Goal: Task Accomplishment & Management: Use online tool/utility

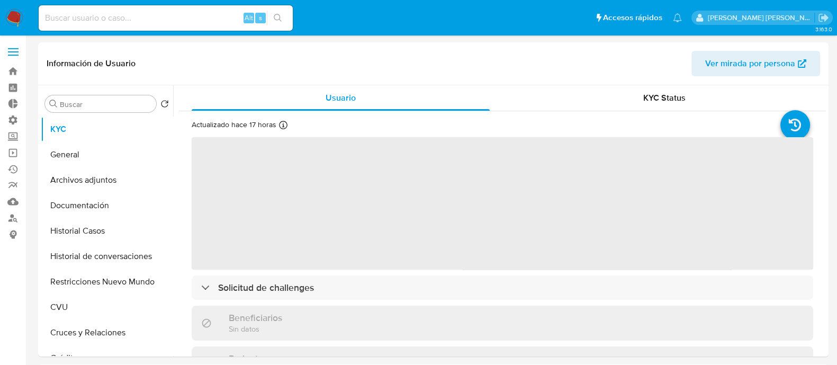
click at [220, 15] on input at bounding box center [166, 18] width 254 height 14
select select "10"
paste input "2186329338"
type input "2186329338"
click at [280, 13] on button "search-icon" at bounding box center [278, 18] width 22 height 15
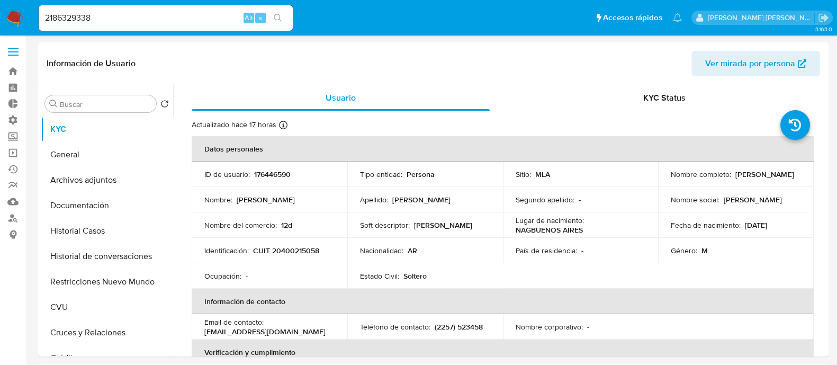
click at [286, 20] on button "search-icon" at bounding box center [278, 18] width 22 height 15
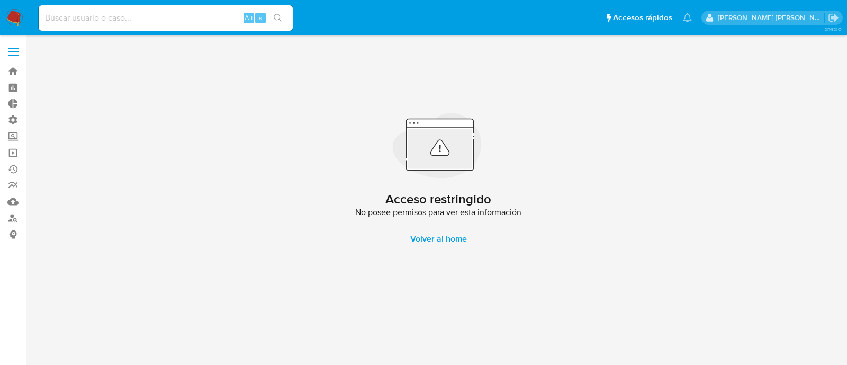
click at [16, 16] on img at bounding box center [14, 18] width 18 height 18
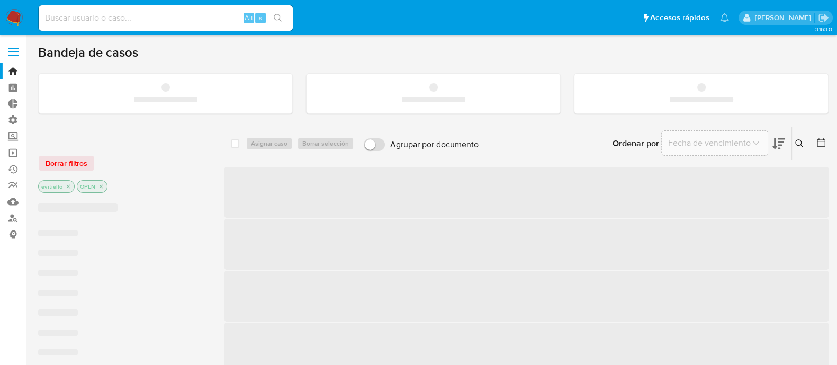
click at [156, 17] on input at bounding box center [166, 18] width 254 height 14
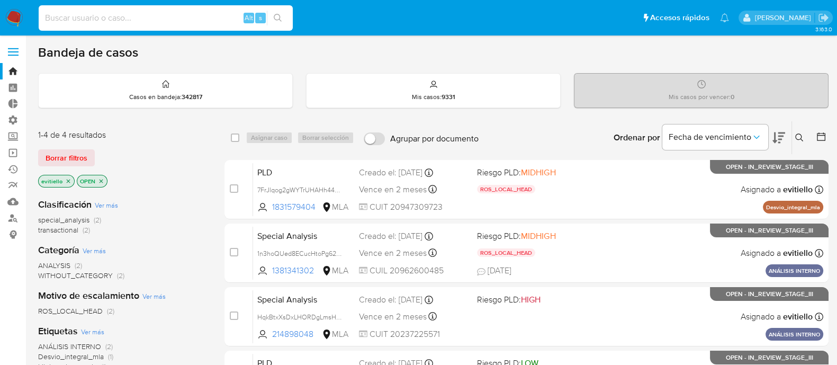
paste input "2186329338"
type input "2186329338"
click at [281, 20] on icon "search-icon" at bounding box center [278, 18] width 8 height 8
click at [152, 16] on input at bounding box center [166, 18] width 254 height 14
paste input "cctx2O3h4va5098xt1jVWRmg"
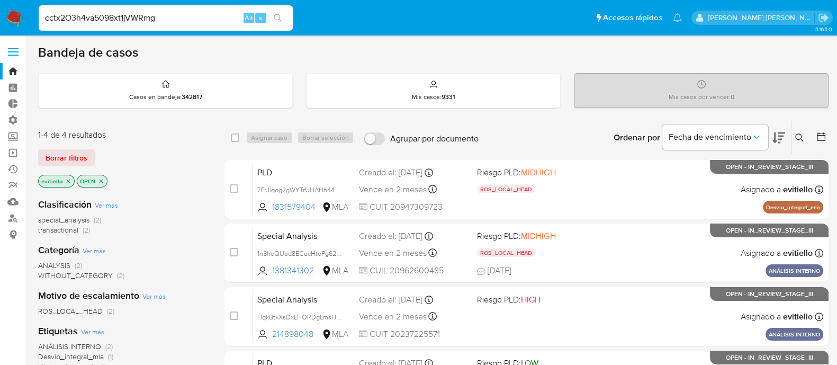
type input "cctx2O3h4va5098xt1jVWRmg"
click at [285, 19] on button "search-icon" at bounding box center [278, 18] width 22 height 15
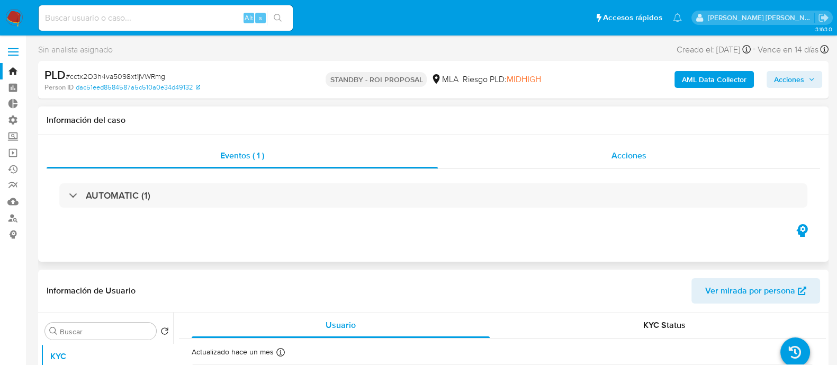
click at [626, 160] on span "Acciones" at bounding box center [629, 155] width 35 height 12
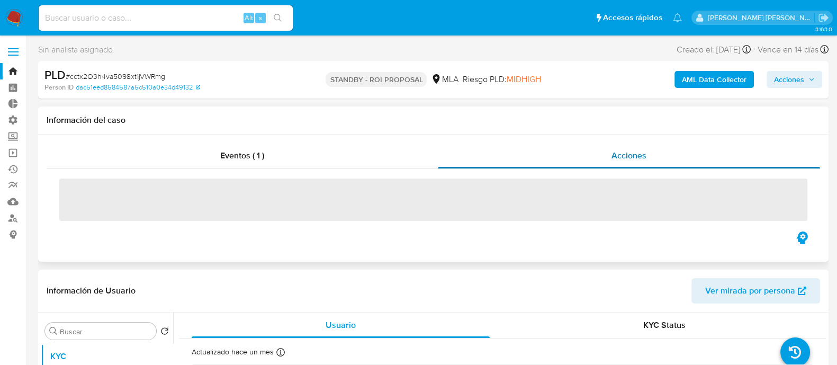
select select "10"
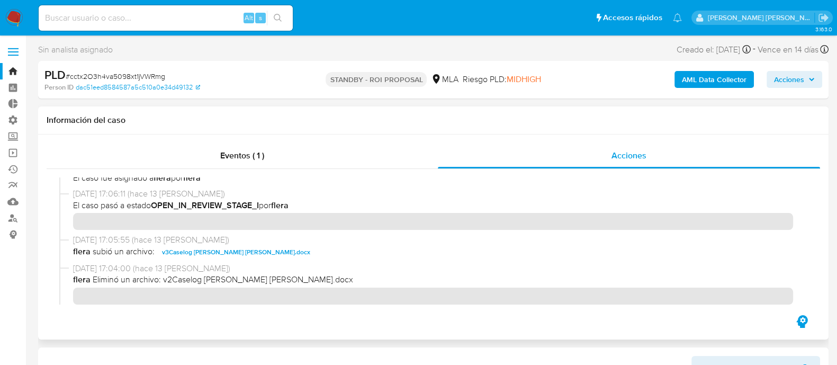
scroll to position [199, 0]
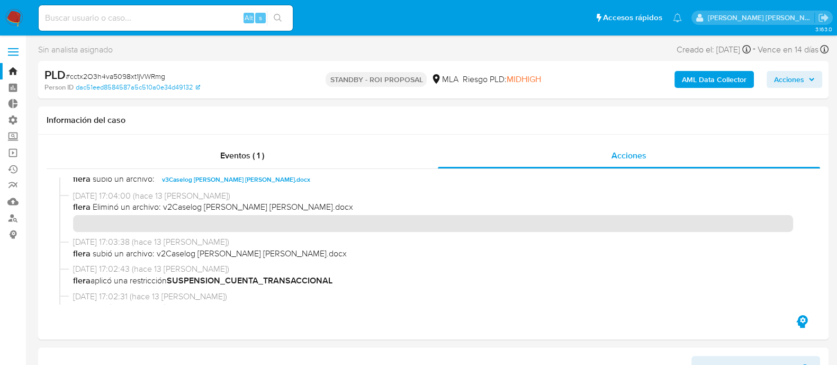
click at [118, 26] on div "Alt s" at bounding box center [166, 17] width 254 height 25
click at [138, 15] on input at bounding box center [166, 18] width 254 height 14
paste input "1n3hoQUed8ECucHtoPg62WZQ"
type input "1n3hoQUed8ECucHtoPg62WZQ"
click at [285, 19] on button "search-icon" at bounding box center [278, 18] width 22 height 15
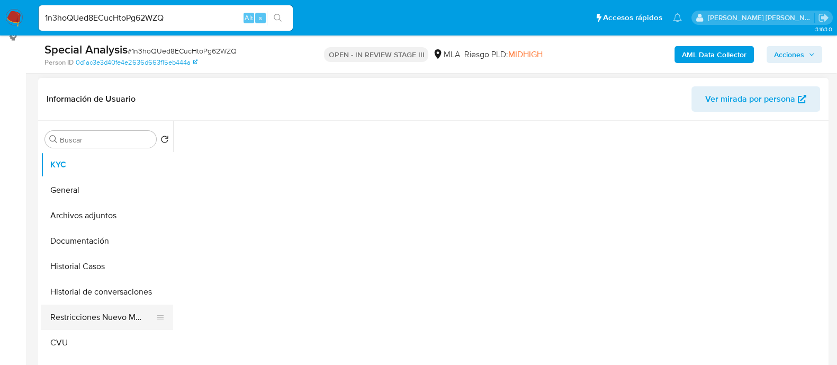
scroll to position [199, 0]
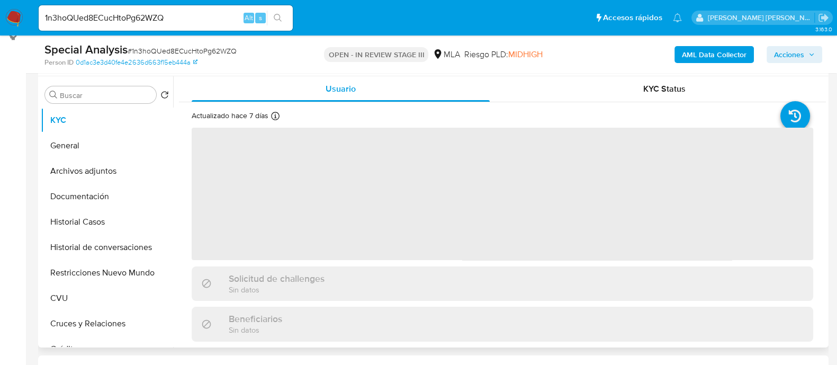
select select "10"
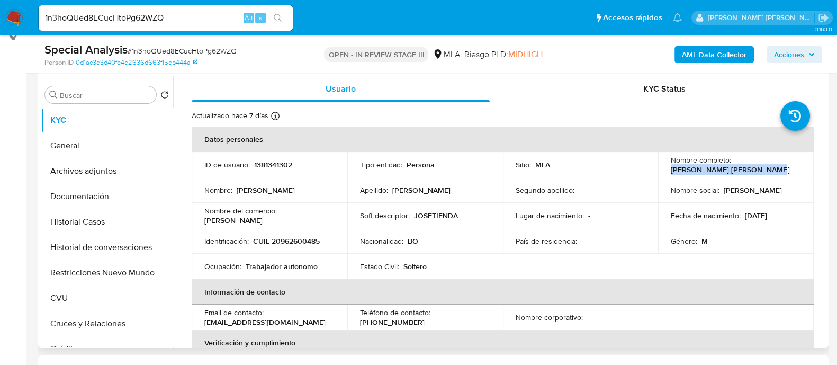
drag, startPoint x: 768, startPoint y: 167, endPoint x: 665, endPoint y: 173, distance: 103.5
click at [665, 173] on td "Nombre completo : Jose Miguel Quispe Condori" at bounding box center [736, 164] width 156 height 25
copy p "Jose Miguel Quispe Condori"
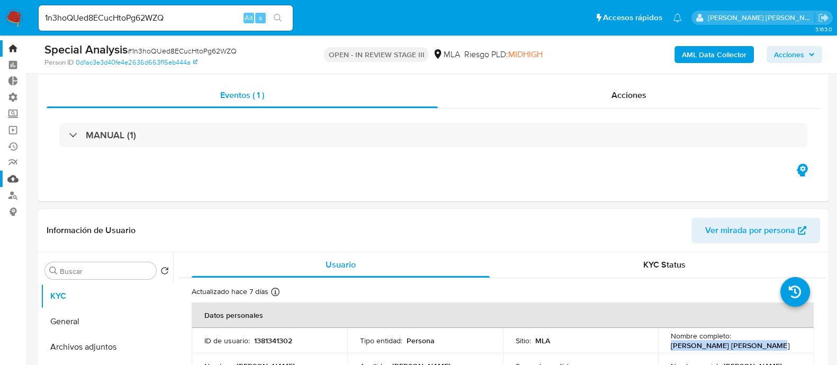
scroll to position [0, 0]
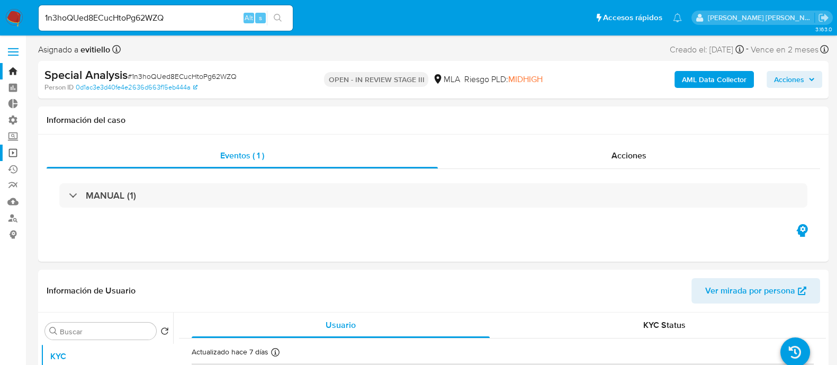
click at [10, 157] on link "Operaciones masivas" at bounding box center [63, 153] width 126 height 16
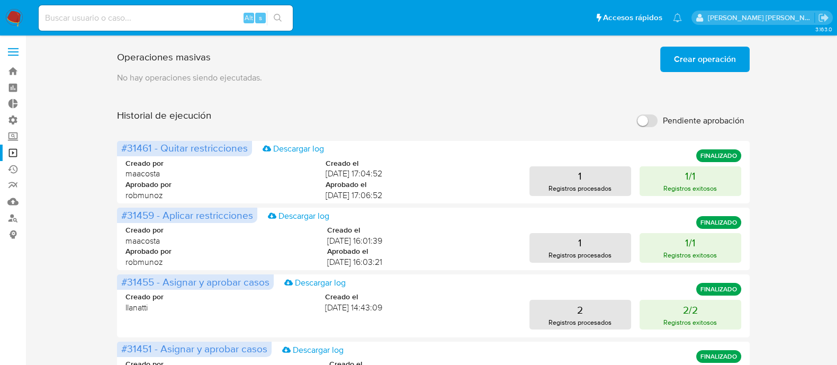
click at [683, 62] on span "Crear operación" at bounding box center [705, 59] width 62 height 23
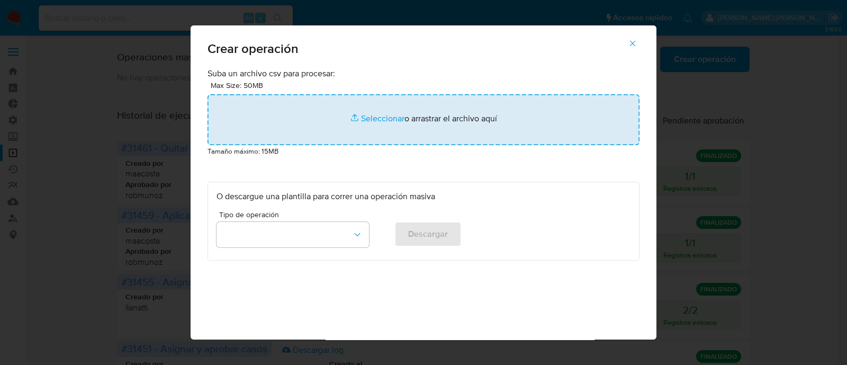
click at [352, 115] on input "file" at bounding box center [424, 119] width 432 height 51
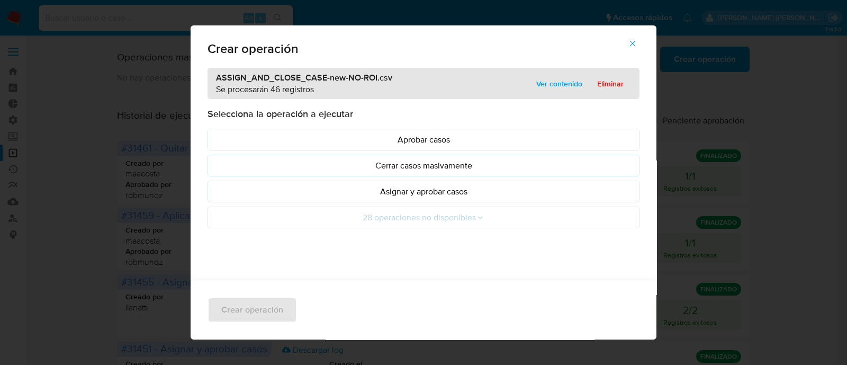
click at [421, 192] on p "Asignar y aprobar casos" at bounding box center [424, 191] width 414 height 12
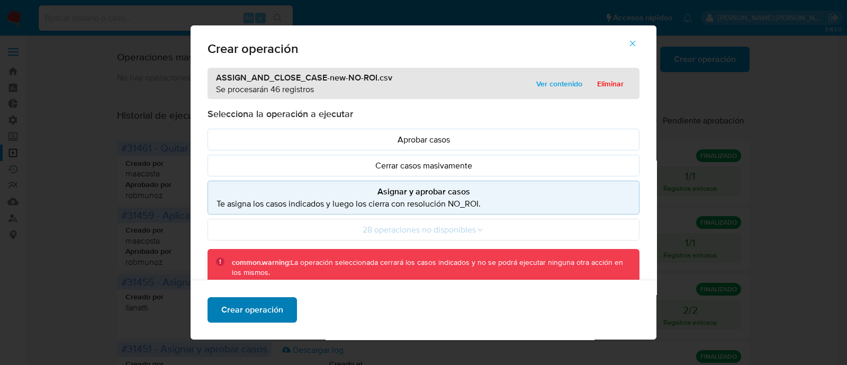
click at [245, 311] on span "Crear operación" at bounding box center [252, 309] width 62 height 23
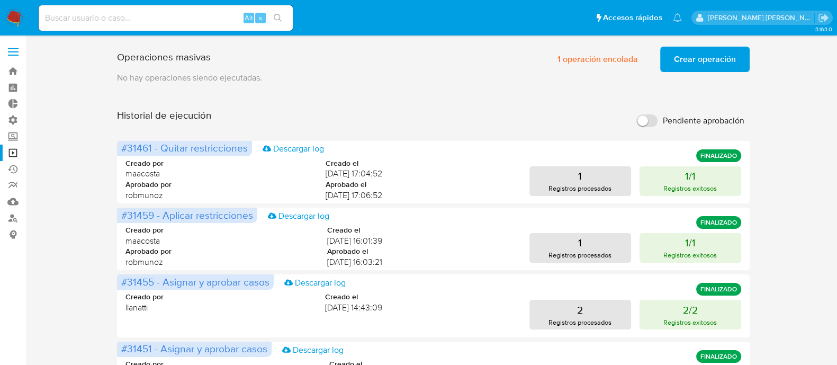
click at [214, 17] on input at bounding box center [166, 18] width 254 height 14
paste input "9vOZXvwRnvrWNE81uQIxgQWM"
type input "9vOZXvwRnvrWNE81uQIxgQWM"
click at [276, 20] on icon "search-icon" at bounding box center [278, 18] width 8 height 8
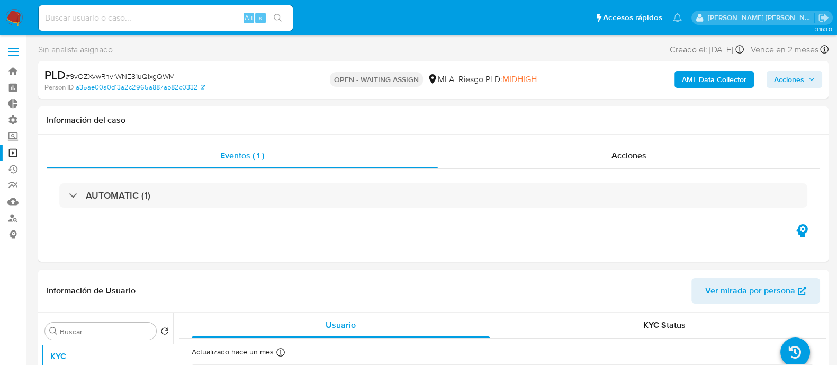
select select "10"
click at [12, 17] on img at bounding box center [14, 18] width 18 height 18
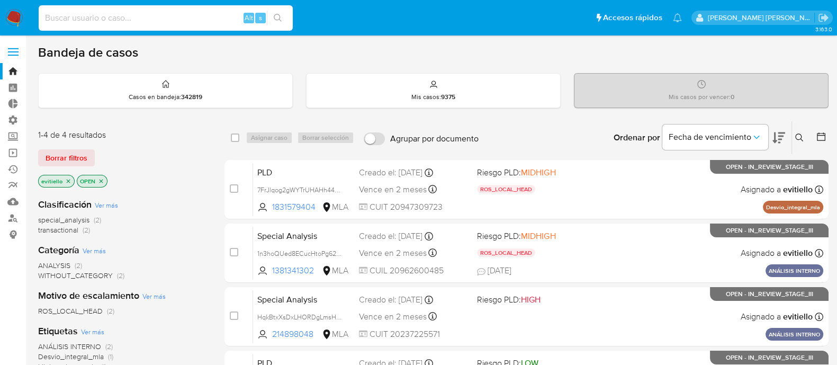
click at [193, 11] on input at bounding box center [166, 18] width 254 height 14
paste input "8s5EQAM4j2f7pJGB9ROgISWo"
type input "8s5EQAM4j2f7pJGB9ROgISWo"
click at [281, 20] on icon "search-icon" at bounding box center [278, 18] width 8 height 8
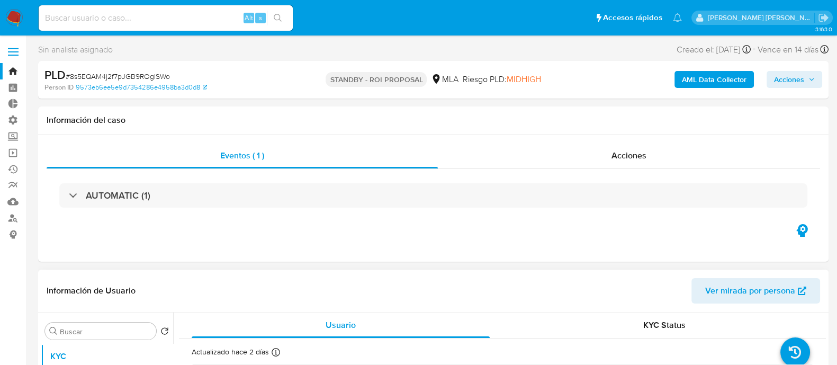
scroll to position [132, 0]
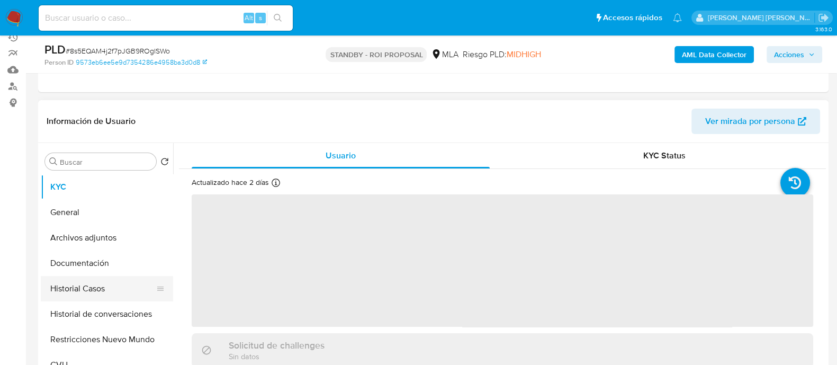
drag, startPoint x: 117, startPoint y: 288, endPoint x: 106, endPoint y: 287, distance: 10.1
click at [117, 288] on button "Historial Casos" at bounding box center [103, 288] width 124 height 25
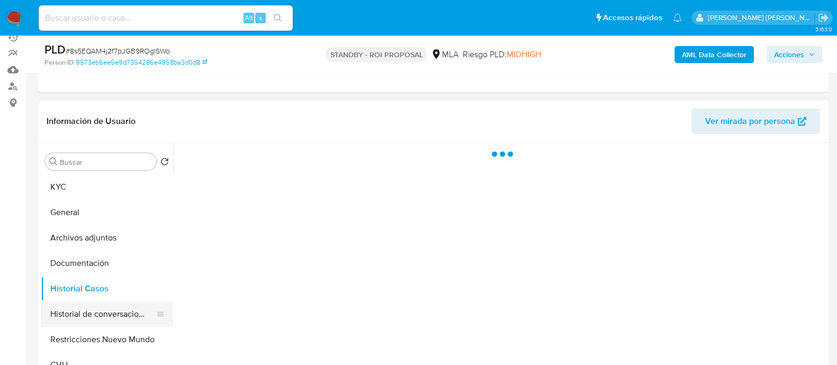
select select "10"
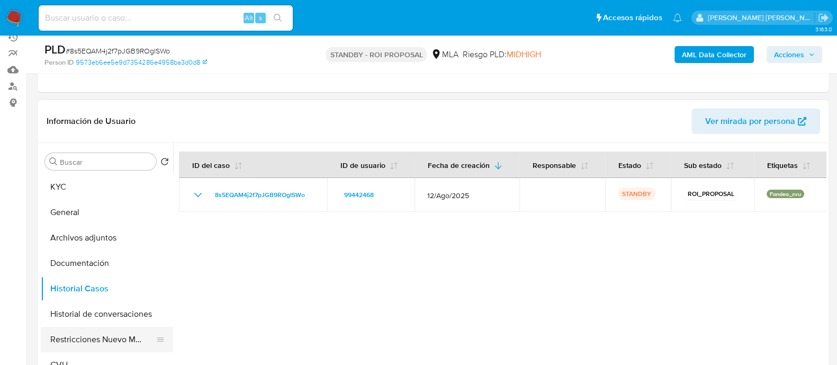
click at [77, 333] on button "Restricciones Nuevo Mundo" at bounding box center [103, 339] width 124 height 25
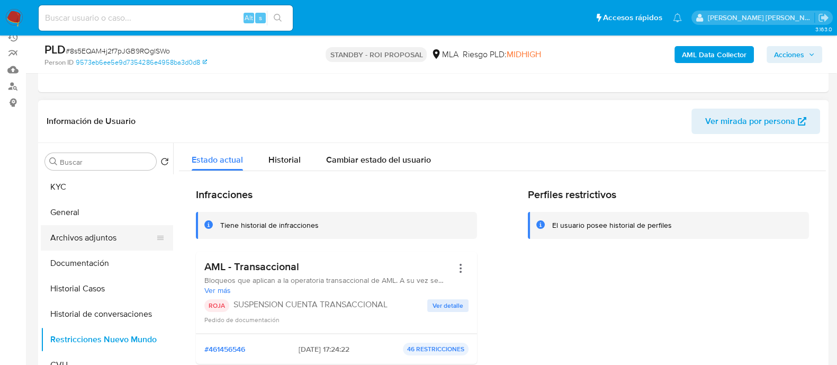
click at [115, 238] on button "Archivos adjuntos" at bounding box center [103, 237] width 124 height 25
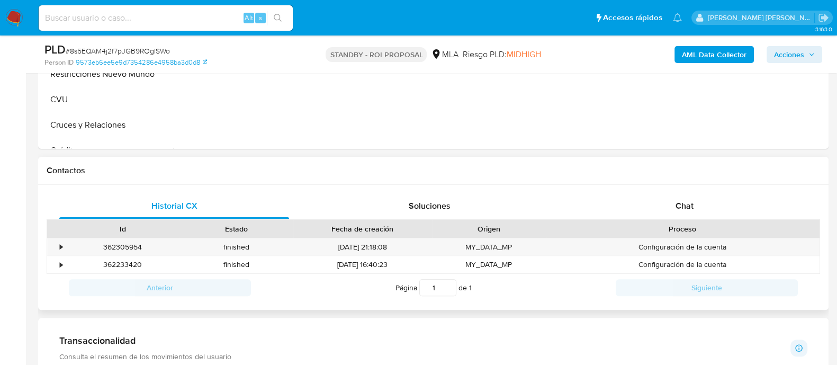
scroll to position [199, 0]
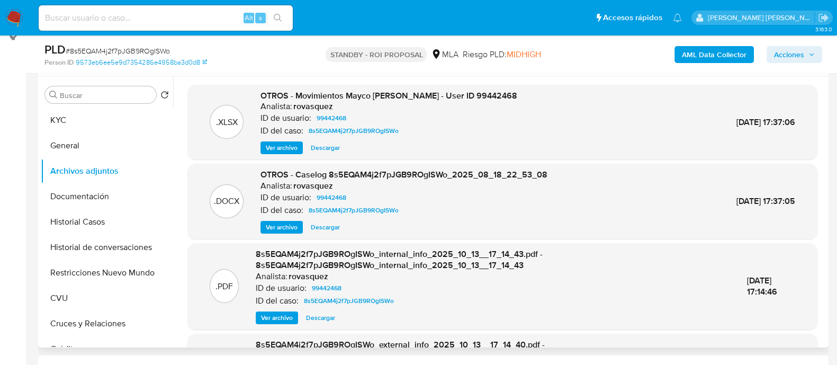
click at [337, 229] on span "Descargar" at bounding box center [325, 227] width 29 height 11
click at [164, 16] on input at bounding box center [166, 18] width 254 height 14
paste input "cctx2O3h4va5098xt1jVWRmg"
type input "cctx2O3h4va5098xt1jVWRmg"
click at [271, 17] on button "search-icon" at bounding box center [278, 18] width 22 height 15
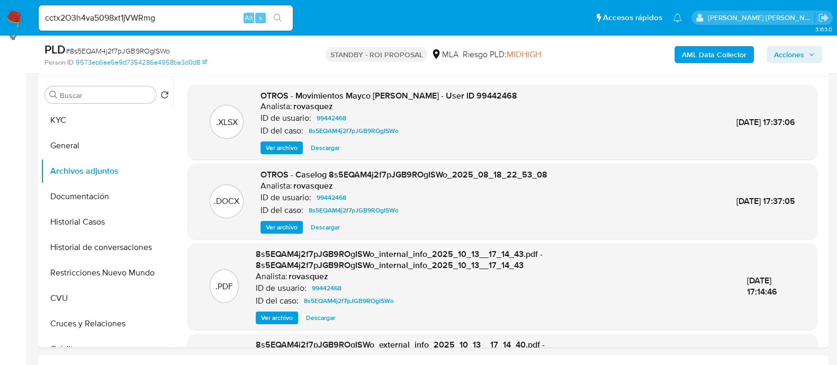
click at [283, 17] on button "search-icon" at bounding box center [278, 18] width 22 height 15
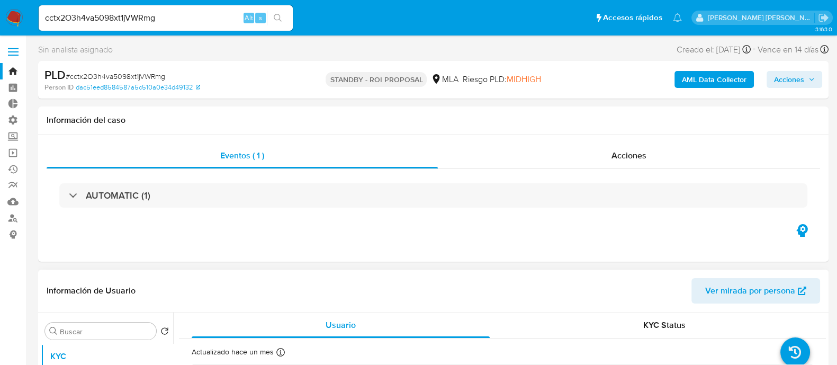
select select "10"
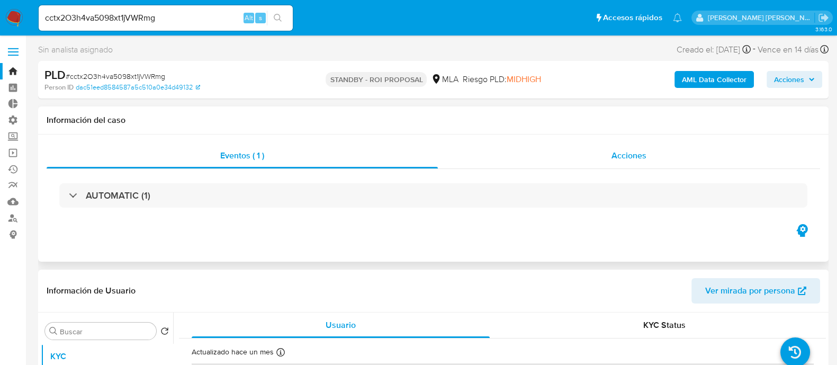
click at [621, 150] on span "Acciones" at bounding box center [629, 155] width 35 height 12
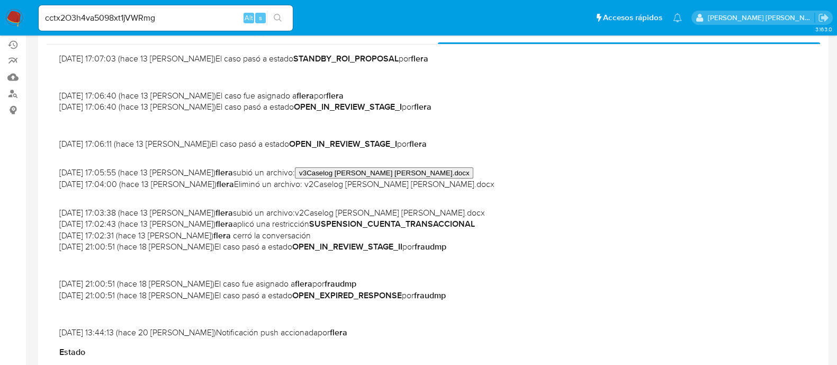
scroll to position [264, 0]
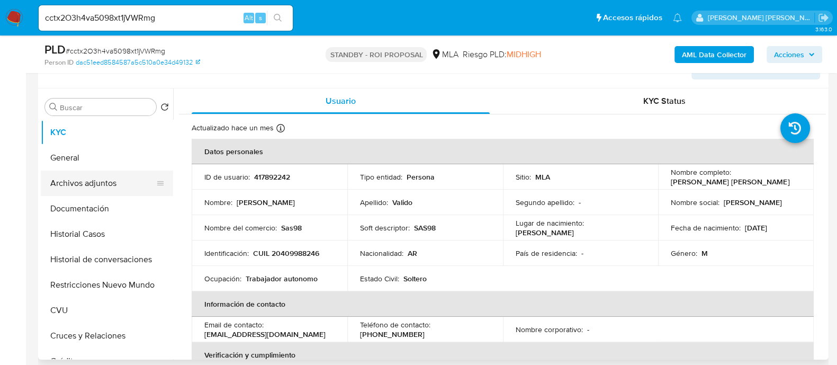
click at [109, 184] on button "Archivos adjuntos" at bounding box center [103, 183] width 124 height 25
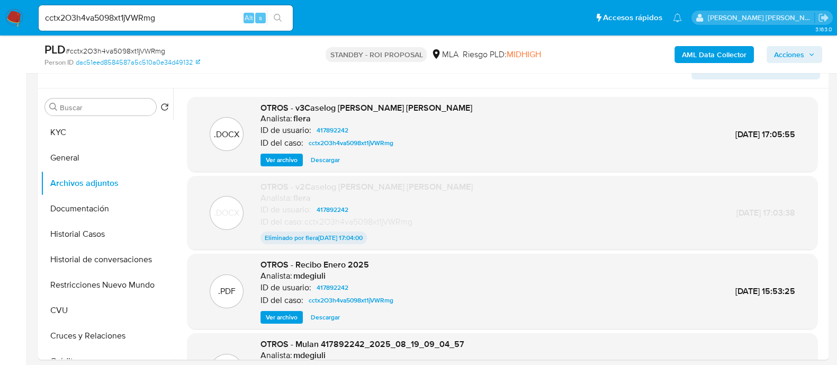
click at [323, 162] on span "Descargar" at bounding box center [325, 160] width 29 height 11
click at [129, 234] on button "Historial Casos" at bounding box center [103, 233] width 124 height 25
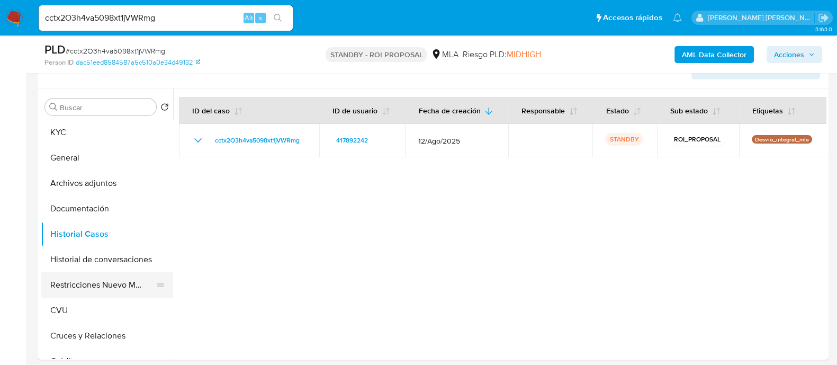
click at [125, 290] on button "Restricciones Nuevo Mundo" at bounding box center [103, 284] width 124 height 25
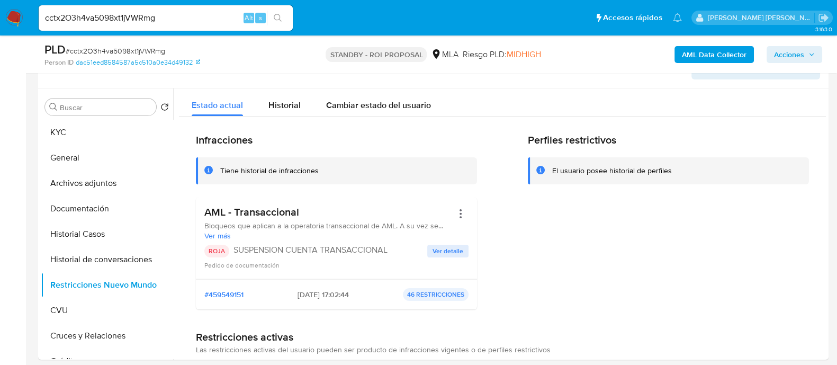
click at [133, 18] on input "cctx2O3h4va5098xt1jVWRmg" at bounding box center [166, 18] width 254 height 14
click at [169, 20] on input "cctx2O3h4va5098xt1jVWRmg" at bounding box center [166, 18] width 254 height 14
paste input "Mde2HzHu5i1TLiKGqQDjKoeY"
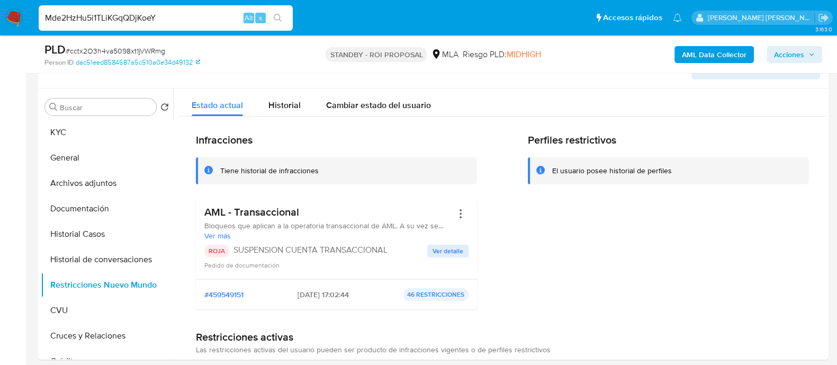
type input "Mde2HzHu5i1TLiKGqQDjKoeY"
click at [286, 17] on button "search-icon" at bounding box center [278, 18] width 22 height 15
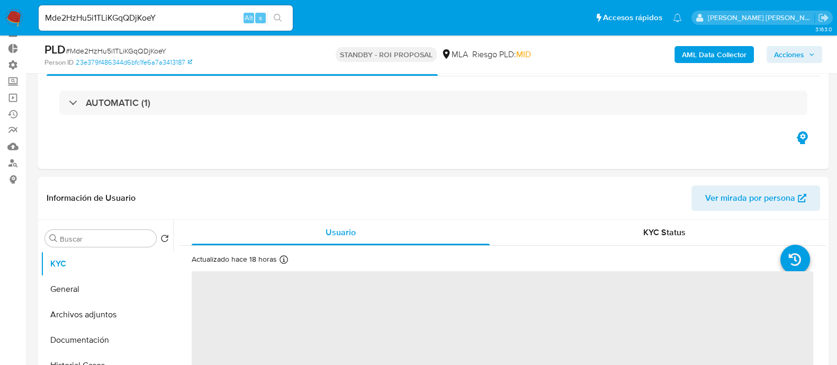
scroll to position [132, 0]
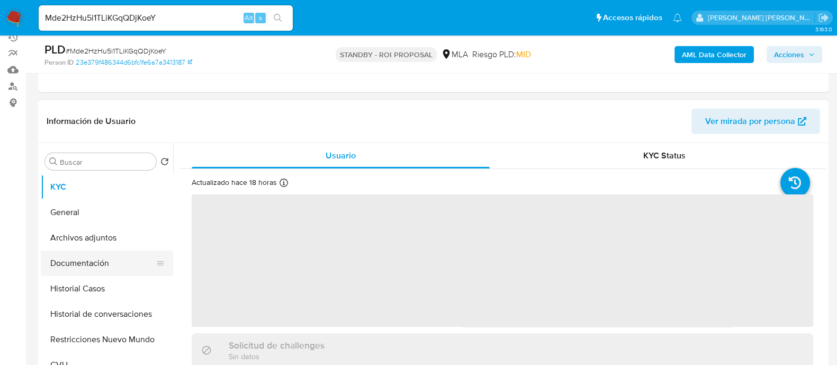
select select "10"
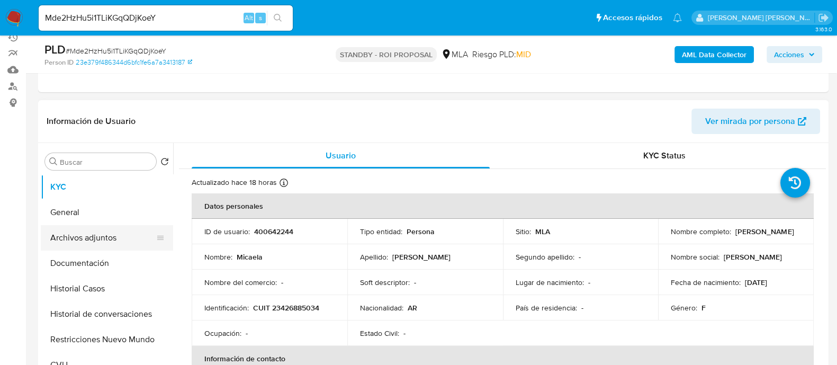
click at [114, 244] on button "Archivos adjuntos" at bounding box center [103, 237] width 124 height 25
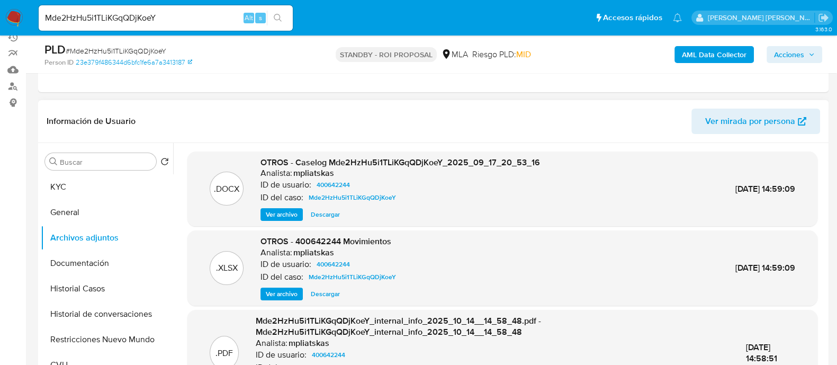
click at [335, 211] on span "Descargar" at bounding box center [325, 214] width 29 height 11
click at [135, 287] on button "Historial Casos" at bounding box center [103, 288] width 124 height 25
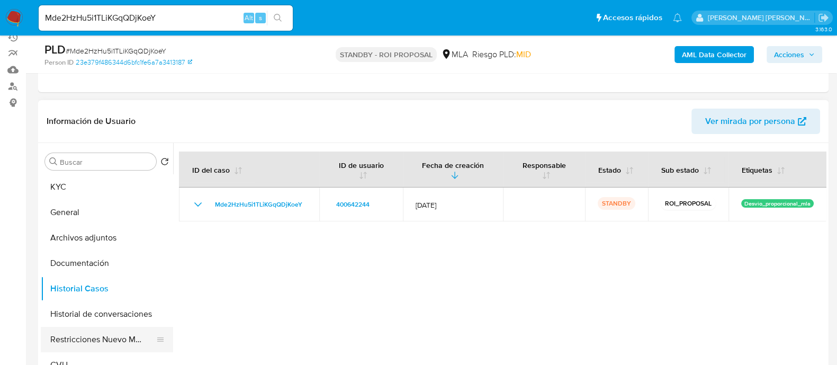
click at [127, 335] on button "Restricciones Nuevo Mundo" at bounding box center [103, 339] width 124 height 25
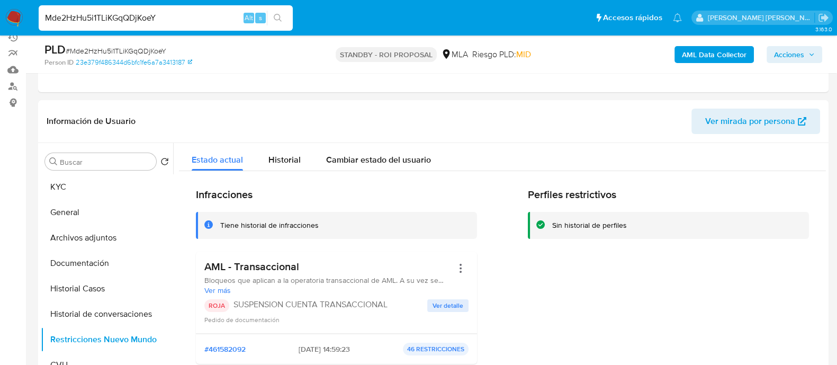
click at [170, 22] on input "Mde2HzHu5i1TLiKGqQDjKoeY" at bounding box center [166, 18] width 254 height 14
paste input "dUBrqYuB4W2vgSuWR6aZHYwb"
type input "dUBrqYuB4W2vgSuWR6aZHYwb"
click at [283, 14] on button "search-icon" at bounding box center [278, 18] width 22 height 15
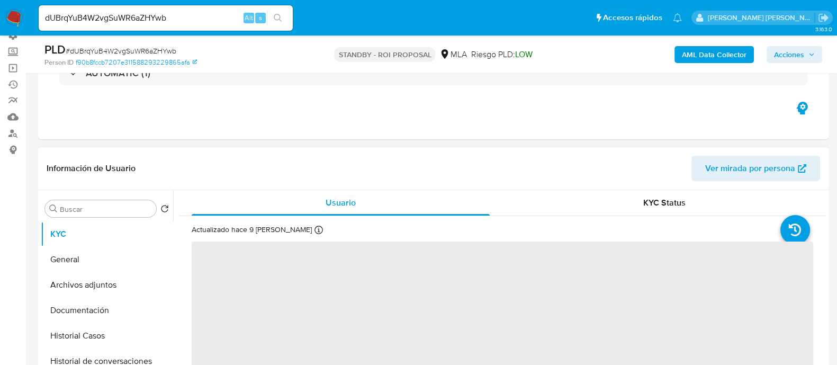
scroll to position [132, 0]
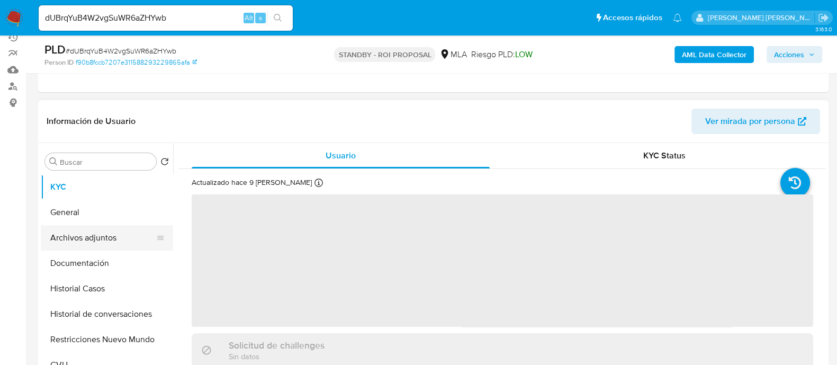
select select "10"
click at [135, 238] on button "Archivos adjuntos" at bounding box center [103, 237] width 124 height 25
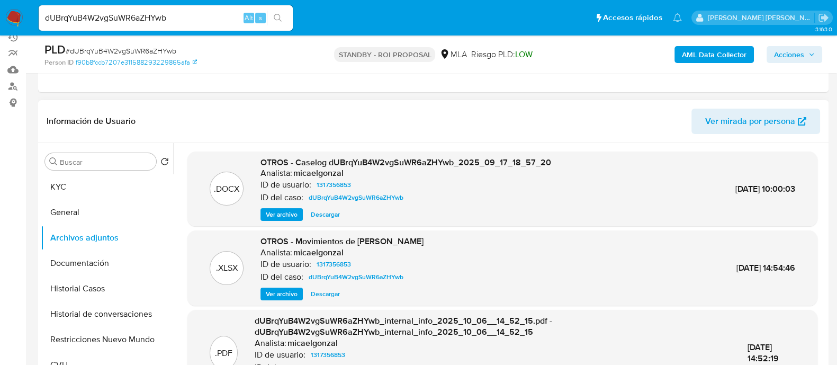
click at [334, 212] on span "Descargar" at bounding box center [325, 214] width 29 height 11
click at [128, 282] on button "Historial Casos" at bounding box center [103, 288] width 124 height 25
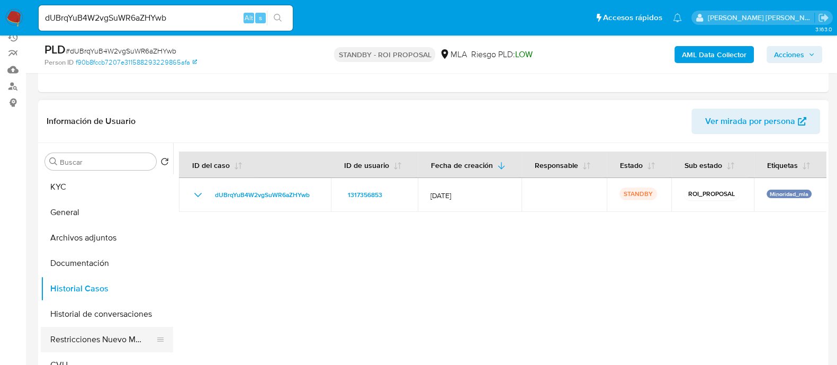
click at [119, 334] on button "Restricciones Nuevo Mundo" at bounding box center [103, 339] width 124 height 25
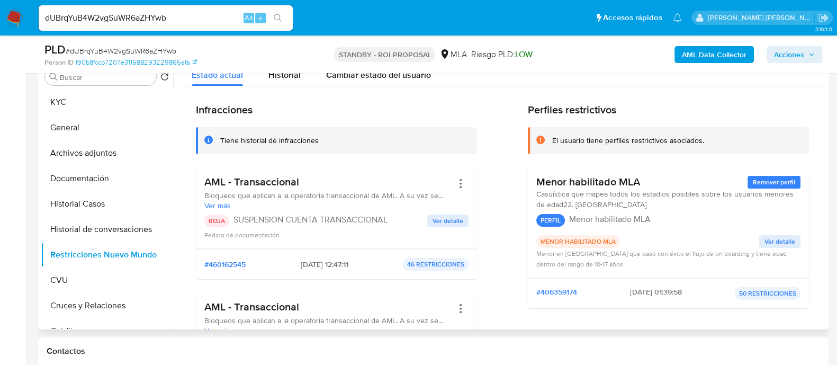
scroll to position [199, 0]
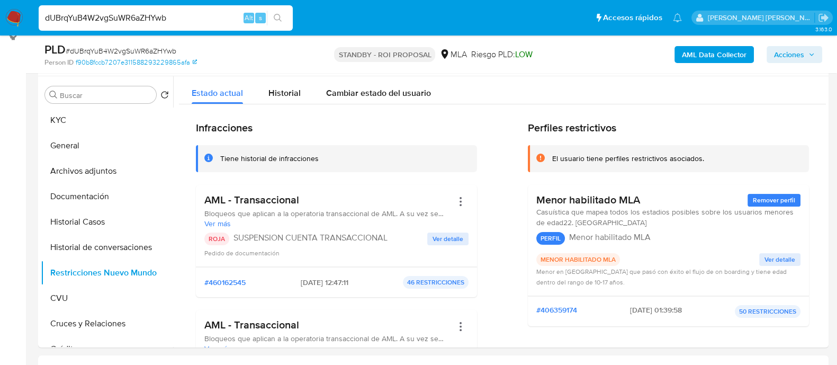
click at [188, 18] on input "dUBrqYuB4W2vgSuWR6aZHYwb" at bounding box center [166, 18] width 254 height 14
paste input "I5G7rx5fi3lTxtcEpmJEg0ck"
type input "I5G7rx5fi3lTxtcEpmJEg0ck"
click at [280, 15] on icon "search-icon" at bounding box center [278, 18] width 8 height 8
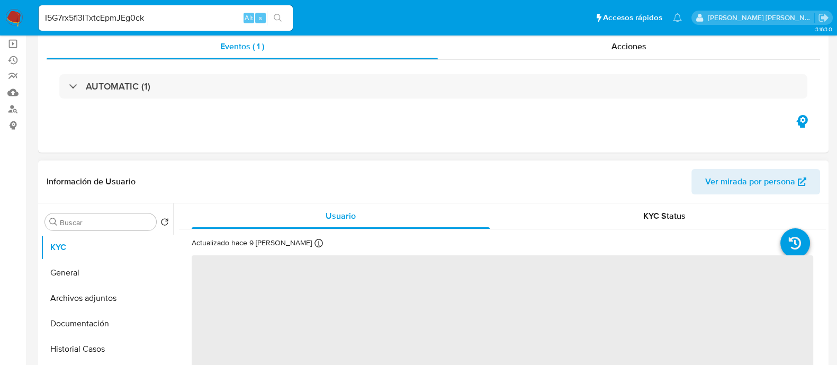
select select "10"
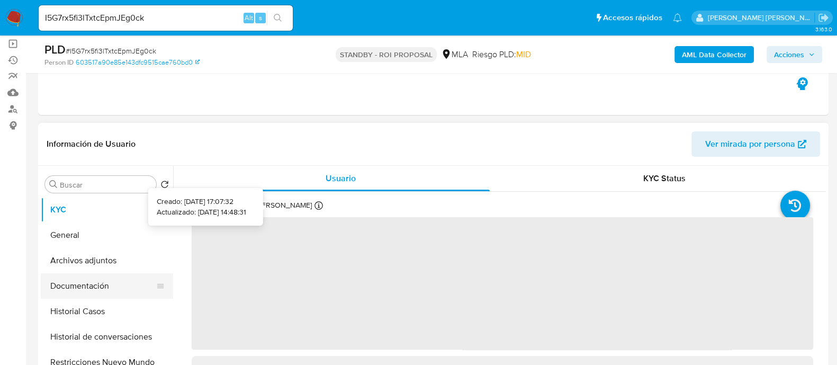
scroll to position [132, 0]
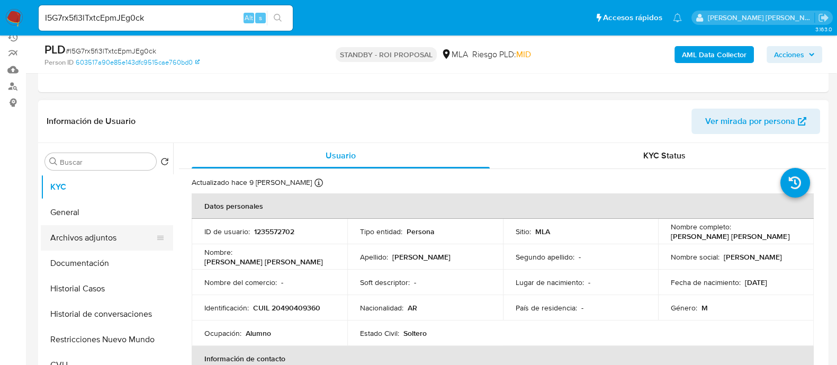
click at [117, 235] on button "Archivos adjuntos" at bounding box center [103, 237] width 124 height 25
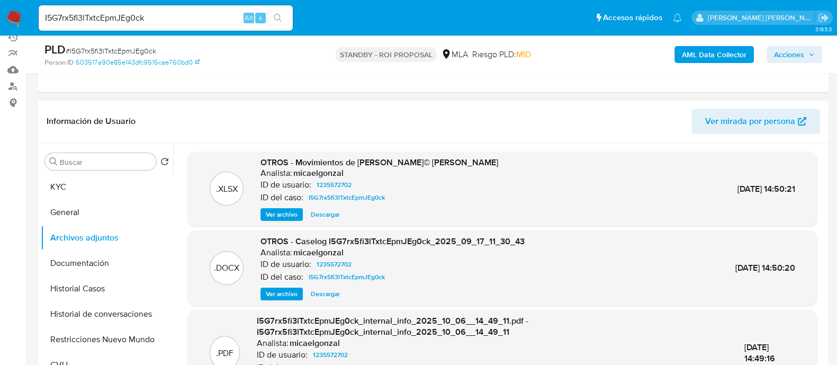
click at [333, 292] on span "Descargar" at bounding box center [325, 294] width 29 height 11
click at [119, 285] on button "Historial Casos" at bounding box center [103, 288] width 124 height 25
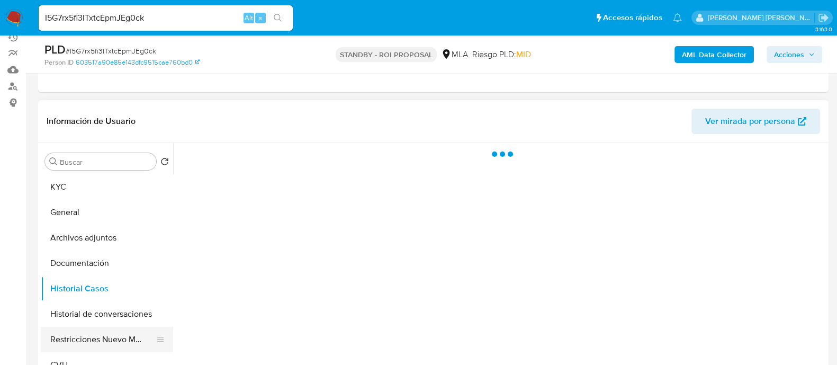
click at [117, 339] on button "Restricciones Nuevo Mundo" at bounding box center [103, 339] width 124 height 25
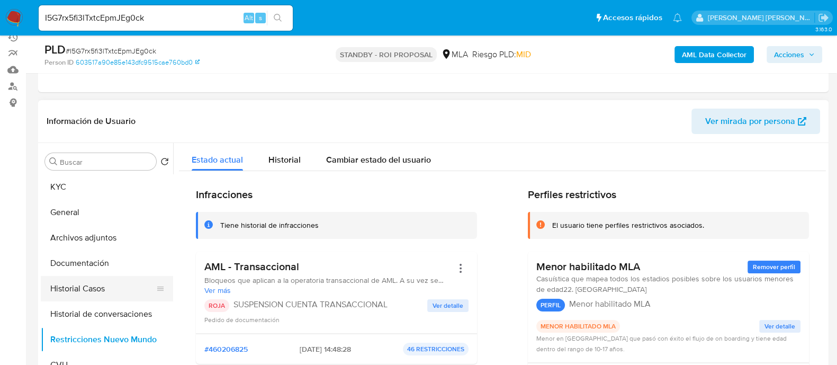
click at [107, 291] on button "Historial Casos" at bounding box center [103, 288] width 124 height 25
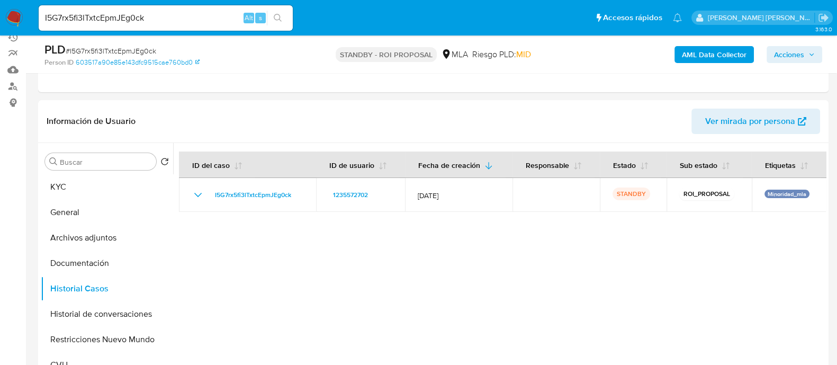
click at [196, 20] on input "I5G7rx5fi3lTxtcEpmJEg0ck" at bounding box center [166, 18] width 254 height 14
paste input "EcuaX420WaEDAaMD4KJkEd7x"
type input "EcuaX420WaEDAaMD4KJkEd7x"
click at [283, 19] on button "search-icon" at bounding box center [278, 18] width 22 height 15
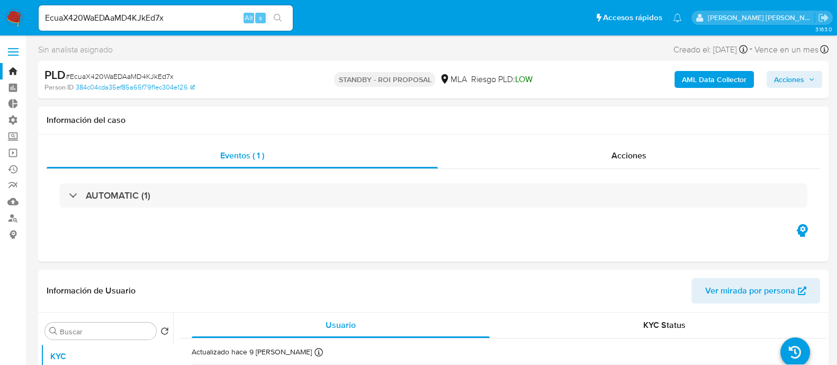
select select "10"
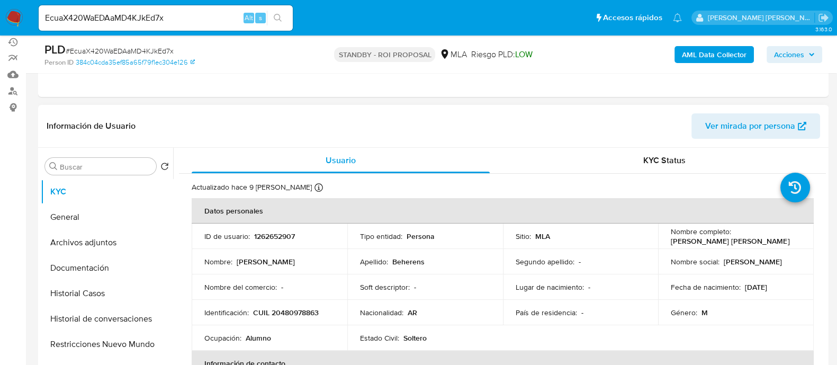
scroll to position [132, 0]
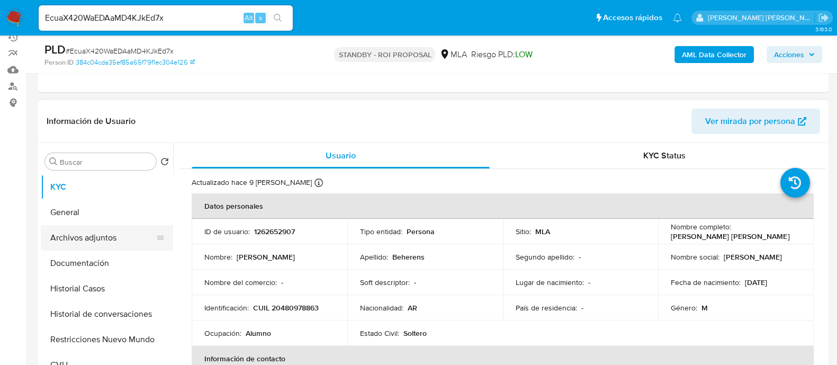
click at [93, 230] on button "Archivos adjuntos" at bounding box center [103, 237] width 124 height 25
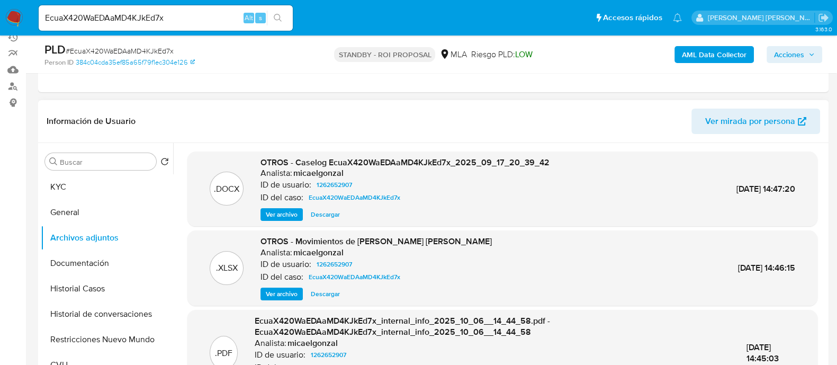
click at [339, 217] on button "Descargar" at bounding box center [326, 214] width 40 height 13
click at [93, 279] on button "Historial Casos" at bounding box center [103, 288] width 124 height 25
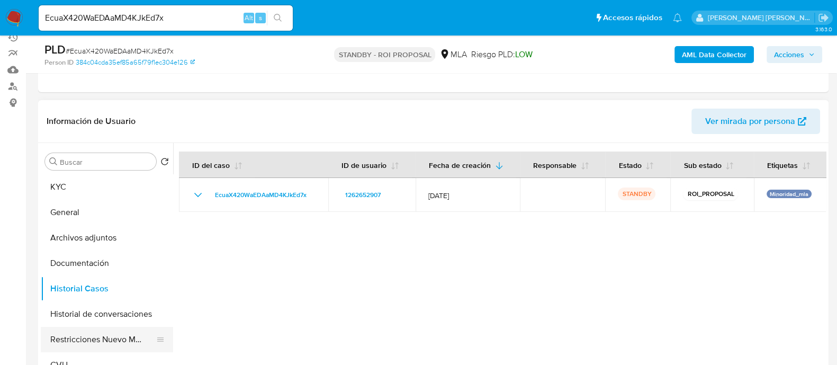
click at [111, 335] on button "Restricciones Nuevo Mundo" at bounding box center [103, 339] width 124 height 25
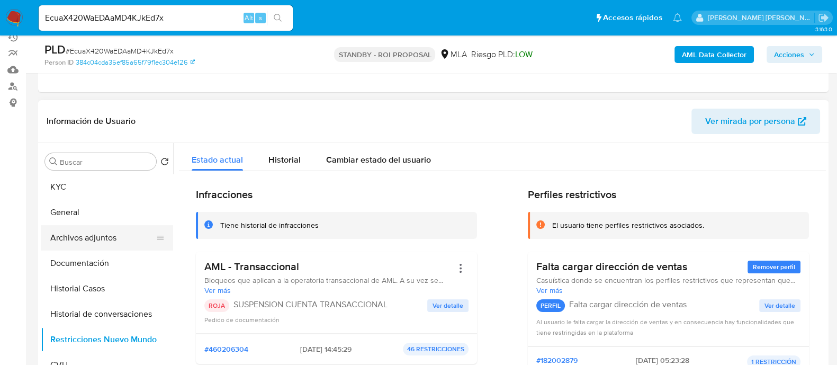
click at [129, 231] on button "Archivos adjuntos" at bounding box center [103, 237] width 124 height 25
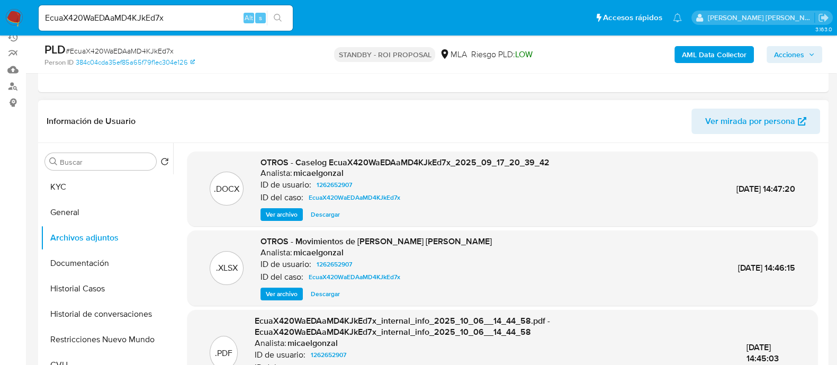
click at [334, 216] on span "Descargar" at bounding box center [325, 214] width 29 height 11
click at [189, 16] on input "EcuaX420WaEDAaMD4KJkEd7x" at bounding box center [166, 18] width 254 height 14
paste input "2yDV4fWmUaKZLnZASXCPKP8Z"
type input "2yDV4fWmUaKZLnZASXCPKP8Z"
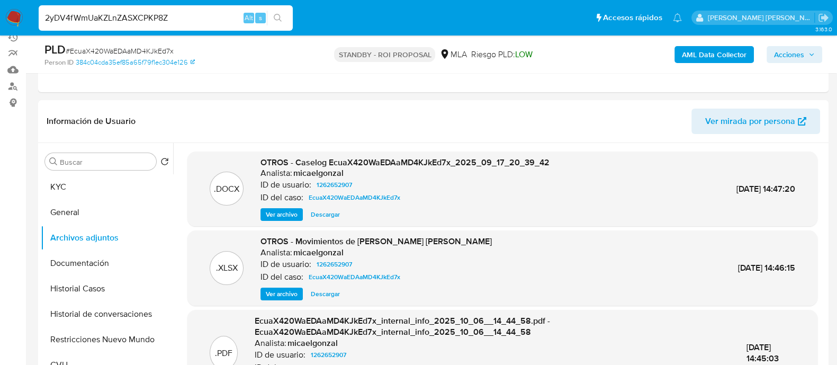
click at [286, 14] on button "search-icon" at bounding box center [278, 18] width 22 height 15
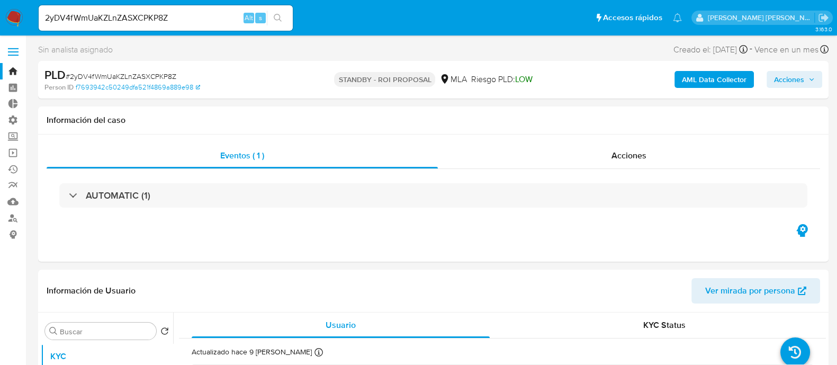
select select "10"
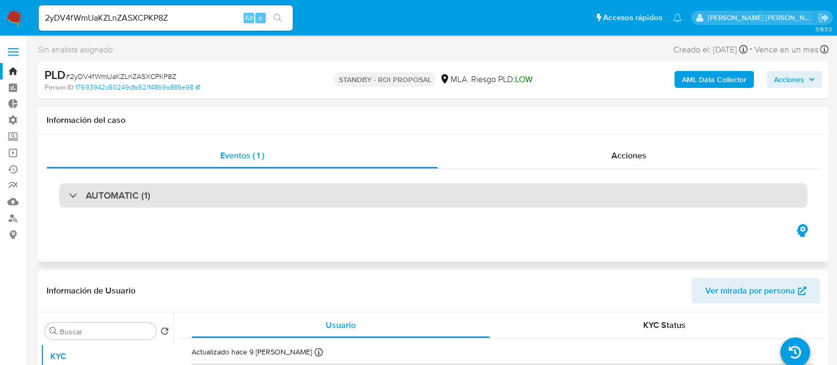
click at [551, 187] on div "AUTOMATIC (1)" at bounding box center [433, 195] width 748 height 24
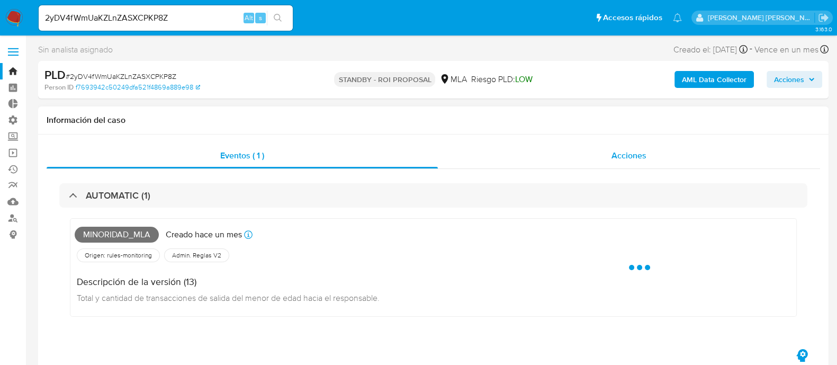
click at [630, 154] on span "Acciones" at bounding box center [629, 155] width 35 height 12
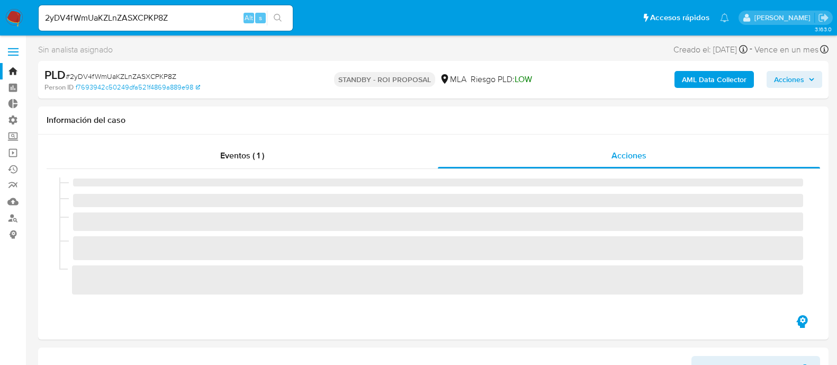
select select "10"
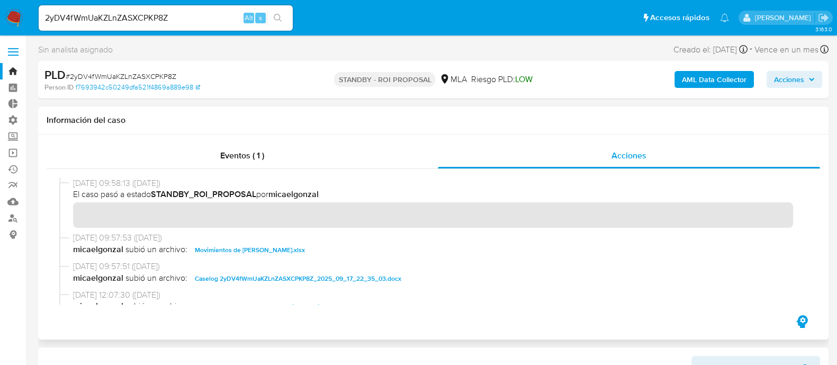
click at [241, 282] on span "Caselog 2yDV4fWmUaKZLnZASXCPKP8Z_2025_09_17_22_35_03.docx" at bounding box center [298, 278] width 207 height 13
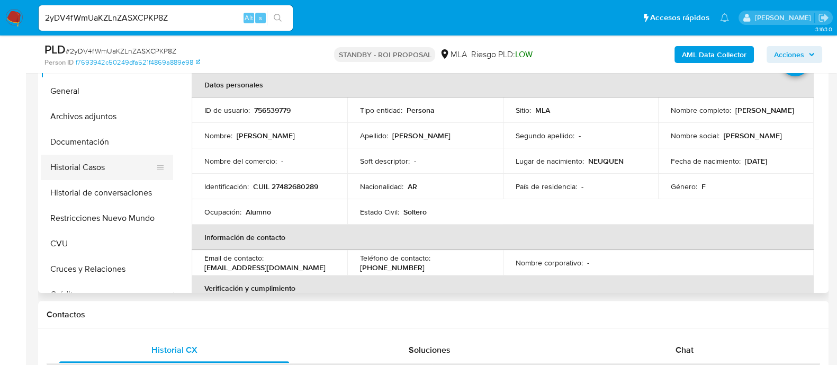
click at [132, 171] on button "Historial Casos" at bounding box center [103, 167] width 124 height 25
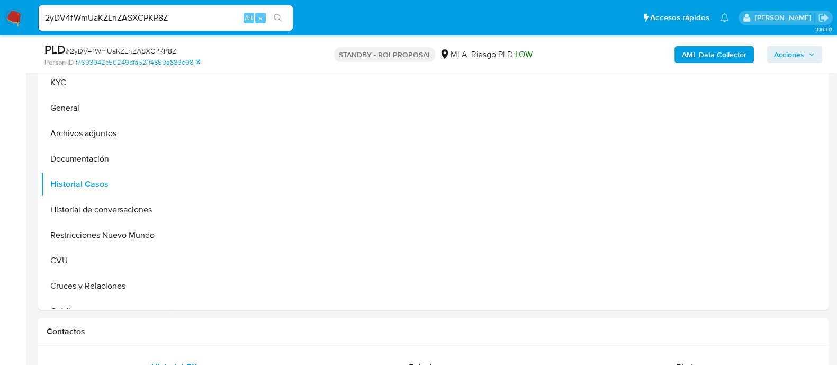
scroll to position [264, 0]
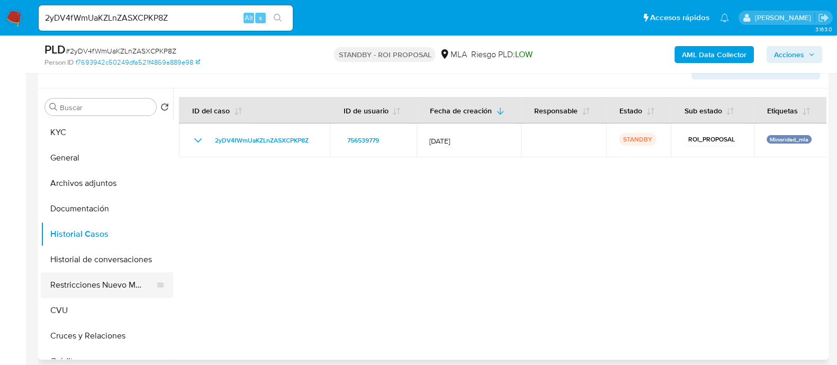
click at [119, 285] on button "Restricciones Nuevo Mundo" at bounding box center [103, 284] width 124 height 25
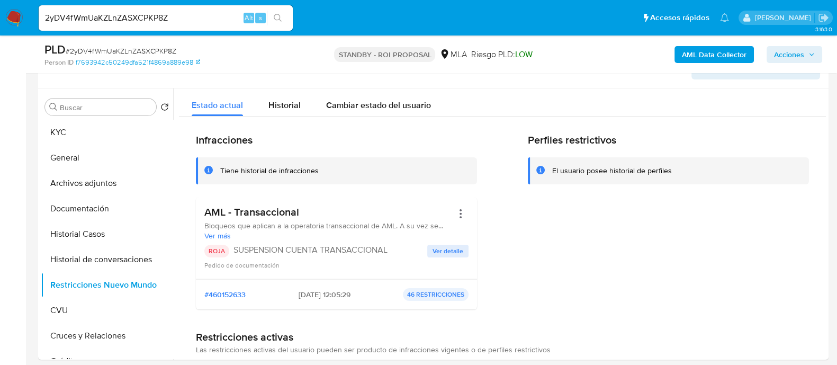
click at [212, 13] on input "2yDV4fWmUaKZLnZASXCPKP8Z" at bounding box center [166, 18] width 254 height 14
paste input "ismTJnVnkaeV8vs3zwWKOuSA"
type input "ismTJnVnkaeV8vs3zwWKOuSA"
click at [272, 16] on button "search-icon" at bounding box center [278, 18] width 22 height 15
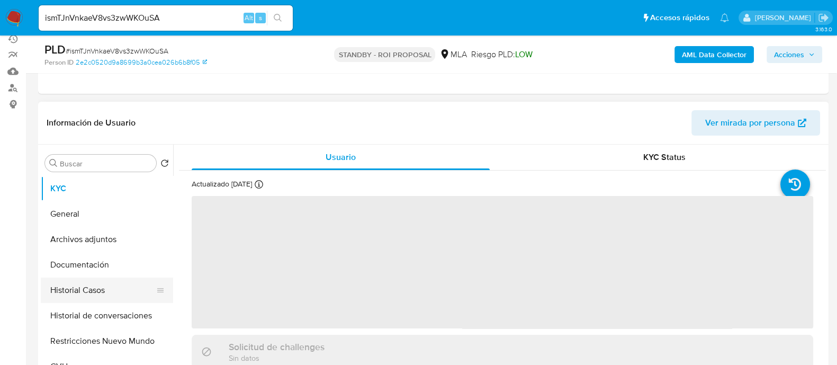
scroll to position [132, 0]
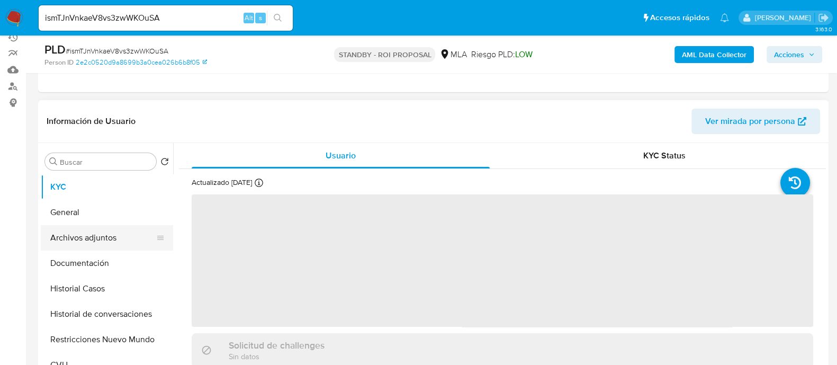
click at [123, 242] on button "Archivos adjuntos" at bounding box center [103, 237] width 124 height 25
select select "10"
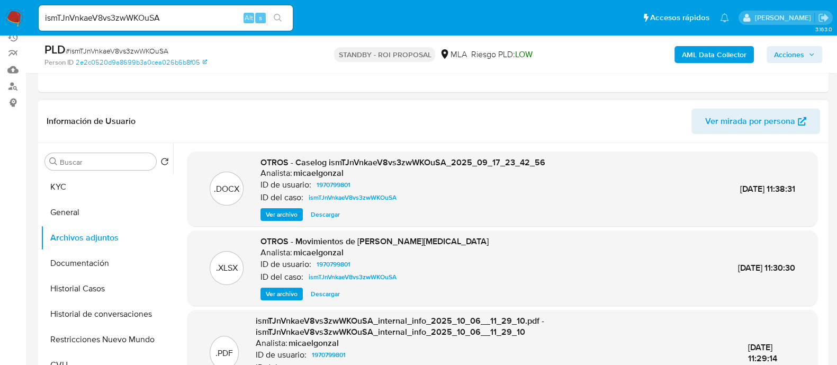
click at [321, 214] on span "Descargar" at bounding box center [325, 214] width 29 height 11
click at [120, 286] on button "Historial Casos" at bounding box center [103, 288] width 124 height 25
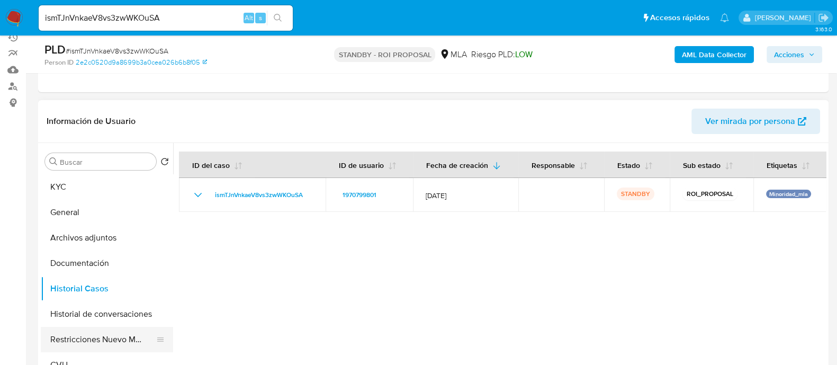
click at [112, 333] on button "Restricciones Nuevo Mundo" at bounding box center [103, 339] width 124 height 25
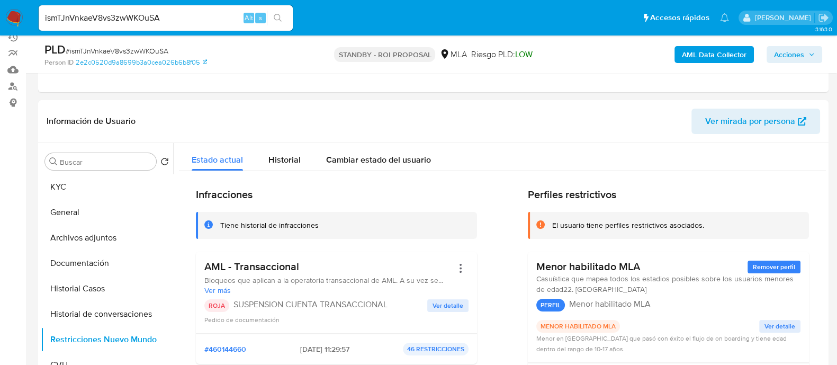
click at [194, 21] on input "ismTJnVnkaeV8vs3zwWKOuSA" at bounding box center [166, 18] width 254 height 14
paste input "2MSAzriMVvDAqscK4KKjOpgW"
type input "2MSAzriMVvDAqscK4KKjOpgW"
click at [283, 21] on button "search-icon" at bounding box center [278, 18] width 22 height 15
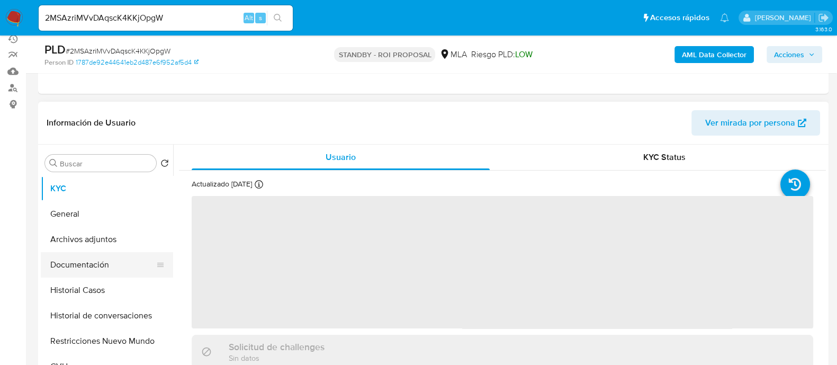
scroll to position [132, 0]
select select "10"
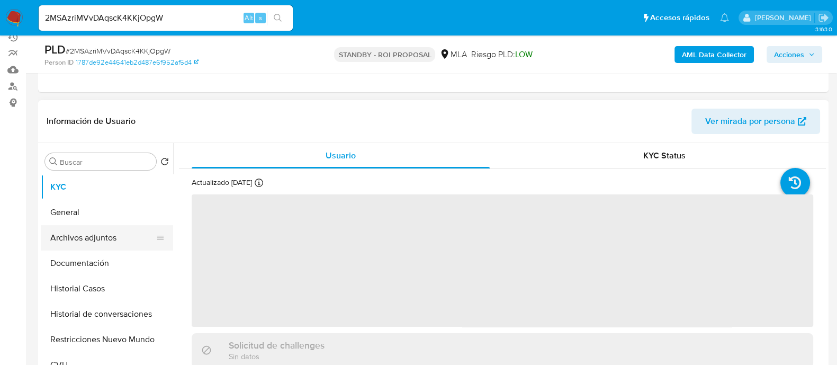
click at [129, 236] on button "Archivos adjuntos" at bounding box center [103, 237] width 124 height 25
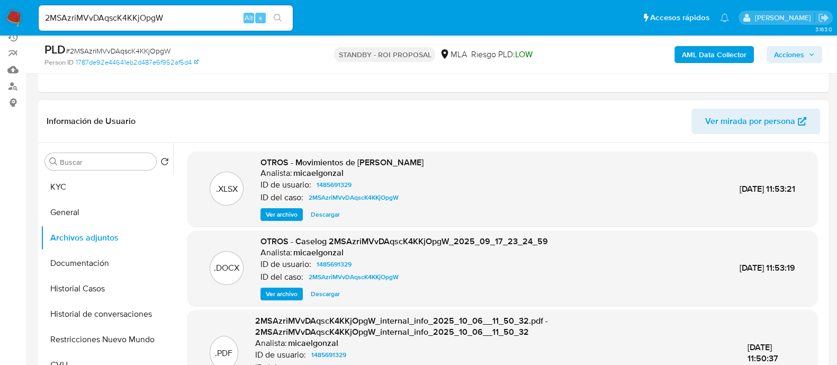
click at [325, 298] on span "Descargar" at bounding box center [325, 294] width 29 height 11
click at [97, 272] on button "Documentación" at bounding box center [103, 262] width 124 height 25
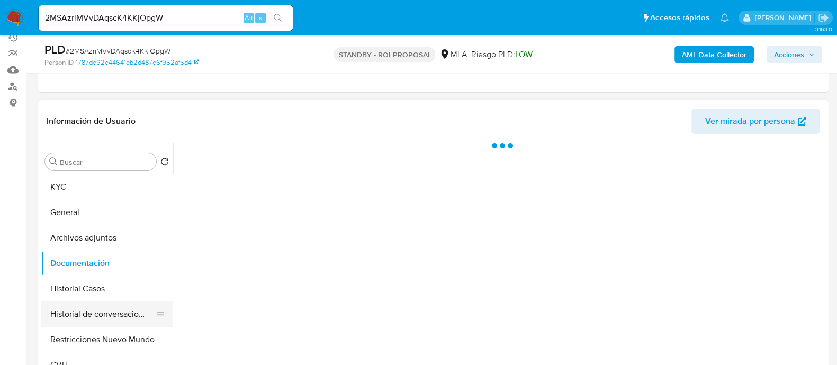
click at [98, 282] on button "Historial Casos" at bounding box center [107, 288] width 132 height 25
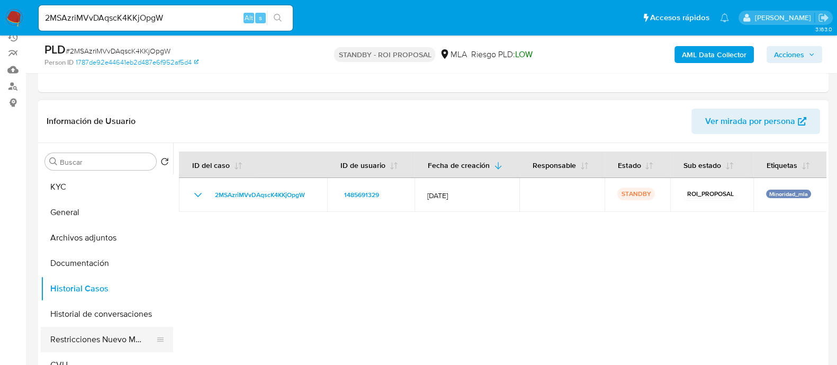
click at [120, 343] on button "Restricciones Nuevo Mundo" at bounding box center [103, 339] width 124 height 25
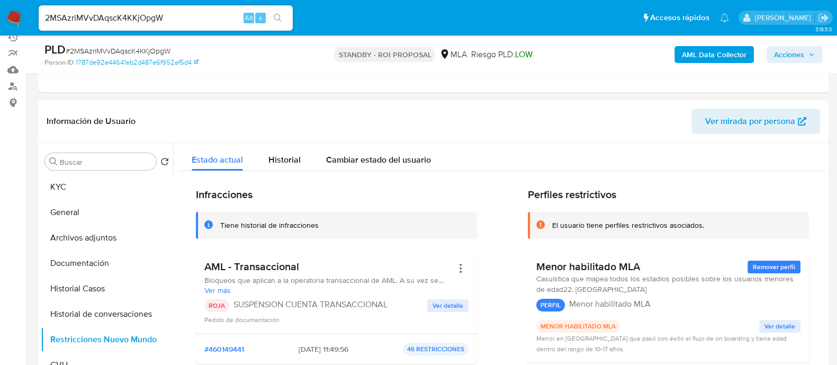
click at [138, 19] on input "2MSAzriMVvDAqscK4KKjOpgW" at bounding box center [166, 18] width 254 height 14
paste input "XtSxkaUhBl0OZU2kpNSzAkOO"
type input "XtSxkaUhBl0OZU2kpNSzAkOO"
click at [286, 16] on button "search-icon" at bounding box center [278, 18] width 22 height 15
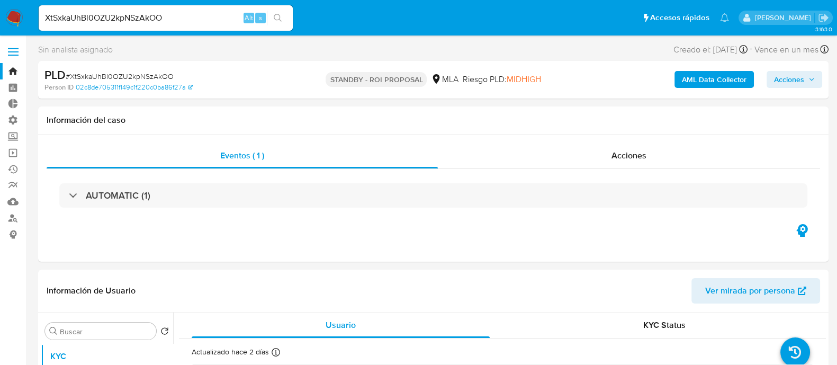
select select "10"
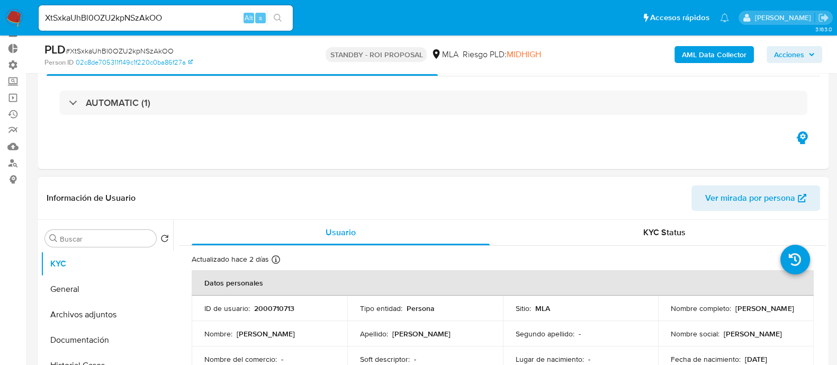
scroll to position [132, 0]
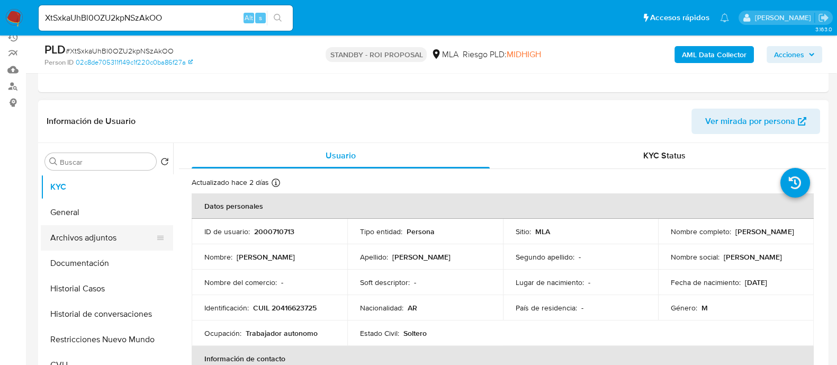
click at [122, 229] on button "Archivos adjuntos" at bounding box center [103, 237] width 124 height 25
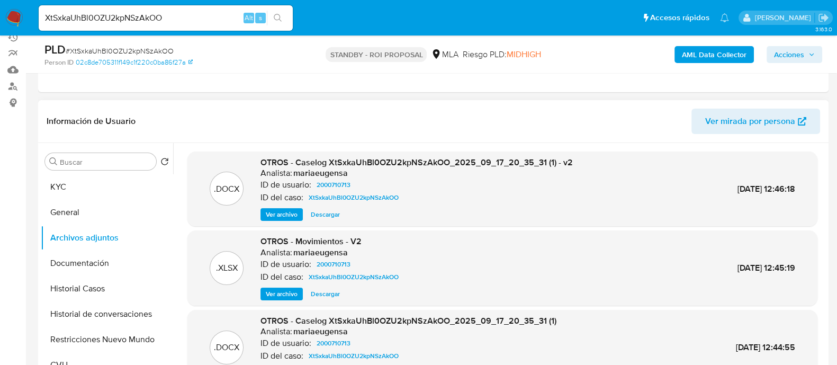
click at [330, 211] on span "Descargar" at bounding box center [325, 214] width 29 height 11
click at [94, 279] on button "Historial Casos" at bounding box center [103, 288] width 124 height 25
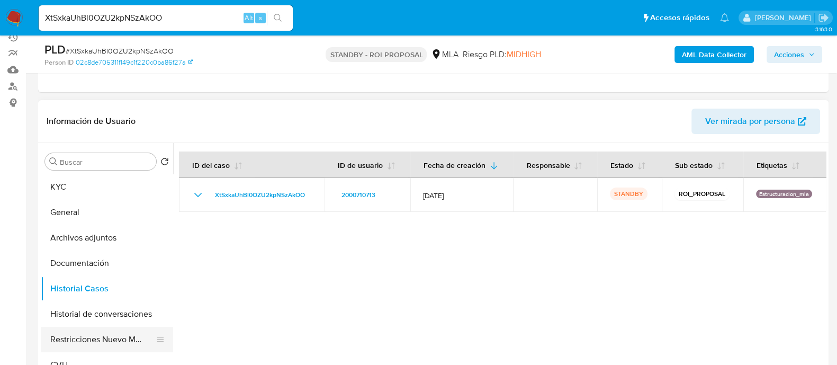
click at [109, 339] on button "Restricciones Nuevo Mundo" at bounding box center [103, 339] width 124 height 25
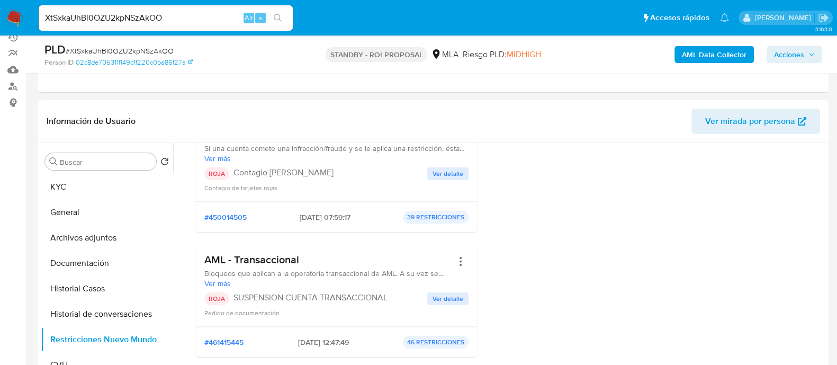
click at [212, 24] on input "XtSxkaUhBl0OZU2kpNSzAkOO" at bounding box center [166, 18] width 254 height 14
paste input "TUVx5KMgnz4FUeiZhjVYuj0I"
type input "TUVx5KMgnz4FUeiZhjVYuj0I"
click at [274, 21] on icon "search-icon" at bounding box center [278, 18] width 8 height 8
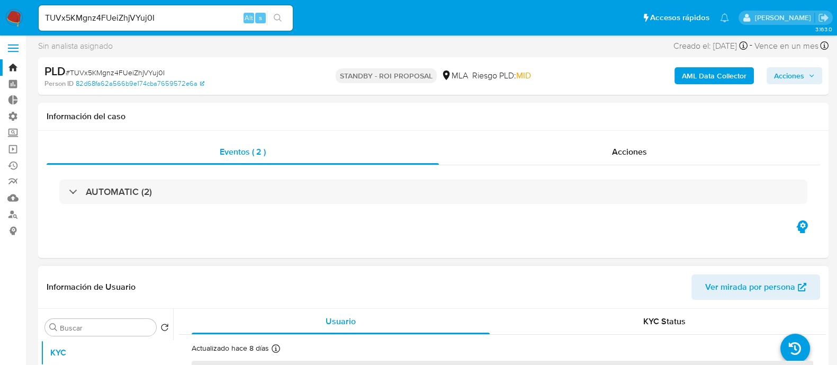
scroll to position [132, 0]
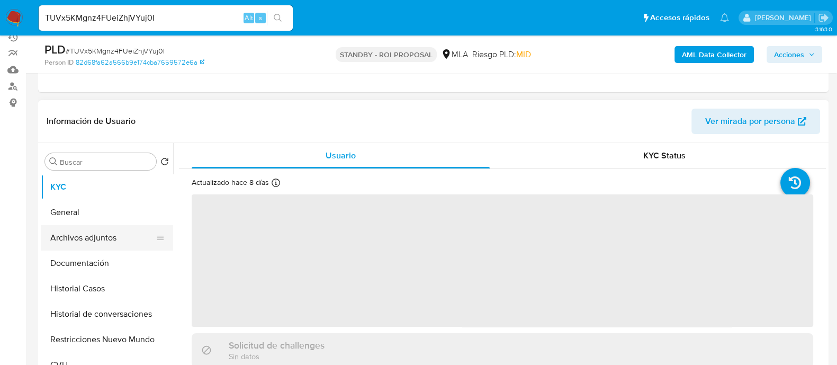
select select "10"
click at [143, 238] on button "Archivos adjuntos" at bounding box center [103, 237] width 124 height 25
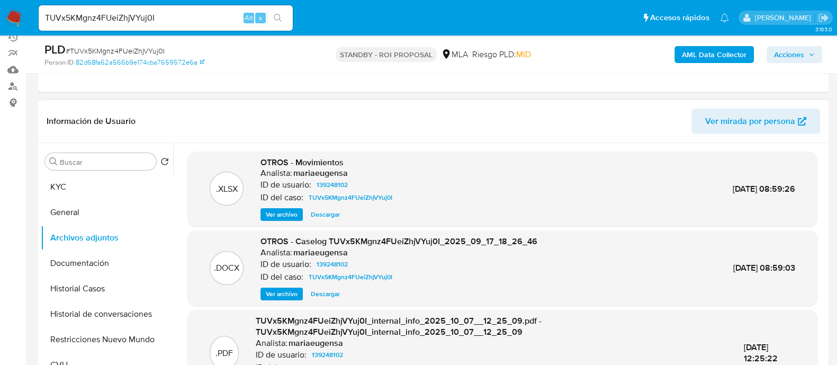
click at [319, 300] on div ".DOCX OTROS - Caselog TUVx5KMgnz4FUeiZhjVYuj0I_2025_09_17_18_26_46 Analista: ma…" at bounding box center [502, 267] width 630 height 75
click at [328, 291] on span "Descargar" at bounding box center [325, 294] width 29 height 11
click at [117, 286] on button "Historial Casos" at bounding box center [103, 288] width 124 height 25
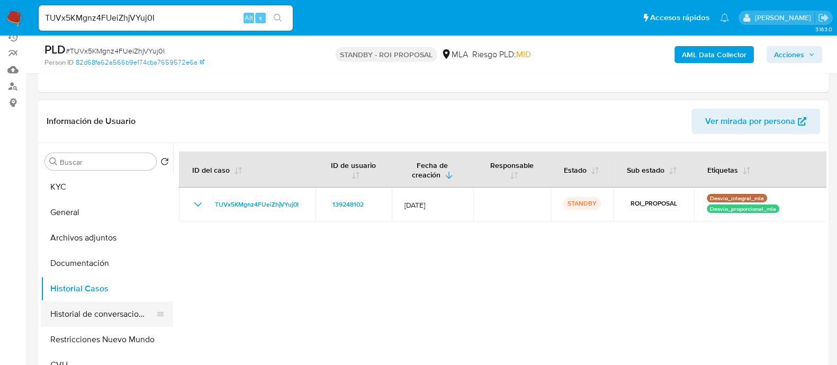
click at [109, 321] on button "Historial de conversaciones" at bounding box center [103, 313] width 124 height 25
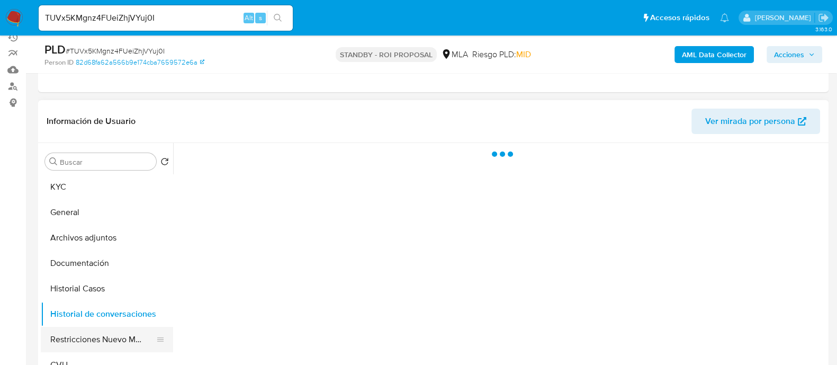
click at [109, 332] on button "Restricciones Nuevo Mundo" at bounding box center [103, 339] width 124 height 25
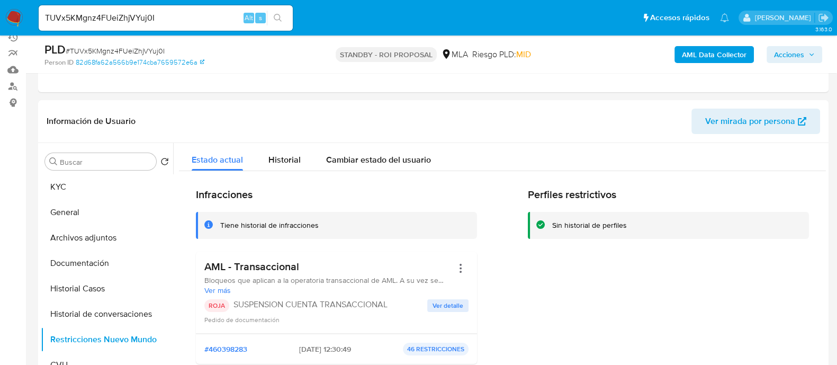
click at [192, 20] on input "TUVx5KMgnz4FUeiZhjVYuj0I" at bounding box center [166, 18] width 254 height 14
paste input "40t7h7VNkggy0rab56zy8FhV"
type input "40t7h7VNkggy0rab56zy8FhV"
click at [280, 16] on icon "search-icon" at bounding box center [278, 18] width 8 height 8
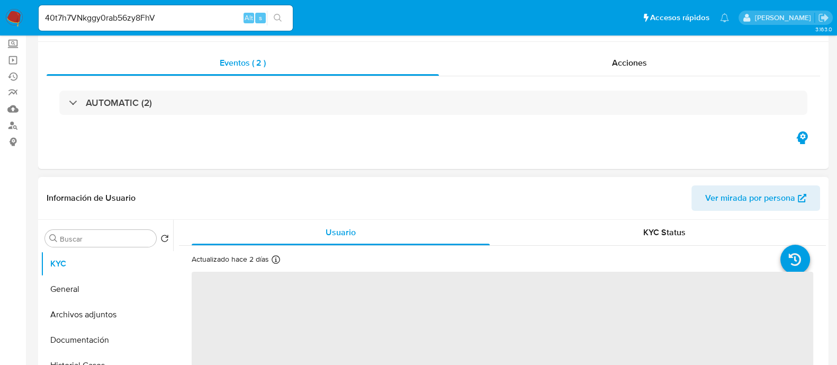
scroll to position [132, 0]
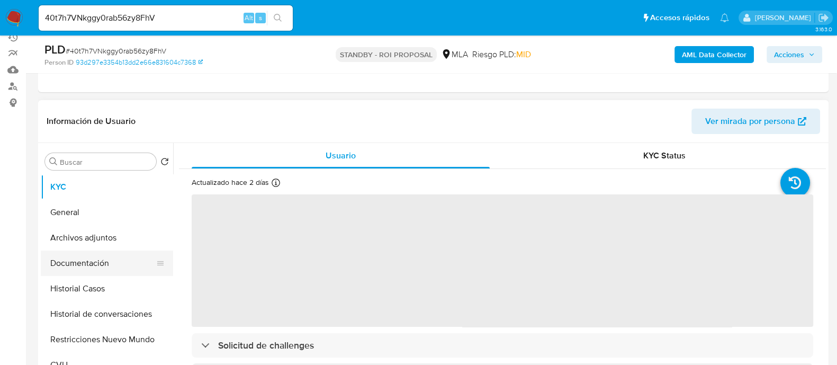
select select "10"
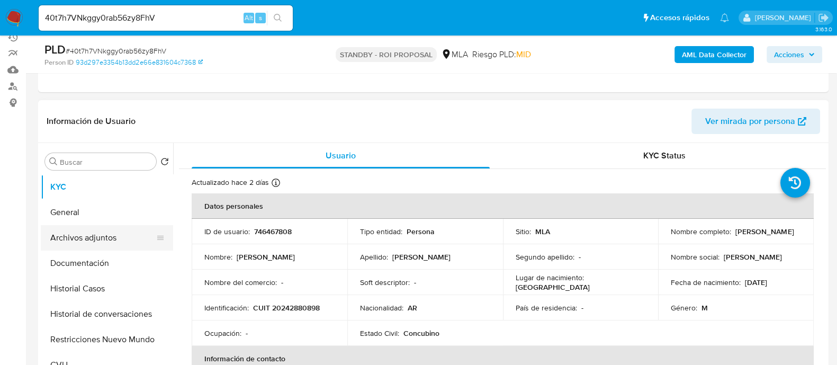
click at [130, 243] on button "Archivos adjuntos" at bounding box center [103, 237] width 124 height 25
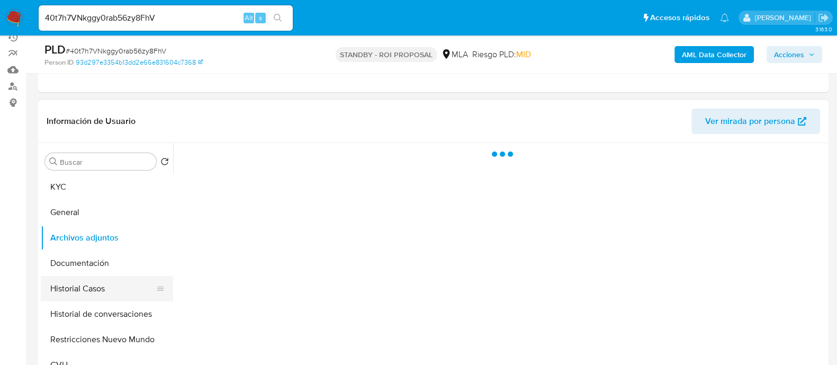
click at [119, 288] on button "Historial Casos" at bounding box center [103, 288] width 124 height 25
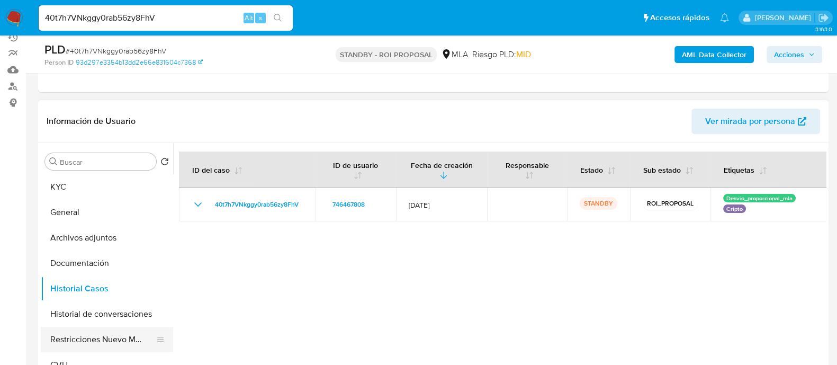
click at [121, 340] on button "Restricciones Nuevo Mundo" at bounding box center [103, 339] width 124 height 25
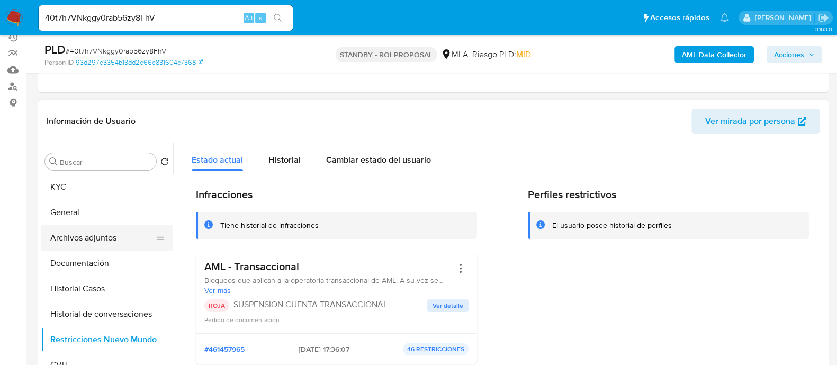
click at [120, 242] on button "Archivos adjuntos" at bounding box center [103, 237] width 124 height 25
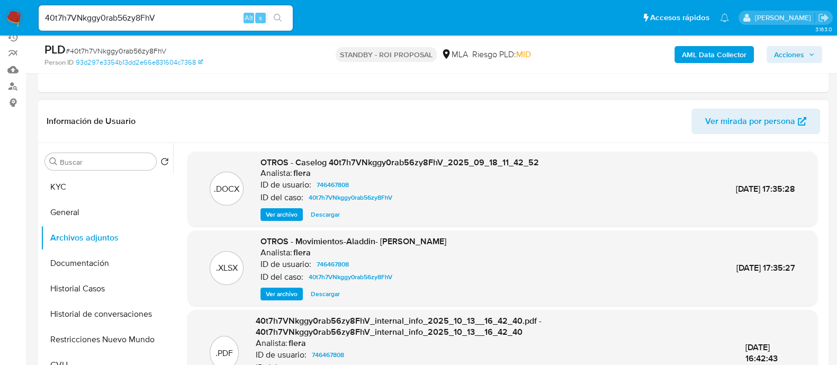
click at [334, 214] on span "Descargar" at bounding box center [325, 214] width 29 height 11
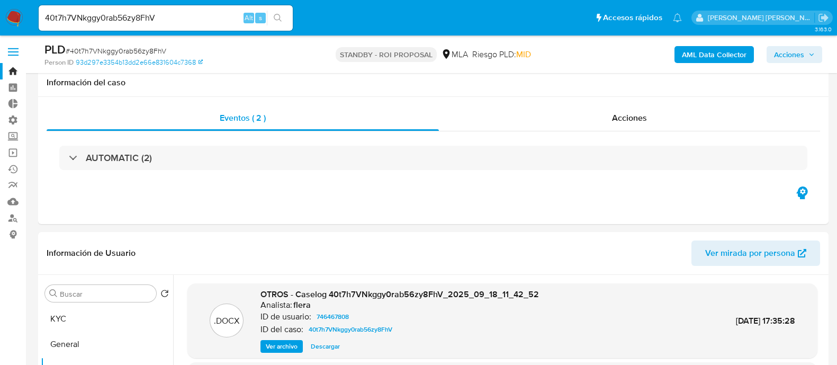
select select "10"
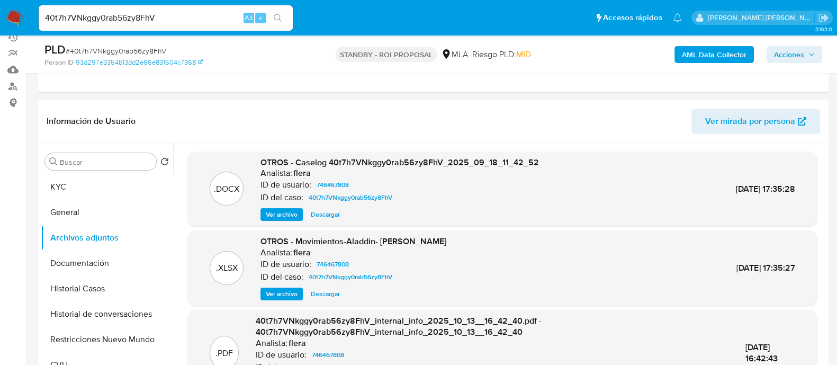
click at [220, 15] on input "40t7h7VNkggy0rab56zy8FhV" at bounding box center [166, 18] width 254 height 14
paste input "zonGRXG4JWtSA8umpV7oqWi6"
type input "zonGRXG4JWtSA8umpV7oqWi6"
click at [283, 18] on button "search-icon" at bounding box center [278, 18] width 22 height 15
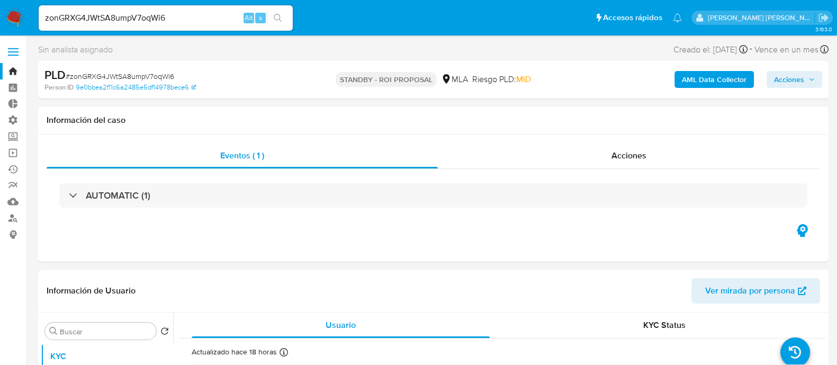
select select "10"
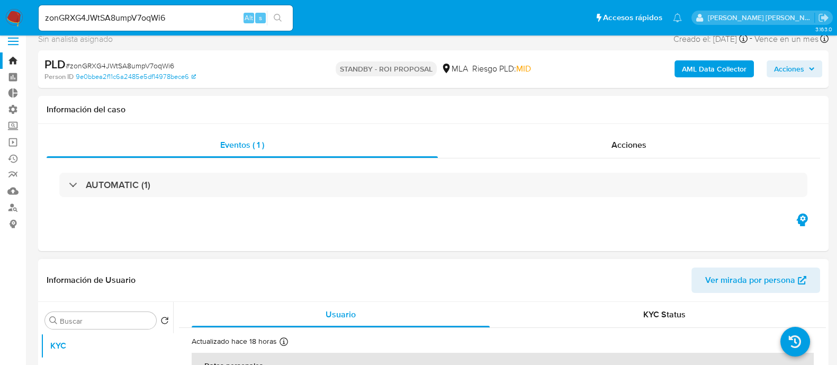
scroll to position [199, 0]
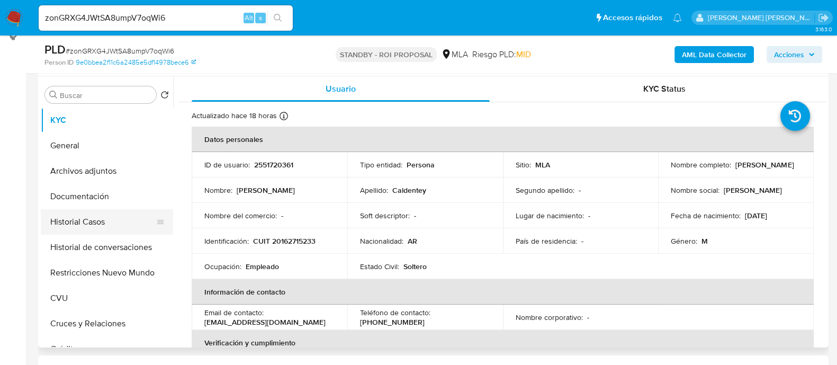
click at [127, 232] on button "Historial Casos" at bounding box center [103, 221] width 124 height 25
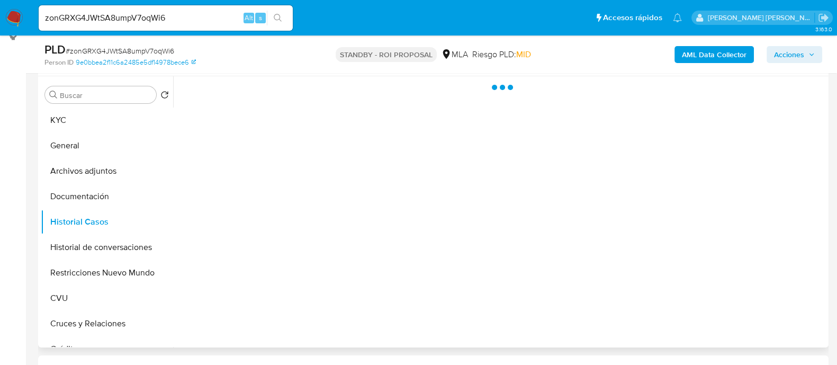
scroll to position [132, 0]
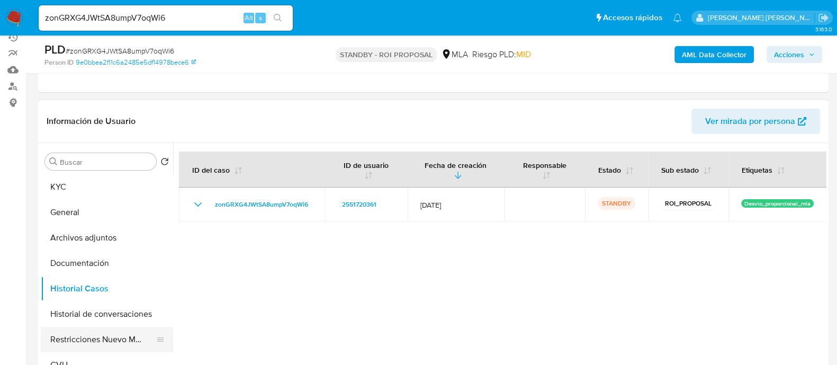
click at [93, 332] on button "Restricciones Nuevo Mundo" at bounding box center [103, 339] width 124 height 25
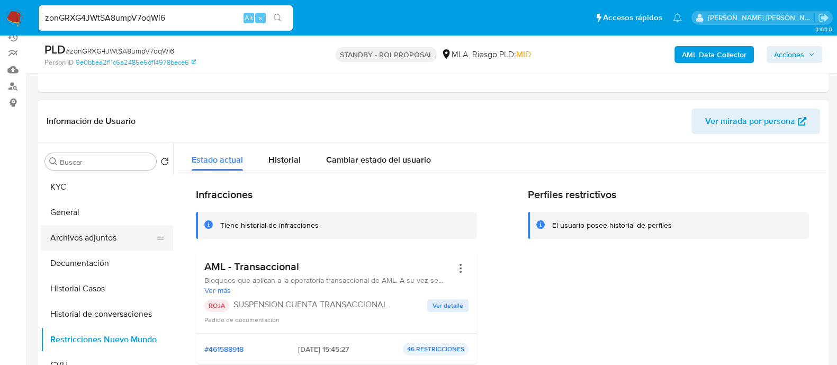
click at [113, 233] on button "Archivos adjuntos" at bounding box center [103, 237] width 124 height 25
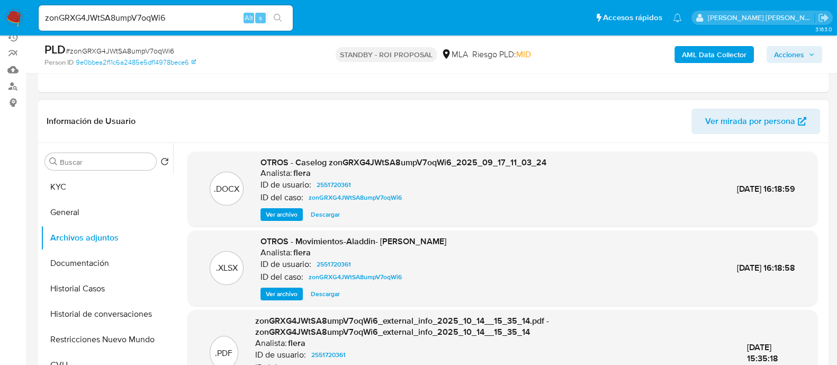
click at [322, 210] on span "Descargar" at bounding box center [325, 214] width 29 height 11
click at [131, 18] on input "zonGRXG4JWtSA8umpV7oqWi6" at bounding box center [166, 18] width 254 height 14
paste input "cxdjPPNxFKyYhhZOgHKKd8DJ"
type input "cxdjPPNxFKyYhhZOgHKKd8DJ"
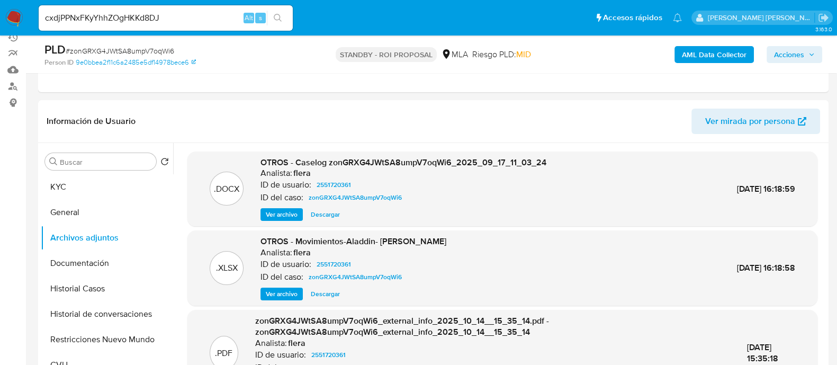
click at [279, 15] on icon "search-icon" at bounding box center [278, 18] width 8 height 8
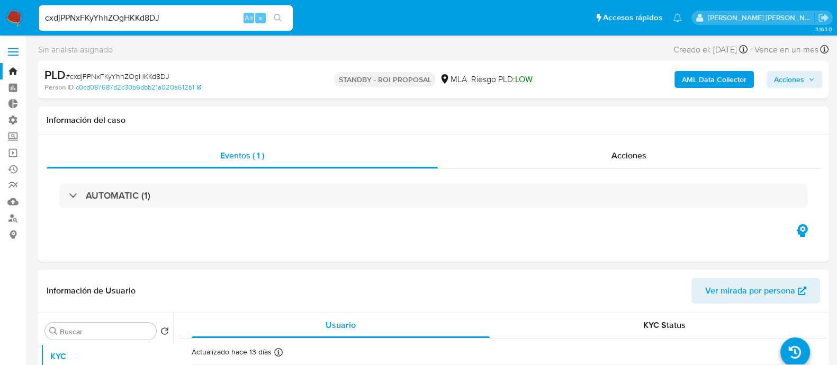
select select "10"
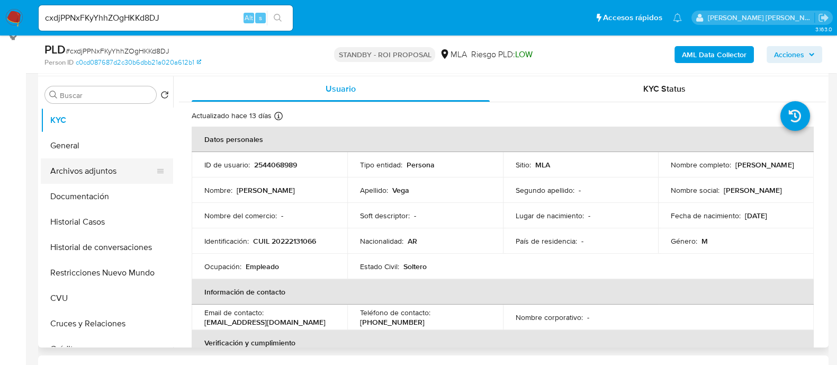
drag, startPoint x: 149, startPoint y: 160, endPoint x: 157, endPoint y: 168, distance: 11.6
click at [148, 160] on button "Archivos adjuntos" at bounding box center [103, 170] width 124 height 25
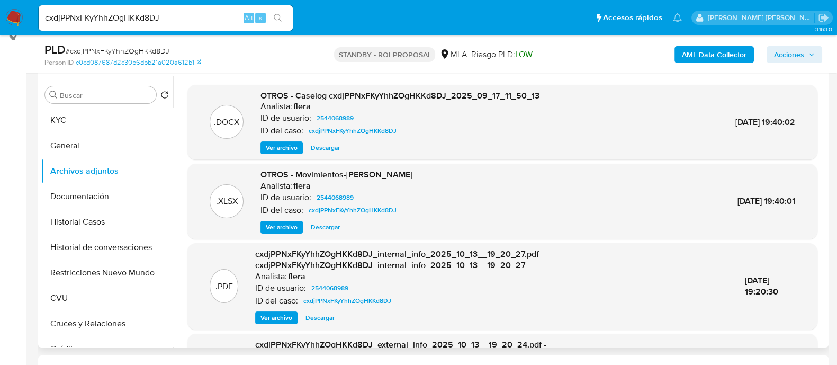
click at [333, 153] on span "Descargar" at bounding box center [325, 147] width 29 height 11
click at [120, 218] on button "Historial Casos" at bounding box center [103, 221] width 124 height 25
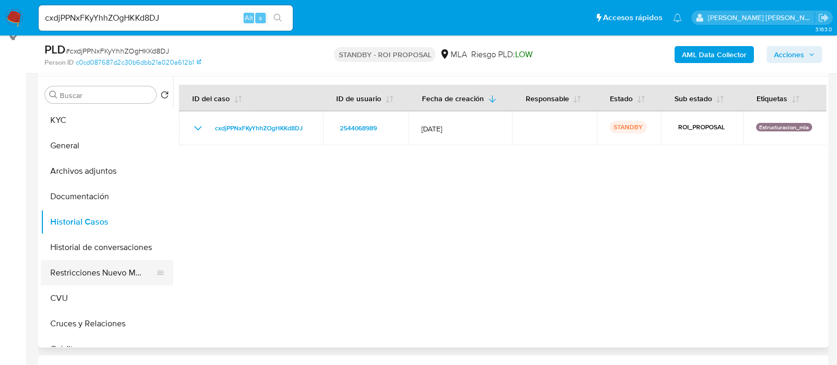
click at [121, 270] on button "Restricciones Nuevo Mundo" at bounding box center [103, 272] width 124 height 25
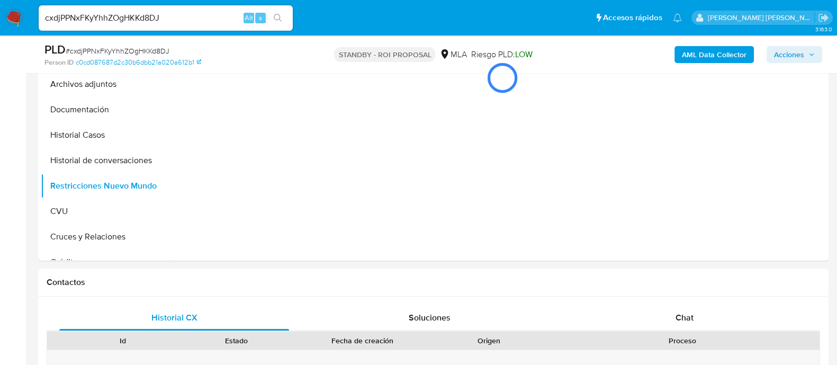
scroll to position [264, 0]
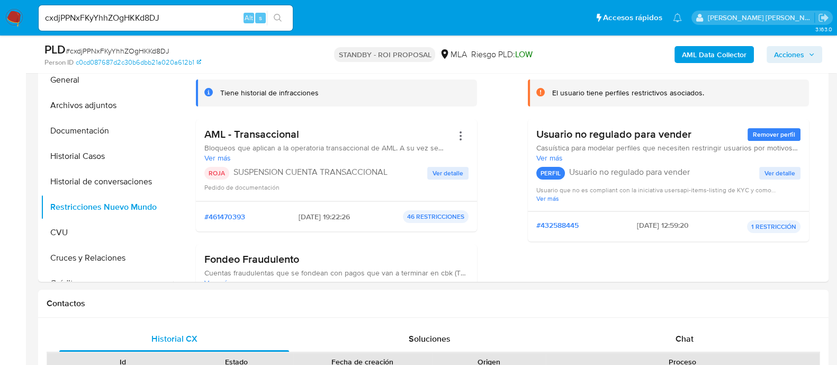
click at [148, 17] on input "cxdjPPNxFKyYhhZOgHKKd8DJ" at bounding box center [166, 18] width 254 height 14
paste input "1m3RSH61wwmrbiqZYoQqdsN5"
type input "1m3RSH61wwmrbiqZYoQqdsN5"
click at [285, 16] on button "search-icon" at bounding box center [278, 18] width 22 height 15
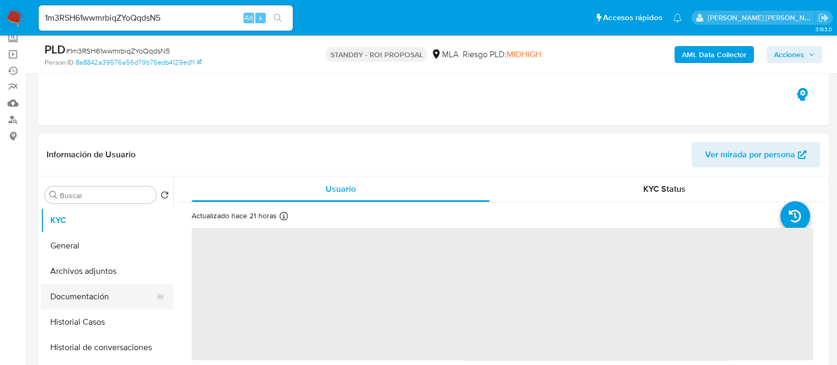
scroll to position [199, 0]
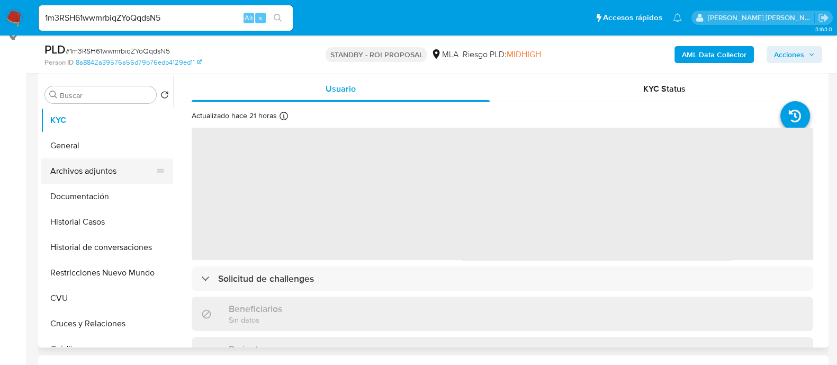
click at [101, 166] on button "Archivos adjuntos" at bounding box center [103, 170] width 124 height 25
select select "10"
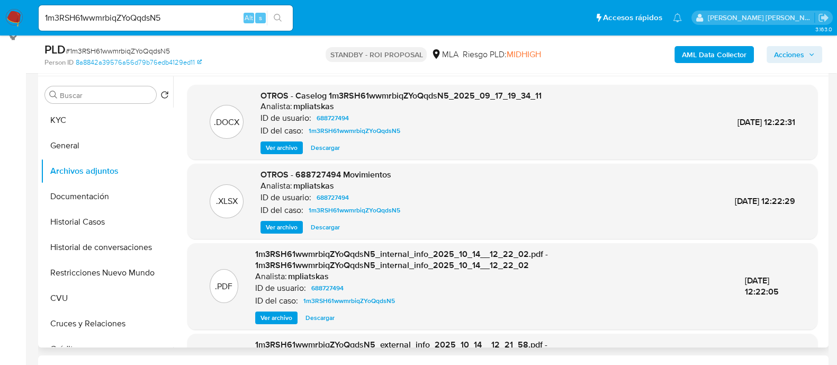
click at [331, 146] on span "Descargar" at bounding box center [325, 147] width 29 height 11
click at [124, 216] on button "Historial Casos" at bounding box center [103, 221] width 124 height 25
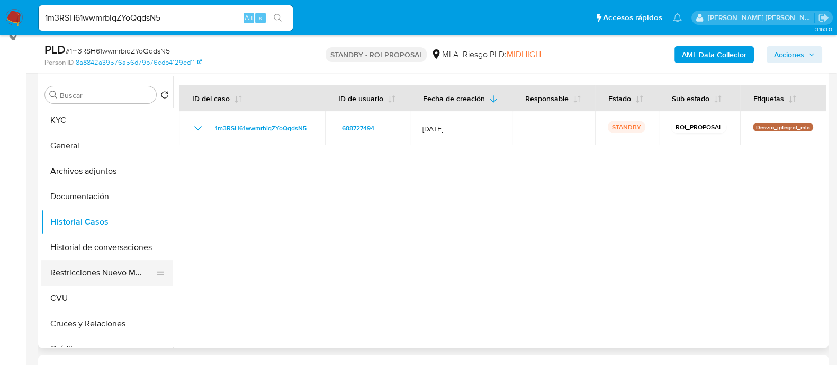
click at [115, 272] on button "Restricciones Nuevo Mundo" at bounding box center [103, 272] width 124 height 25
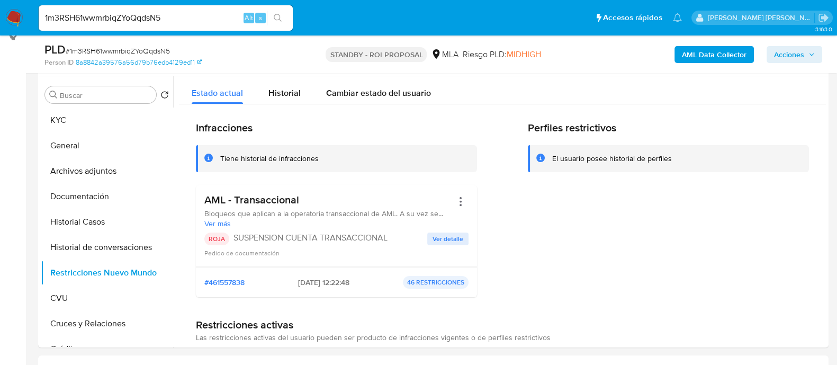
click at [208, 17] on input "1m3RSH61wwmrbiqZYoQqdsN5" at bounding box center [166, 18] width 254 height 14
paste input "pwBJioNeb9RFBrTkAMlSECjW"
type input "pwBJioNeb9RFBrTkAMlSECjW"
click at [281, 20] on icon "search-icon" at bounding box center [278, 18] width 8 height 8
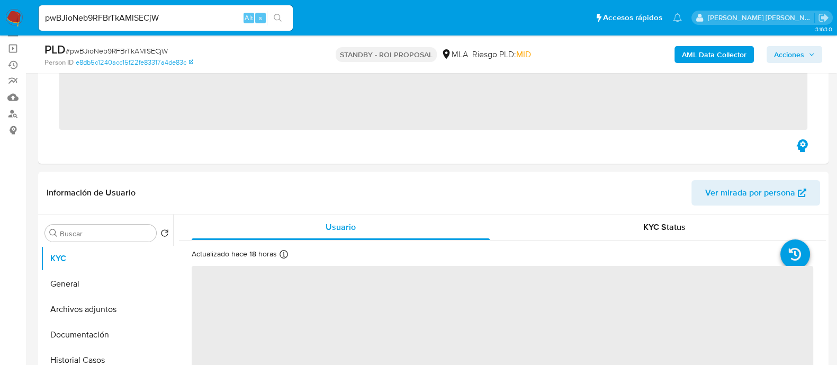
scroll to position [199, 0]
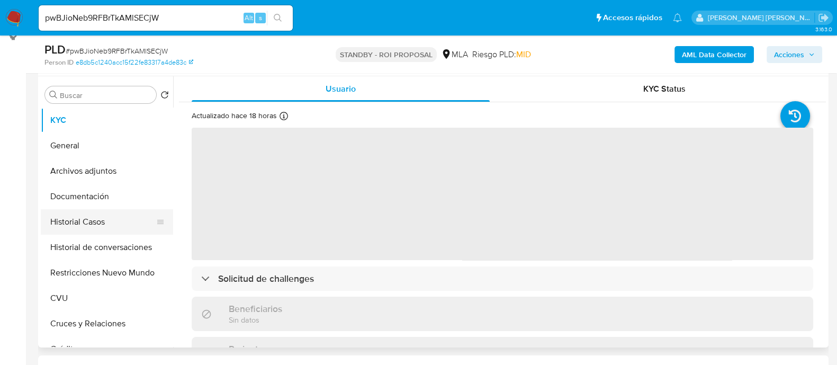
select select "10"
click at [118, 221] on button "Historial Casos" at bounding box center [103, 221] width 124 height 25
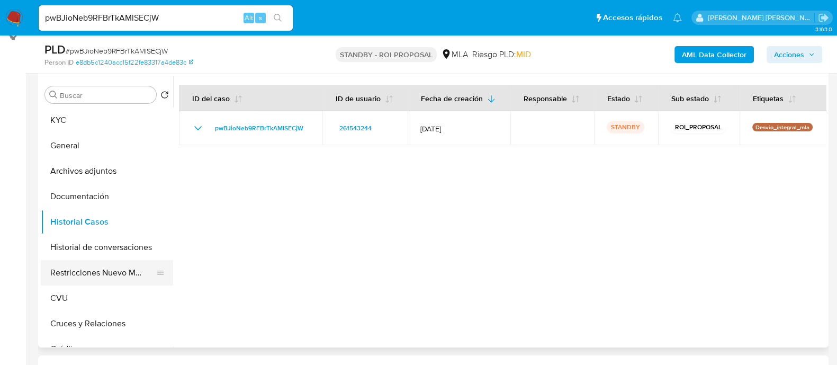
click at [121, 264] on button "Restricciones Nuevo Mundo" at bounding box center [103, 272] width 124 height 25
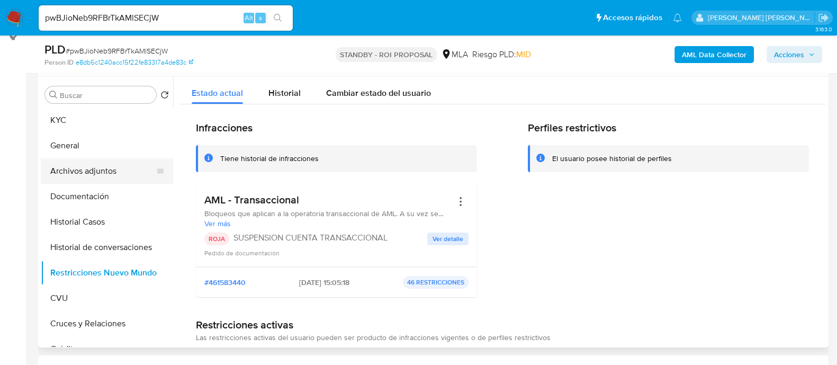
click at [132, 173] on button "Archivos adjuntos" at bounding box center [103, 170] width 124 height 25
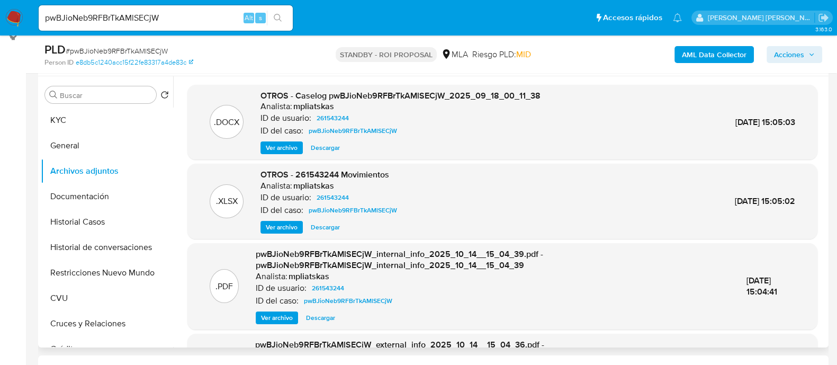
click at [332, 142] on span "Descargar" at bounding box center [325, 147] width 29 height 11
click at [146, 17] on input "pwBJioNeb9RFBrTkAMlSECjW" at bounding box center [166, 18] width 254 height 14
drag, startPoint x: 146, startPoint y: 17, endPoint x: 266, endPoint y: 11, distance: 120.3
click at [146, 17] on input "pwBJioNeb9RFBrTkAMlSECjW" at bounding box center [166, 18] width 254 height 14
paste input "bpqrICZTjLYdBY0pNHDlT0dx"
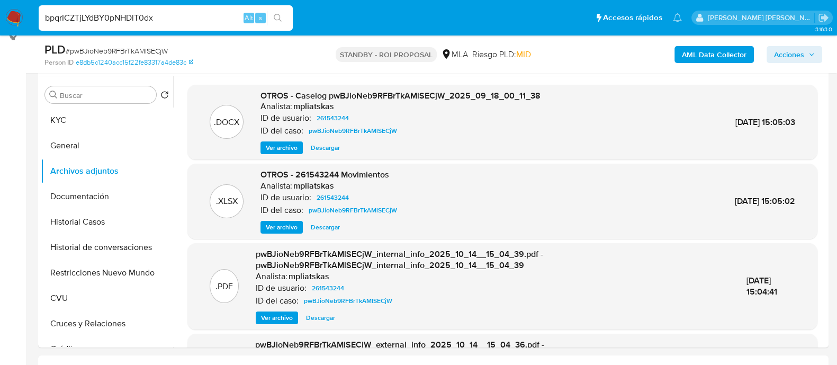
type input "bpqrICZTjLYdBY0pNHDlT0dx"
click at [276, 14] on icon "search-icon" at bounding box center [278, 18] width 8 height 8
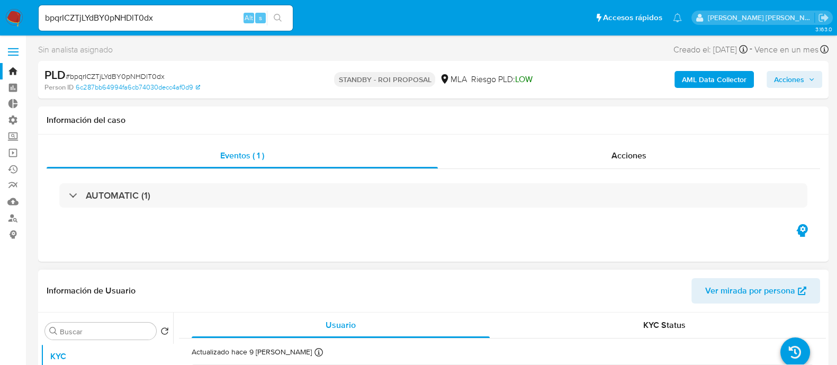
scroll to position [132, 0]
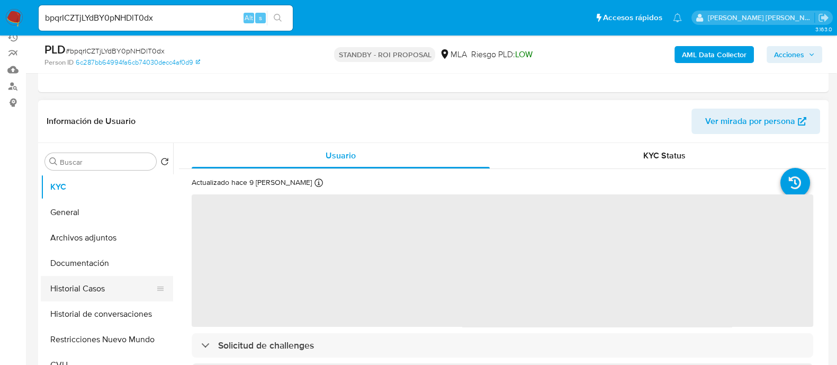
click at [121, 284] on button "Historial Casos" at bounding box center [103, 288] width 124 height 25
select select "10"
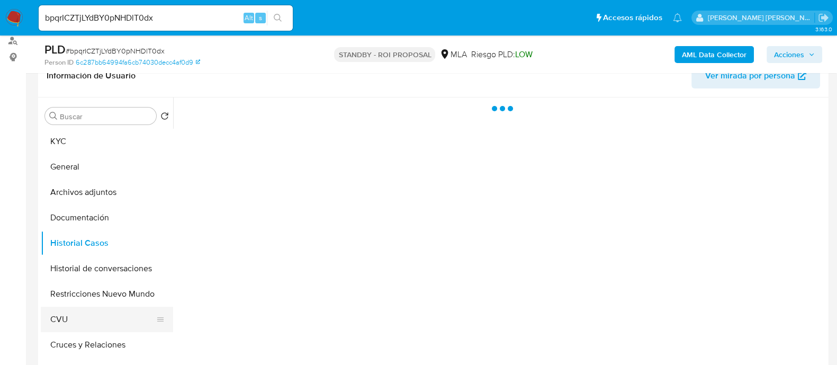
scroll to position [199, 0]
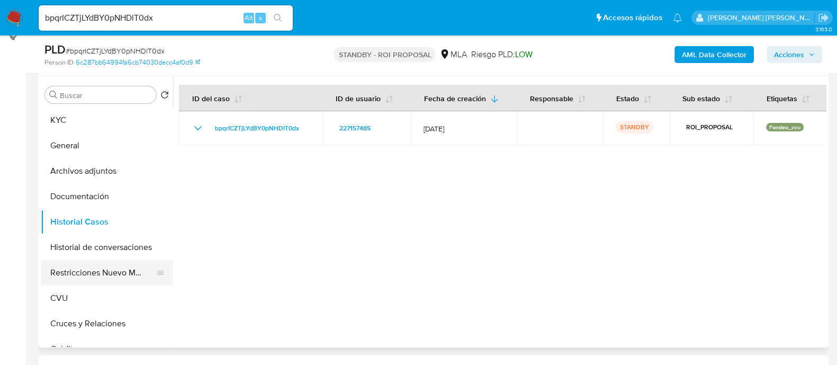
click at [109, 263] on button "Restricciones Nuevo Mundo" at bounding box center [103, 272] width 124 height 25
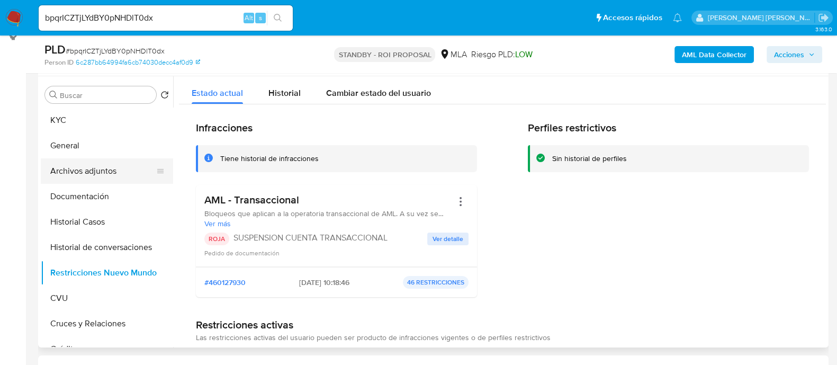
click at [120, 165] on button "Archivos adjuntos" at bounding box center [103, 170] width 124 height 25
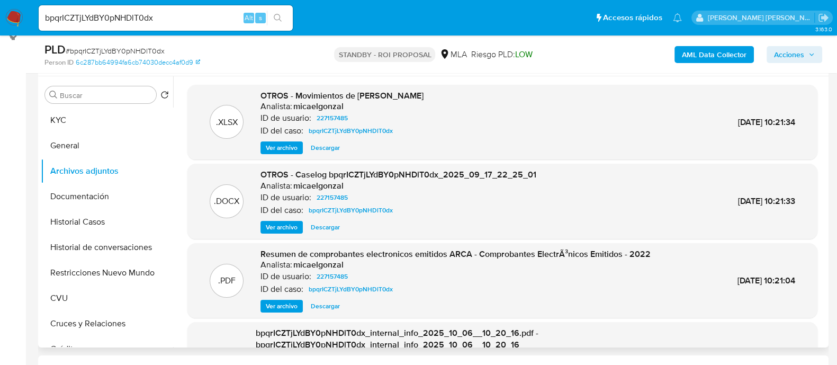
click at [321, 229] on span "Descargar" at bounding box center [325, 227] width 29 height 11
click at [201, 21] on input "bpqrICZTjLYdBY0pNHDlT0dx" at bounding box center [166, 18] width 254 height 14
paste input "syKcvopChg95AkYF7xBuJLwA"
type input "syKcvopChg95AkYF7xBuJLwA"
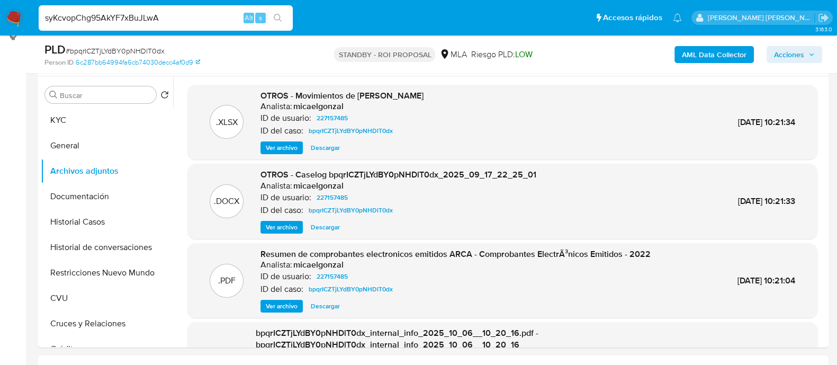
click at [272, 13] on button "search-icon" at bounding box center [278, 18] width 22 height 15
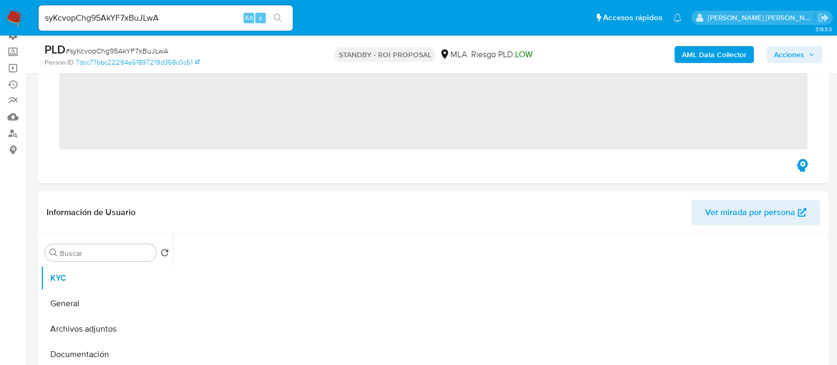
scroll to position [132, 0]
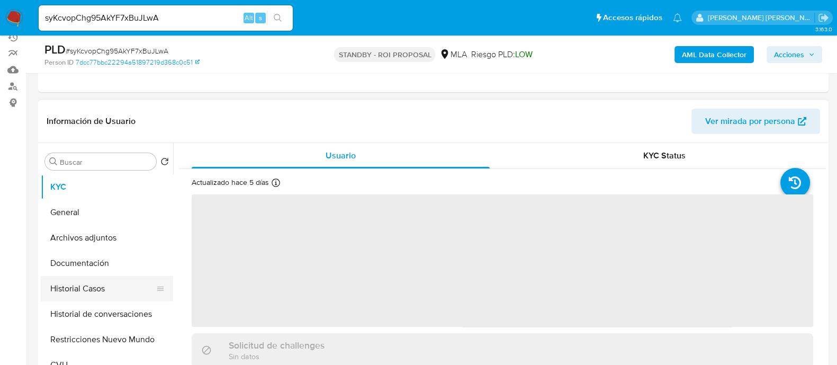
click at [106, 293] on button "Historial Casos" at bounding box center [103, 288] width 124 height 25
select select "10"
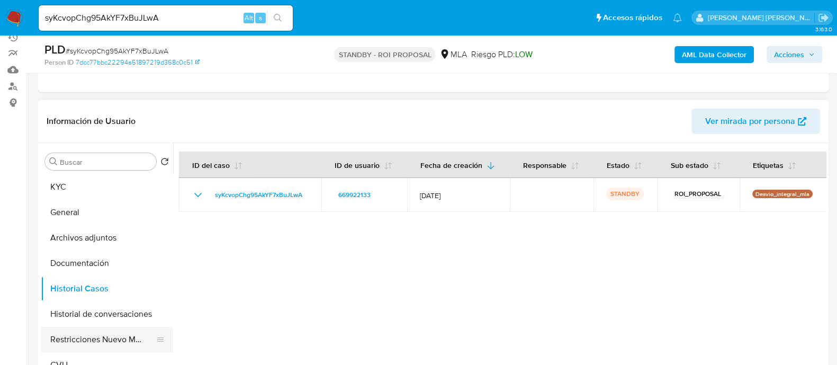
click at [90, 335] on button "Restricciones Nuevo Mundo" at bounding box center [103, 339] width 124 height 25
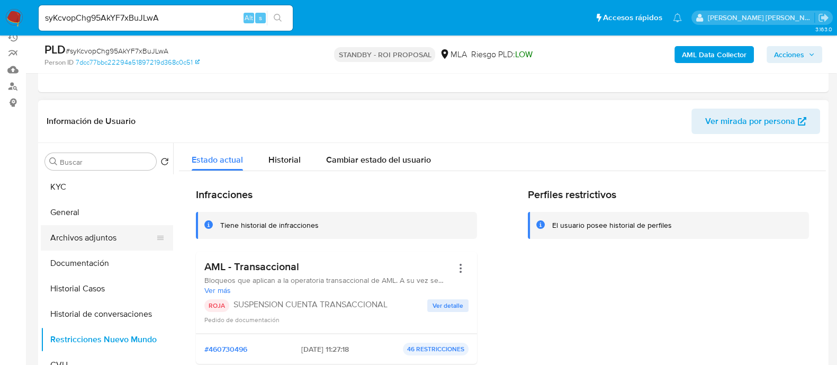
click at [111, 227] on button "Archivos adjuntos" at bounding box center [103, 237] width 124 height 25
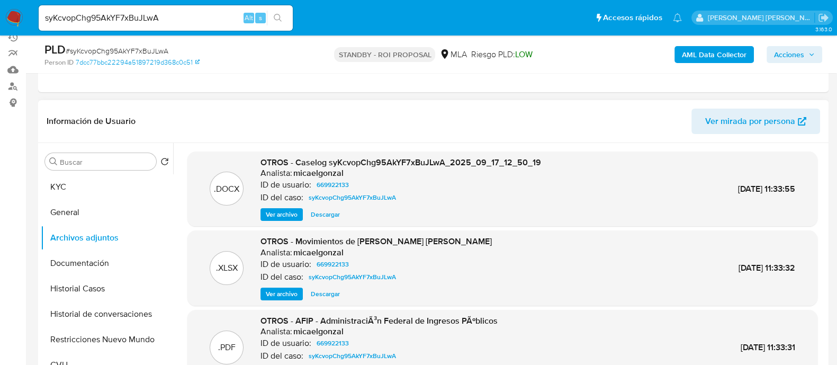
click at [333, 214] on span "Descargar" at bounding box center [325, 214] width 29 height 11
click at [188, 14] on input "syKcvopChg95AkYF7xBuJLwA" at bounding box center [166, 18] width 254 height 14
paste input "dk3GGR2SBJVNLwvXGeMBIAwK"
type input "dk3GGR2SBJVNLwvXGeMBIAwK"
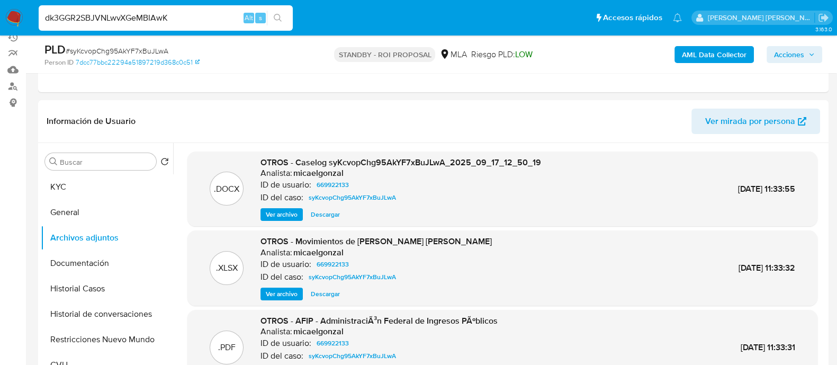
click at [286, 17] on button "search-icon" at bounding box center [278, 18] width 22 height 15
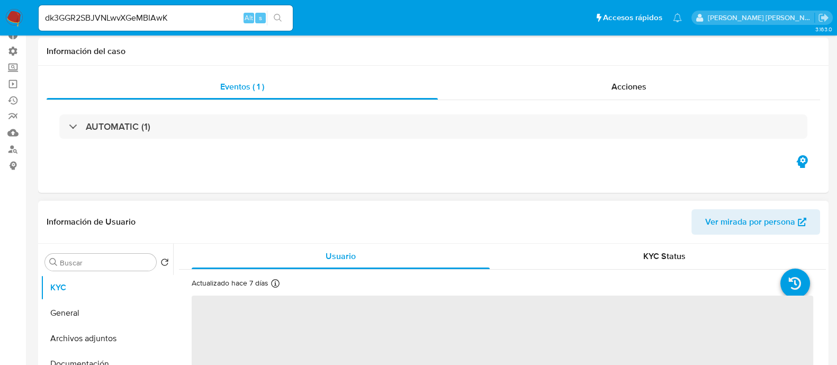
scroll to position [132, 0]
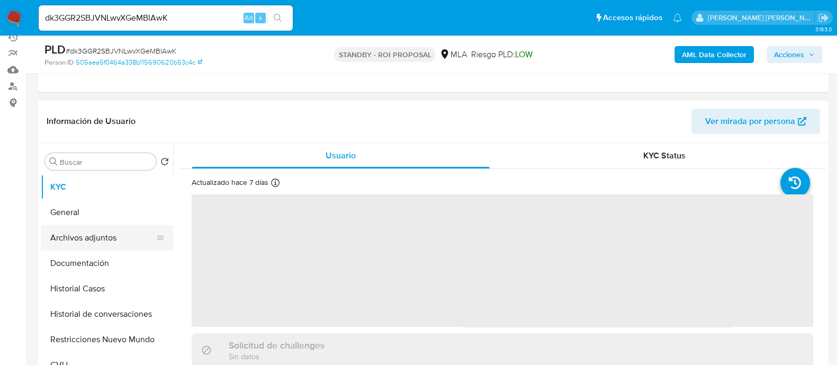
click at [117, 232] on button "Archivos adjuntos" at bounding box center [103, 237] width 124 height 25
select select "10"
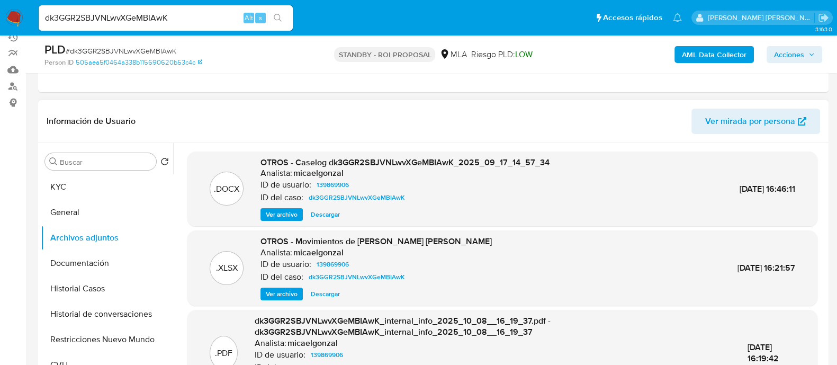
click at [333, 216] on span "Descargar" at bounding box center [325, 214] width 29 height 11
click at [122, 292] on button "Historial Casos" at bounding box center [103, 288] width 124 height 25
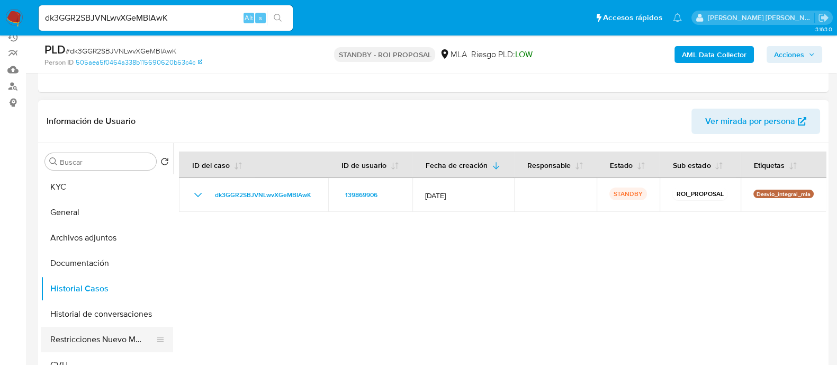
click at [110, 333] on button "Restricciones Nuevo Mundo" at bounding box center [103, 339] width 124 height 25
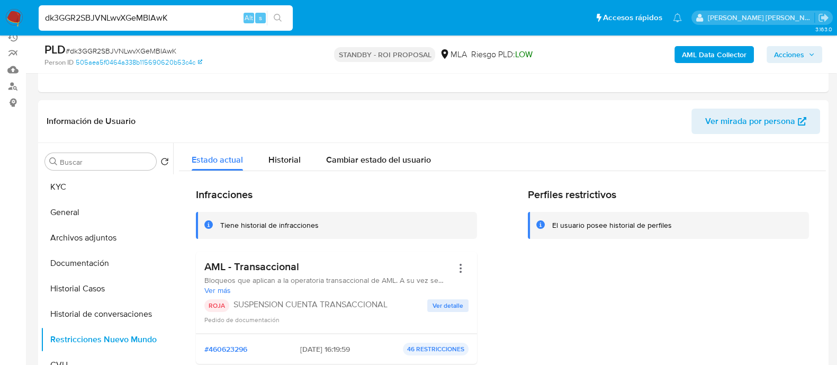
click at [185, 17] on input "dk3GGR2SBJVNLwvXGeMBIAwK" at bounding box center [166, 18] width 254 height 14
paste input "ikH6HF5FCFY7s5PYj3xGRenX"
type input "ikH6HF5FCFY7s5PYj3xGRenX"
click at [281, 14] on icon "search-icon" at bounding box center [278, 18] width 8 height 8
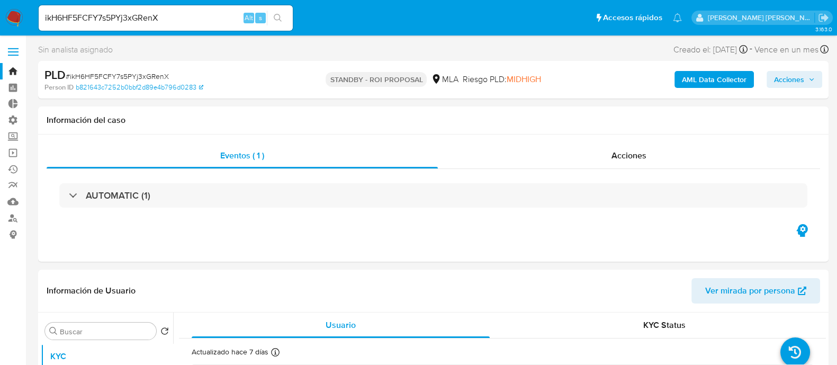
select select "10"
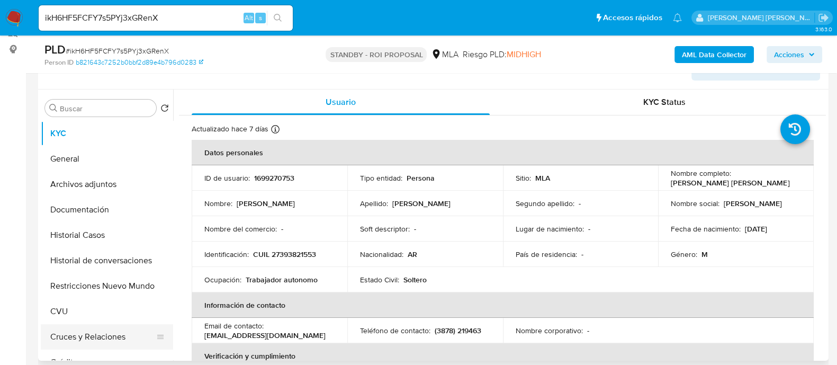
scroll to position [264, 0]
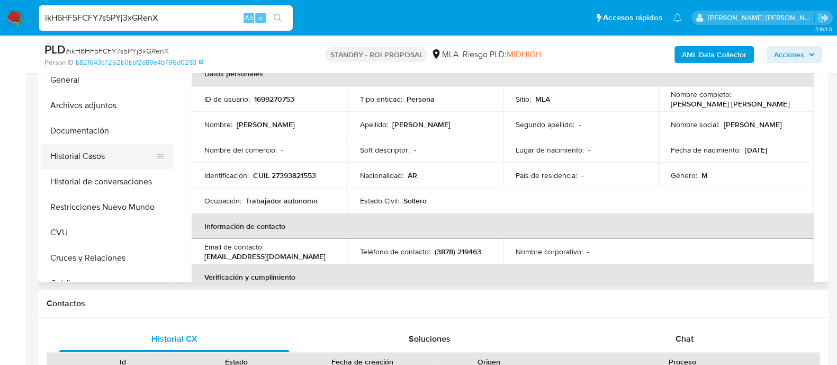
click at [128, 163] on button "Historial Casos" at bounding box center [103, 156] width 124 height 25
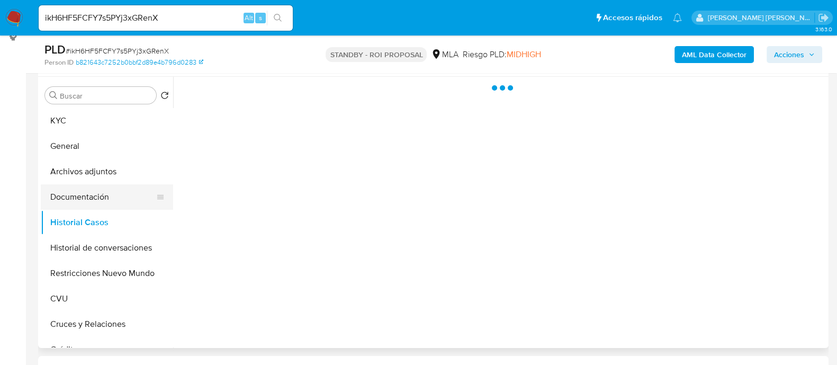
scroll to position [132, 0]
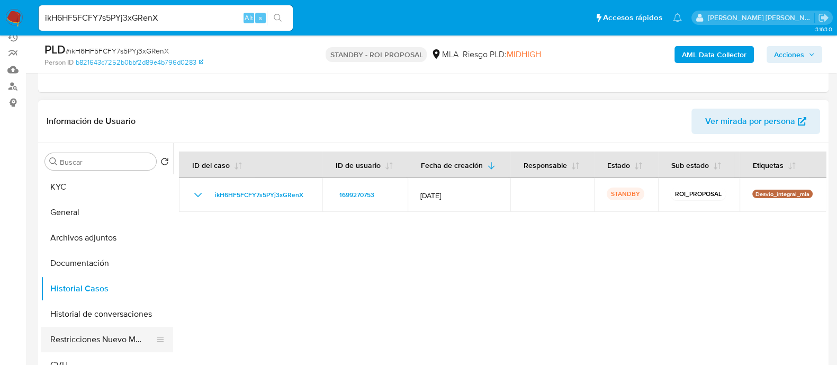
click at [105, 340] on button "Restricciones Nuevo Mundo" at bounding box center [103, 339] width 124 height 25
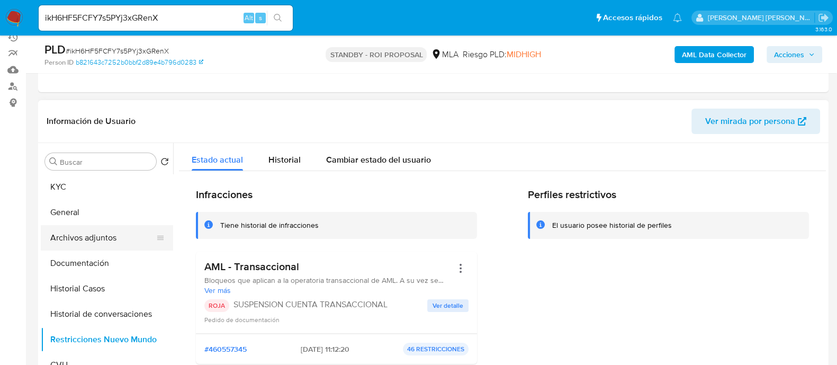
click at [121, 234] on button "Archivos adjuntos" at bounding box center [103, 237] width 124 height 25
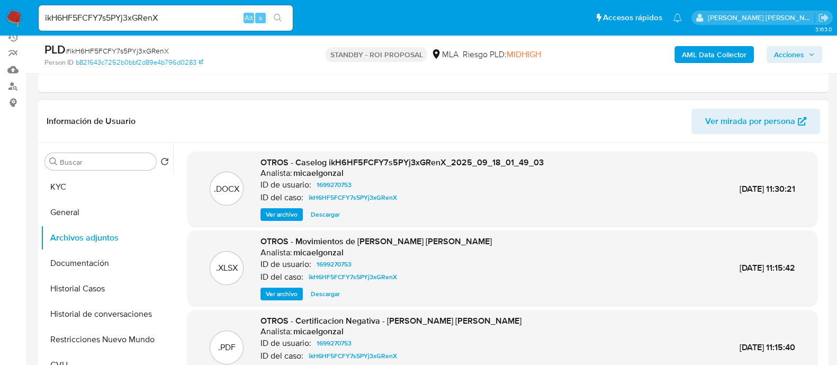
click at [329, 217] on span "Descargar" at bounding box center [325, 214] width 29 height 11
click at [163, 20] on input "ikH6HF5FCFY7s5PYj3xGRenX" at bounding box center [166, 18] width 254 height 14
paste input "vEVc9ogeBqF1RJs7LVRPL0Tg"
type input "vEVc9ogeBqF1RJs7LVRPL0Tg"
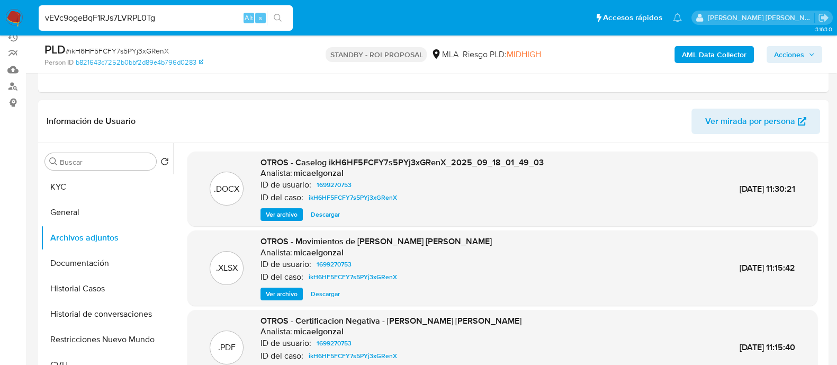
click at [282, 15] on icon "search-icon" at bounding box center [278, 18] width 8 height 8
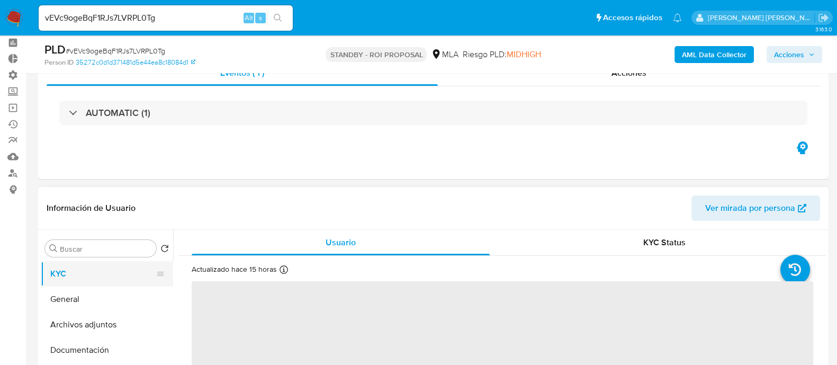
scroll to position [66, 0]
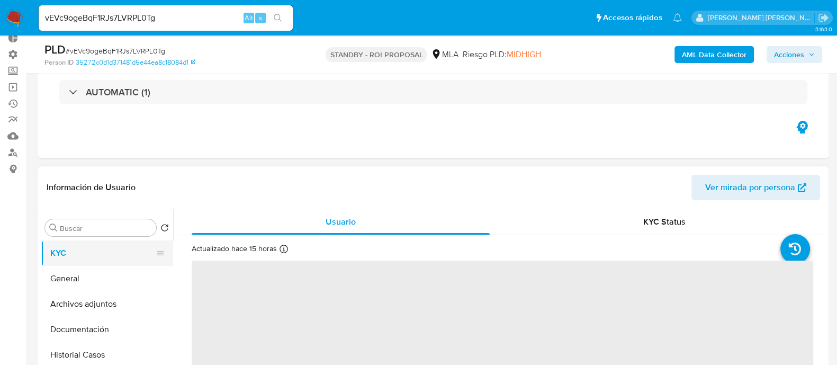
select select "10"
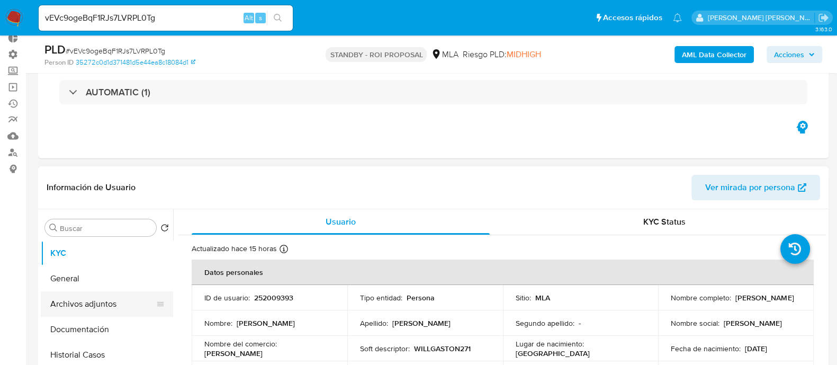
click at [109, 297] on button "Archivos adjuntos" at bounding box center [103, 303] width 124 height 25
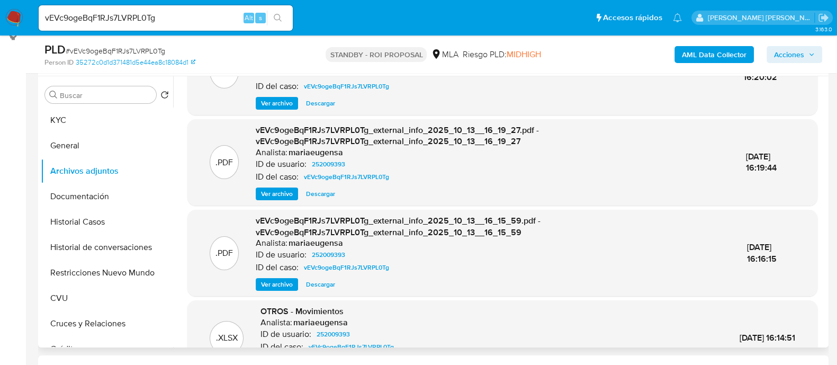
scroll to position [123, 0]
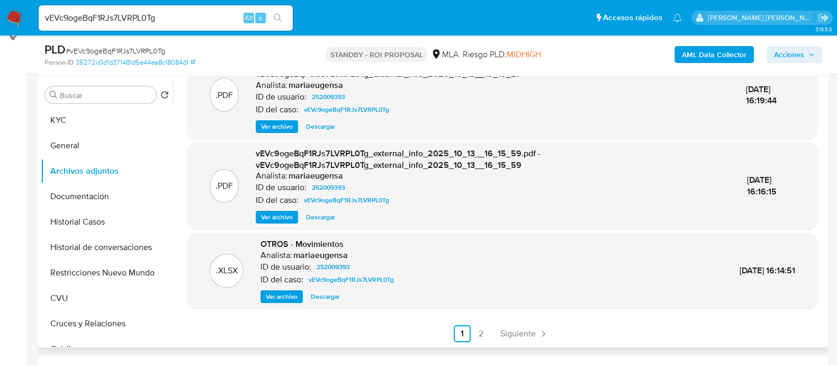
click at [519, 324] on div ".PDF vEVc9ogeBqF1RJs7LVRPL0Tg_internal_info_2025_10_13__16_19_45.pdf - vEVc9oge…" at bounding box center [502, 151] width 630 height 381
click at [522, 329] on span "Siguiente" at bounding box center [517, 333] width 35 height 8
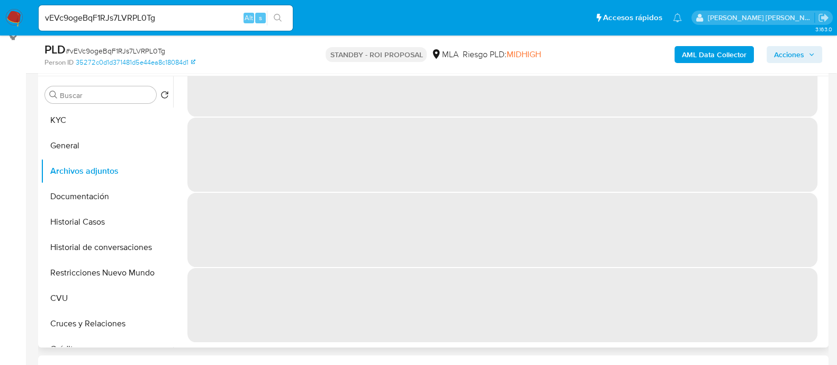
scroll to position [0, 0]
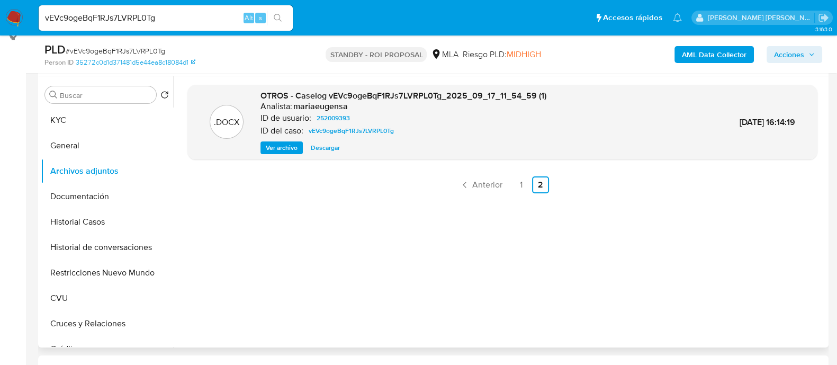
click at [320, 144] on span "Descargar" at bounding box center [325, 147] width 29 height 11
click at [106, 227] on button "Historial Casos" at bounding box center [103, 221] width 124 height 25
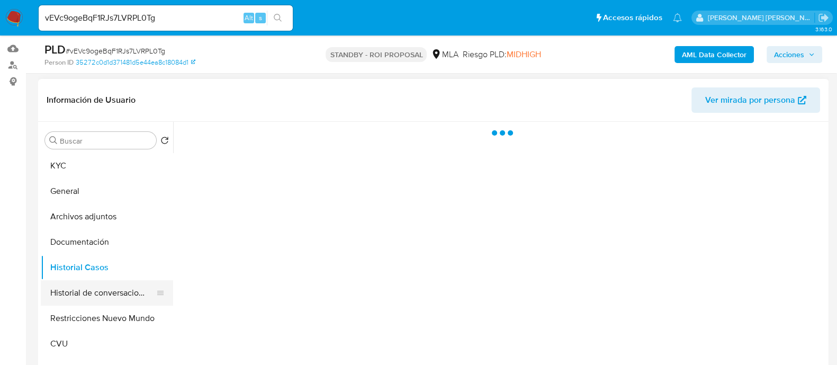
scroll to position [132, 0]
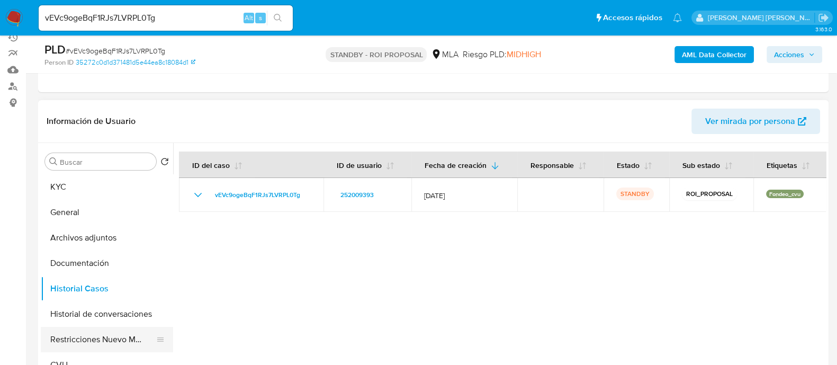
drag, startPoint x: 104, startPoint y: 337, endPoint x: 111, endPoint y: 335, distance: 7.2
click at [104, 337] on button "Restricciones Nuevo Mundo" at bounding box center [103, 339] width 124 height 25
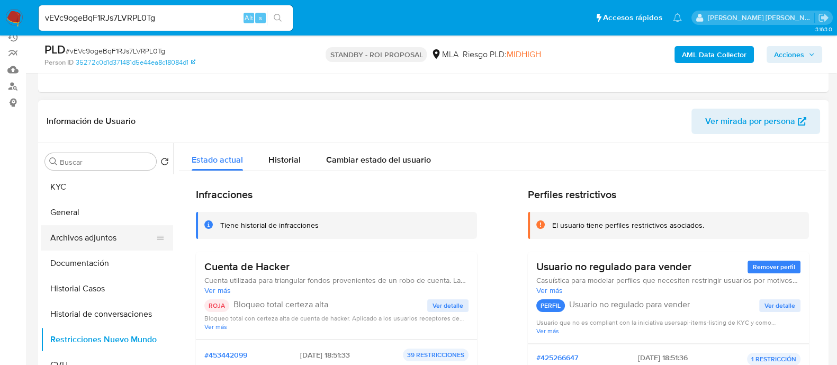
click at [126, 227] on button "Archivos adjuntos" at bounding box center [103, 237] width 124 height 25
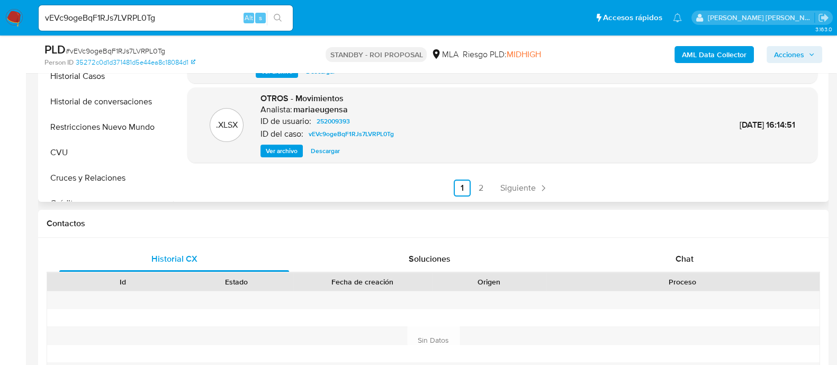
scroll to position [264, 0]
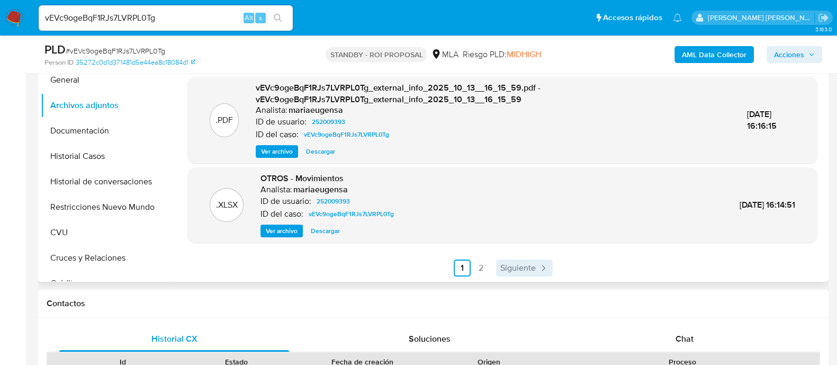
click at [507, 264] on span "Siguiente" at bounding box center [517, 268] width 35 height 8
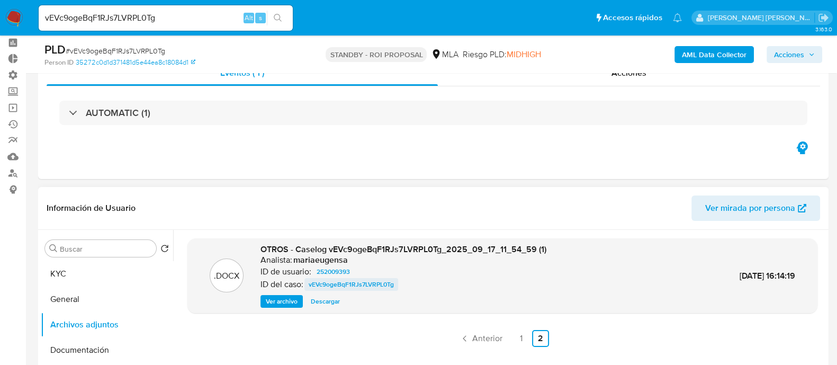
scroll to position [66, 0]
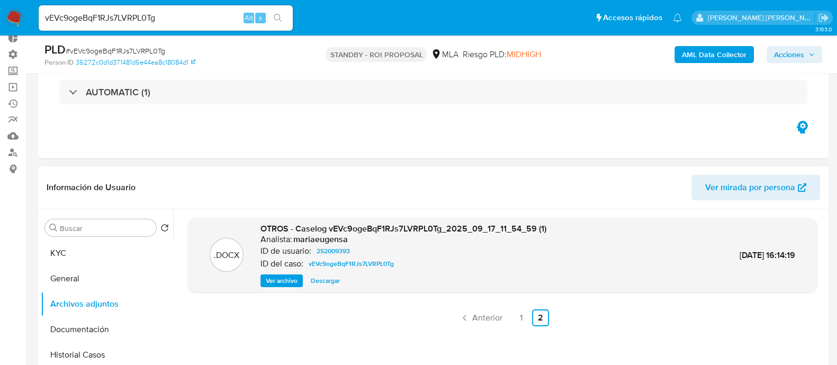
click at [330, 280] on span "Descargar" at bounding box center [325, 280] width 29 height 11
click at [13, 22] on img at bounding box center [14, 18] width 18 height 18
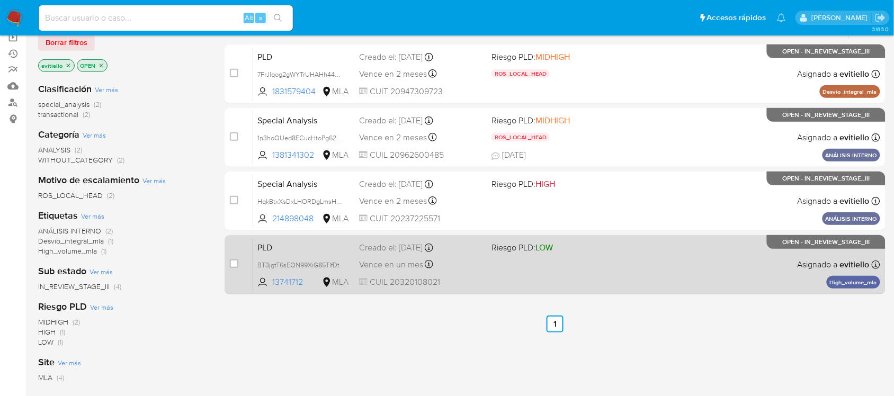
scroll to position [49, 0]
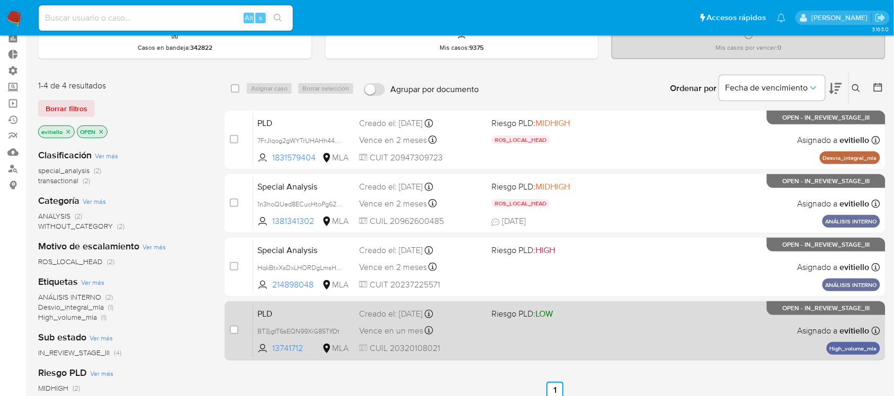
click at [678, 335] on div "PLD BT3jgtT6sEQN99XiG85TIfDt 13741712 MLA Riesgo PLD: LOW Creado el: [DATE] Cre…" at bounding box center [566, 330] width 627 height 53
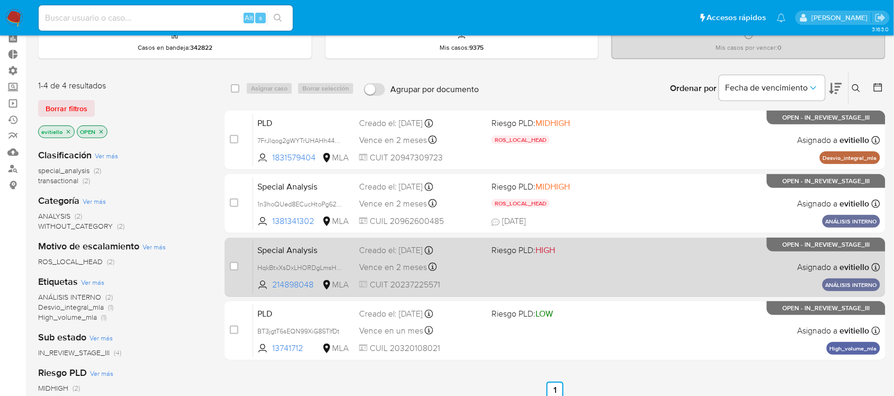
click at [650, 276] on div "Special Analysis HqkBtxXsDxLHORDgLmsHDF5I 214898048 MLA Riesgo PLD: HIGH Creado…" at bounding box center [566, 266] width 627 height 53
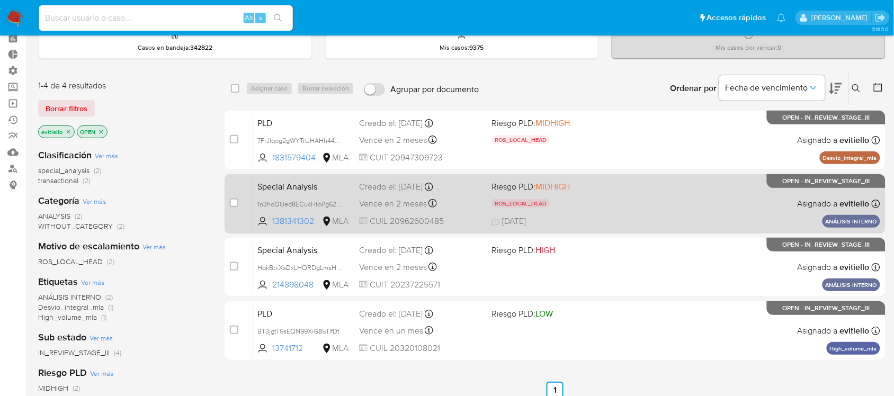
click at [671, 204] on div "Special Analysis 1n3hoQUed8ECucHtoPg62WZQ 1381341302 MLA Riesgo PLD: MIDHIGH RO…" at bounding box center [566, 203] width 627 height 53
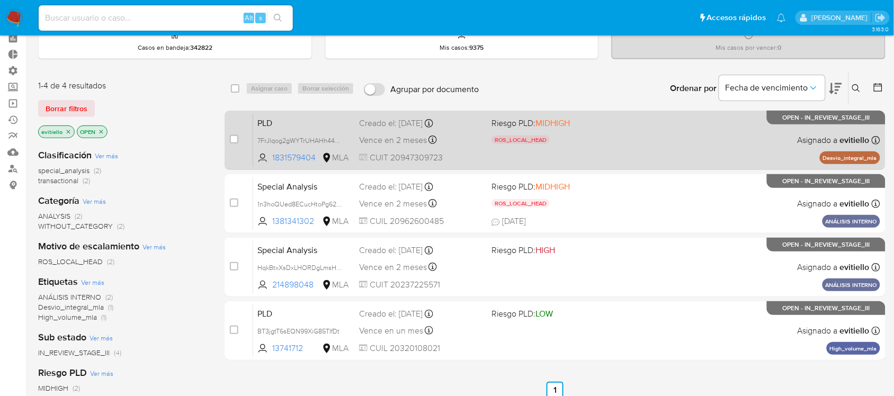
click at [620, 144] on div "PLD 7FrJlqog2gWYTrUHAHh44mY6 1831579404 MLA Riesgo PLD: MIDHIGH ROS_LOCAL_HEAD …" at bounding box center [566, 139] width 627 height 53
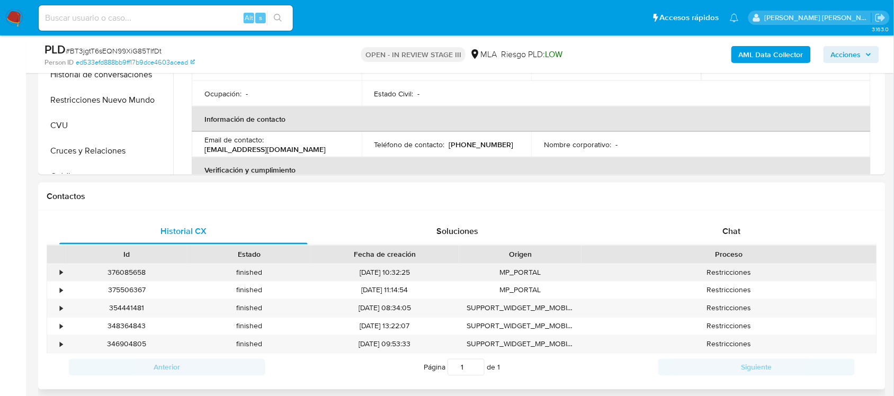
select select "10"
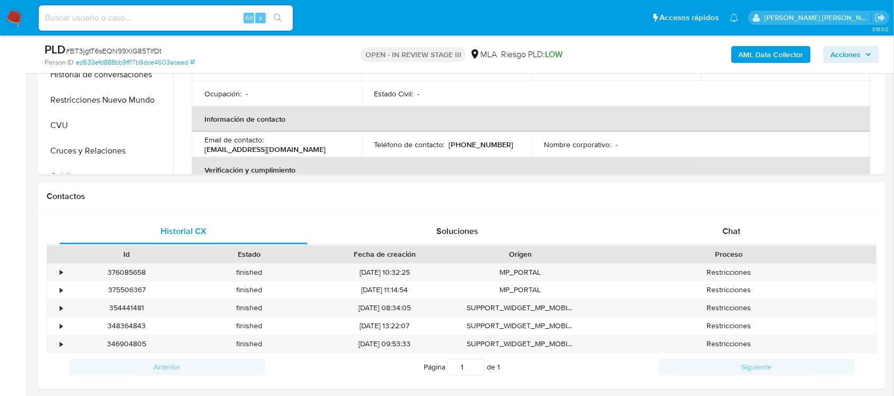
scroll to position [794, 0]
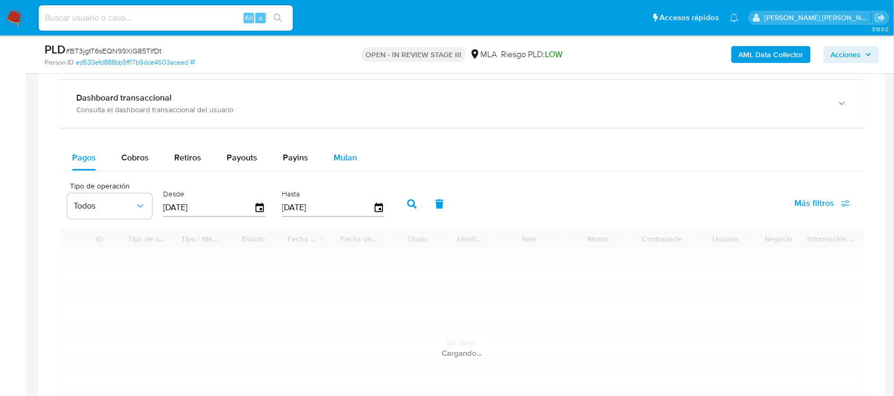
click at [355, 156] on button "Mulan" at bounding box center [345, 157] width 49 height 25
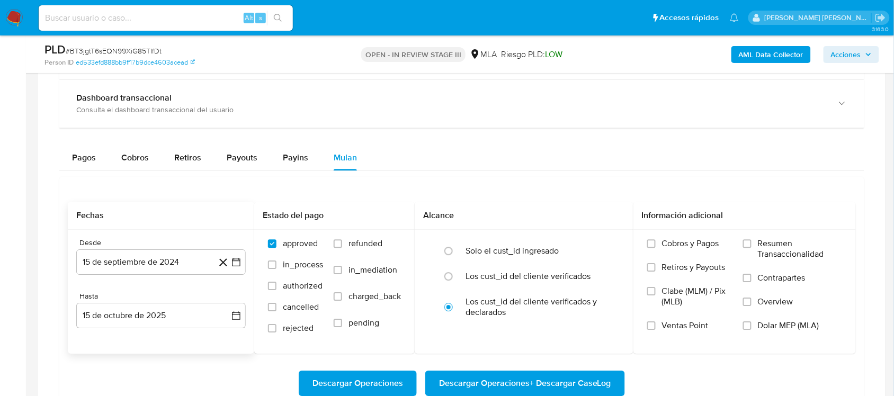
scroll to position [927, 0]
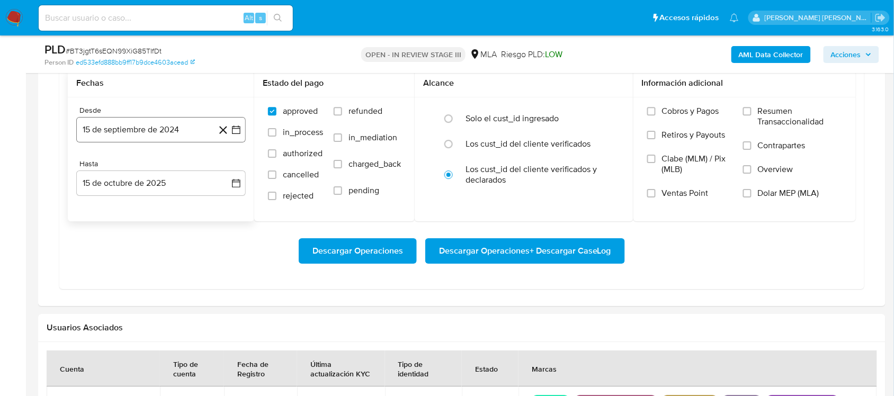
click at [233, 132] on icon "button" at bounding box center [236, 129] width 11 height 11
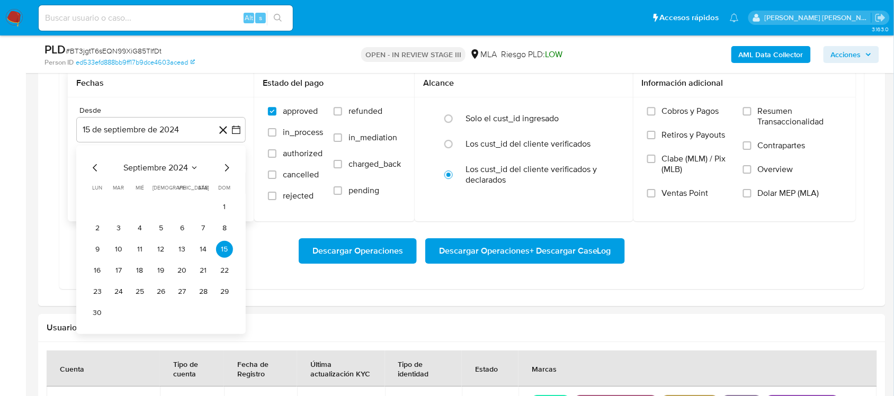
click at [224, 169] on icon "Mes siguiente" at bounding box center [226, 168] width 13 height 13
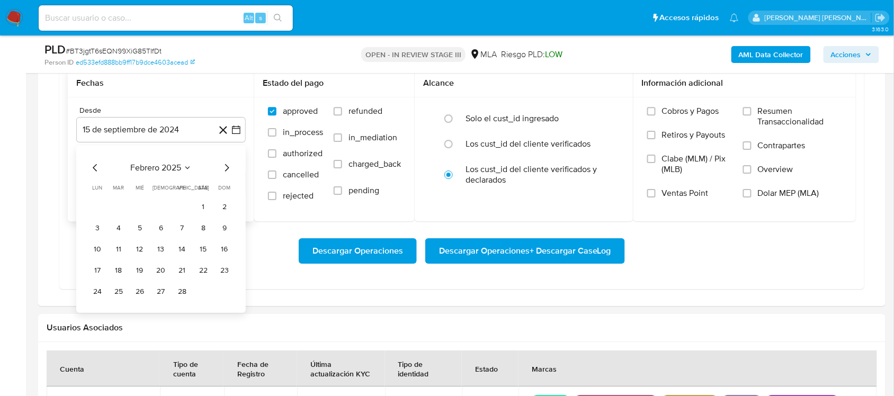
click at [224, 169] on icon "Mes siguiente" at bounding box center [226, 168] width 13 height 13
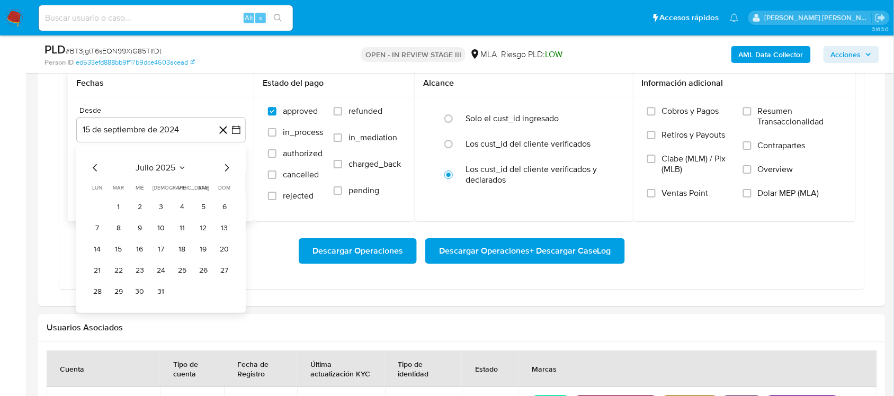
click at [224, 169] on icon "Mes siguiente" at bounding box center [226, 168] width 13 height 13
click at [98, 209] on button "1" at bounding box center [97, 207] width 17 height 17
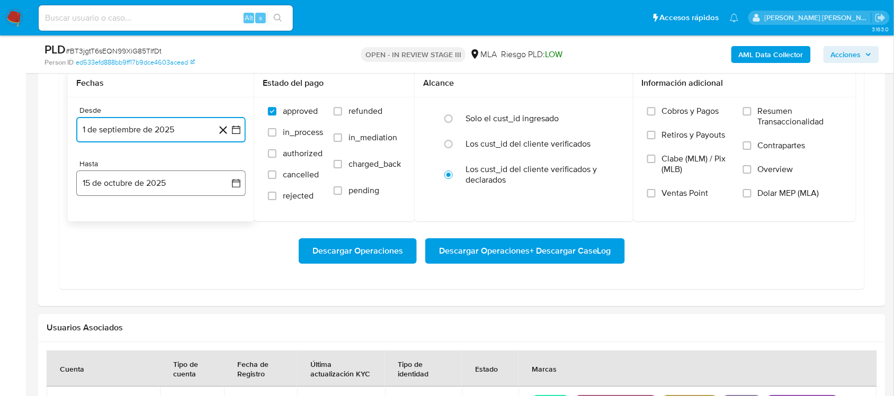
click at [169, 184] on button "15 de octubre de 2025" at bounding box center [160, 183] width 169 height 25
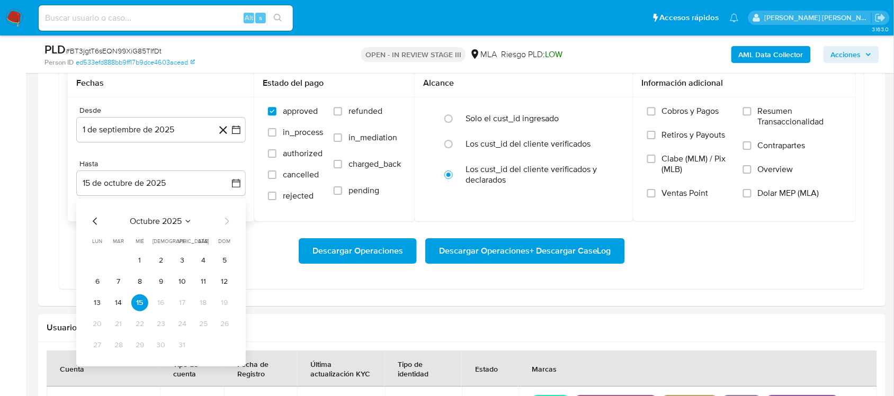
click at [88, 222] on div "octubre 2025 octubre 2025 lun lunes mar martes mié miércoles jue jueves vie vie…" at bounding box center [160, 282] width 169 height 167
click at [89, 218] on icon "Mes anterior" at bounding box center [95, 221] width 13 height 13
click at [118, 317] on button "30" at bounding box center [118, 345] width 17 height 17
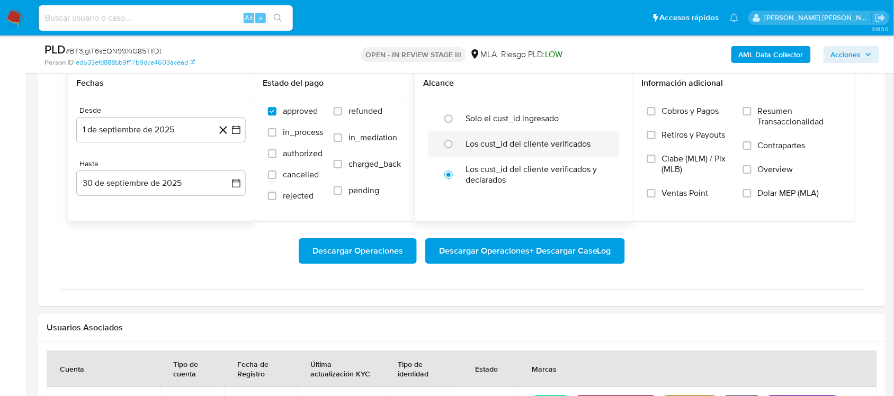
click at [480, 144] on label "Los cust_id del cliente verificados" at bounding box center [527, 144] width 125 height 11
click at [457, 144] on input "radio" at bounding box center [448, 144] width 17 height 17
radio input "true"
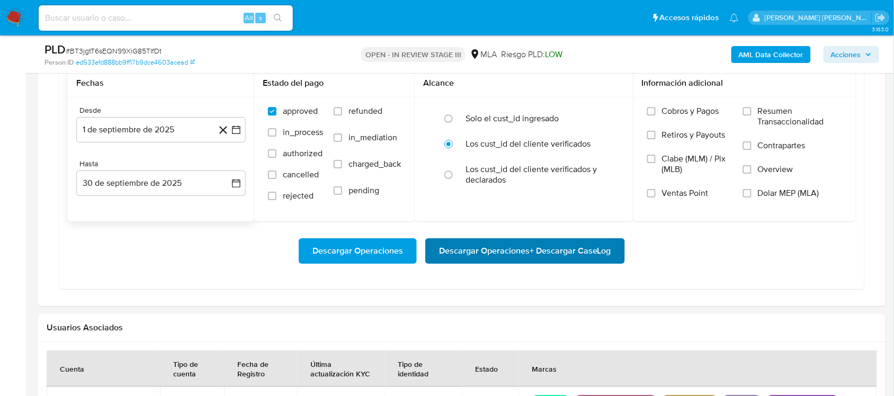
click at [560, 246] on span "Descargar Operaciones + Descargar CaseLog" at bounding box center [525, 250] width 172 height 23
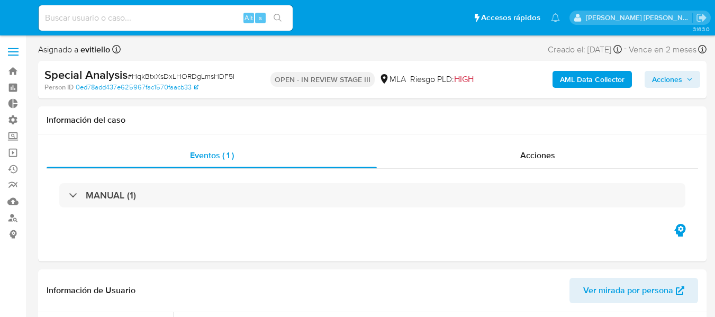
select select "10"
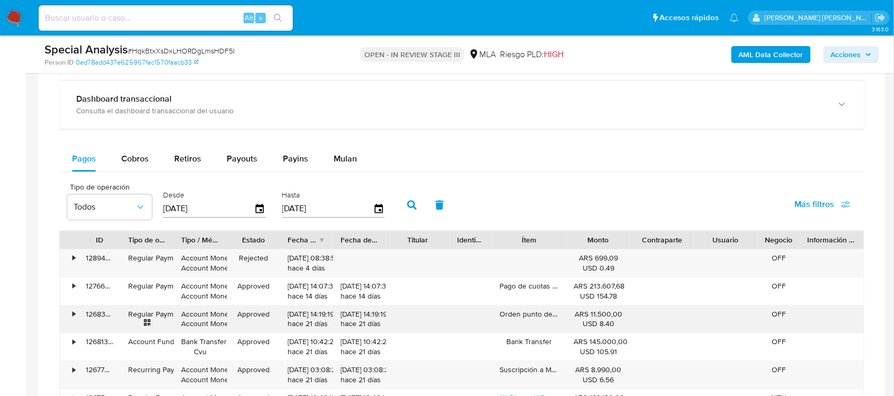
scroll to position [861, 0]
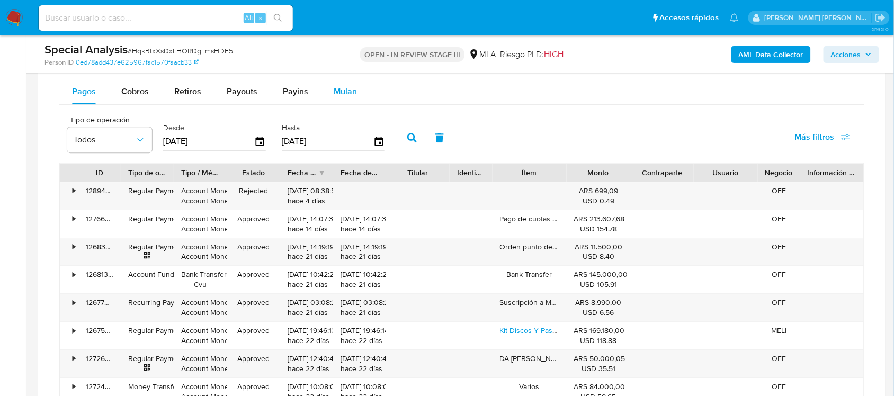
click at [348, 91] on span "Mulan" at bounding box center [345, 91] width 23 height 12
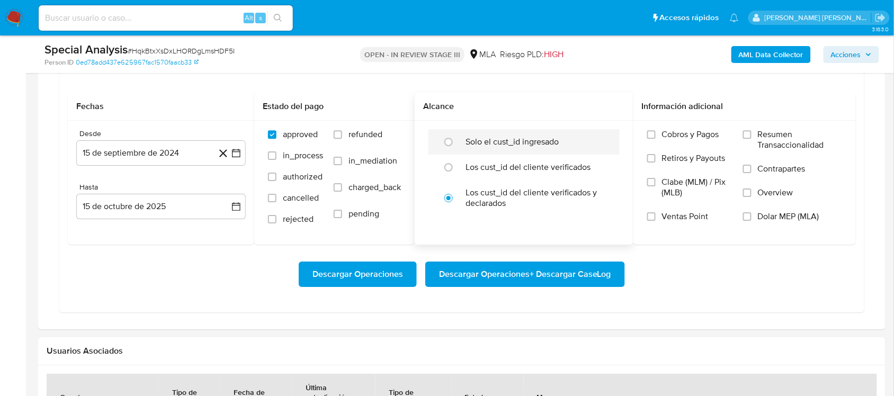
scroll to position [927, 0]
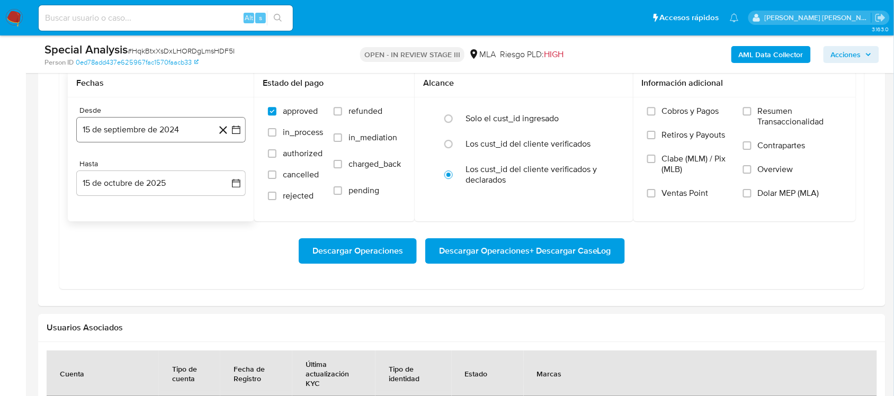
click at [193, 133] on button "15 de septiembre de 2024" at bounding box center [160, 129] width 169 height 25
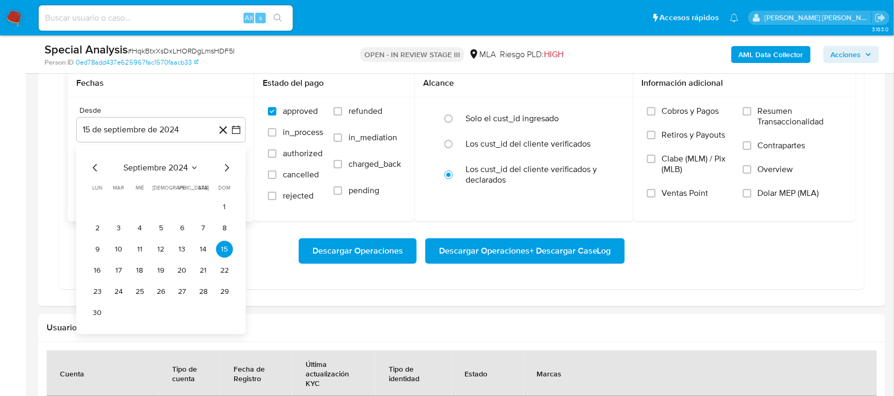
click at [228, 166] on icon "Mes siguiente" at bounding box center [226, 168] width 13 height 13
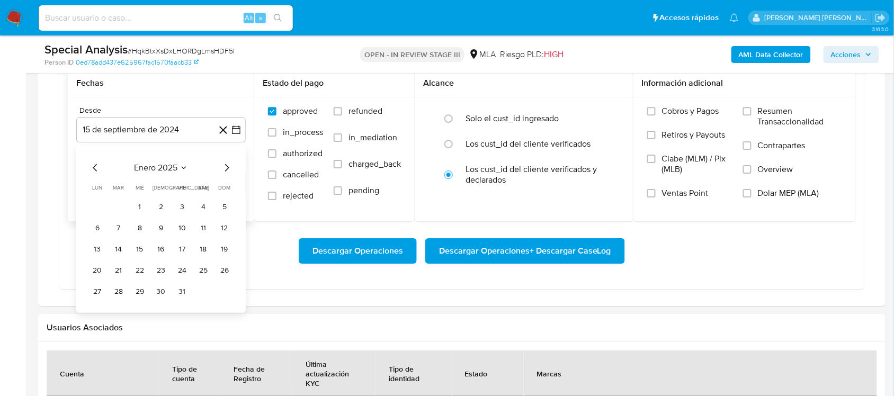
click at [228, 166] on icon "Mes siguiente" at bounding box center [226, 168] width 13 height 13
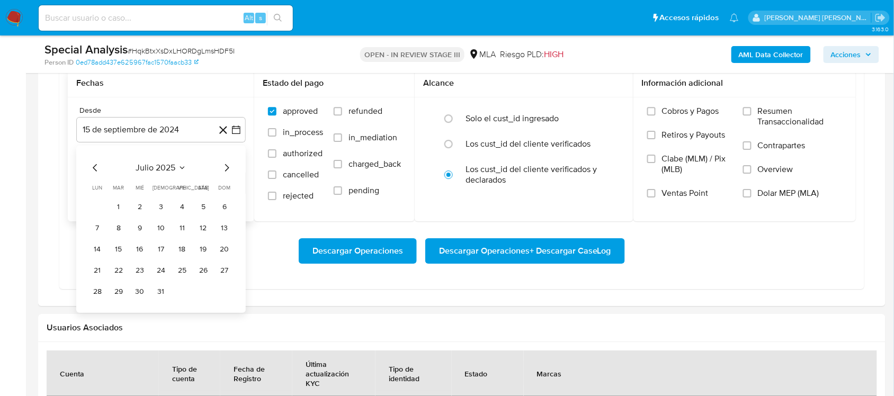
click at [228, 166] on icon "Mes siguiente" at bounding box center [226, 168] width 13 height 13
click at [98, 210] on button "1" at bounding box center [97, 207] width 17 height 17
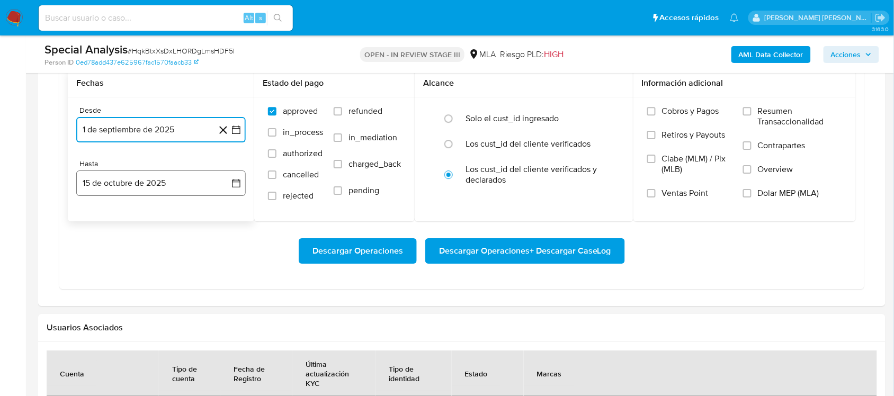
click at [101, 184] on button "15 de octubre de 2025" at bounding box center [160, 183] width 169 height 25
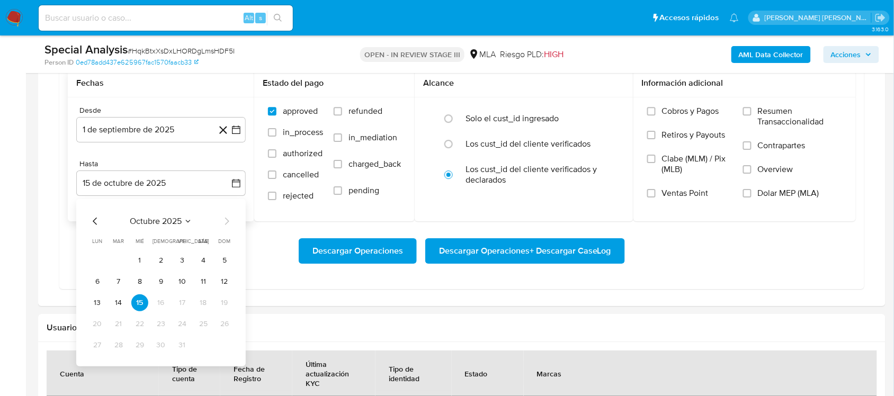
click at [93, 215] on div "octubre 2025 octubre 2025 lun lunes mar martes mié miércoles jue jueves vie vie…" at bounding box center [160, 282] width 169 height 167
click at [94, 220] on icon "Mes anterior" at bounding box center [95, 221] width 13 height 13
click at [112, 317] on button "30" at bounding box center [118, 345] width 17 height 17
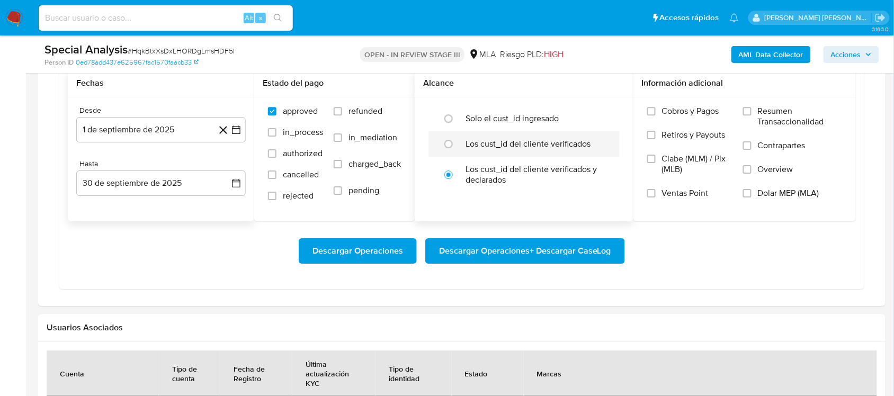
click at [476, 149] on label "Los cust_id del cliente verificados" at bounding box center [527, 144] width 125 height 11
click at [457, 150] on input "radio" at bounding box center [448, 144] width 17 height 17
radio input "true"
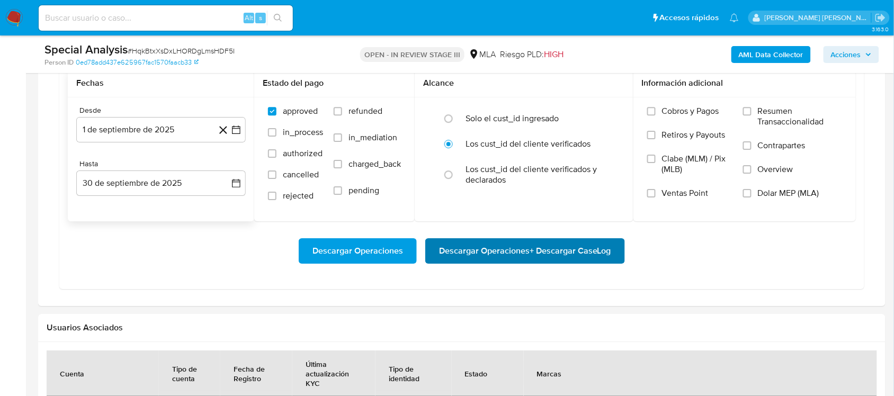
click at [514, 247] on span "Descargar Operaciones + Descargar CaseLog" at bounding box center [525, 250] width 172 height 23
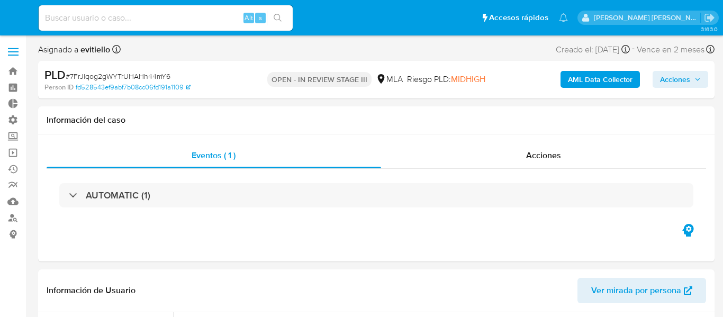
select select "10"
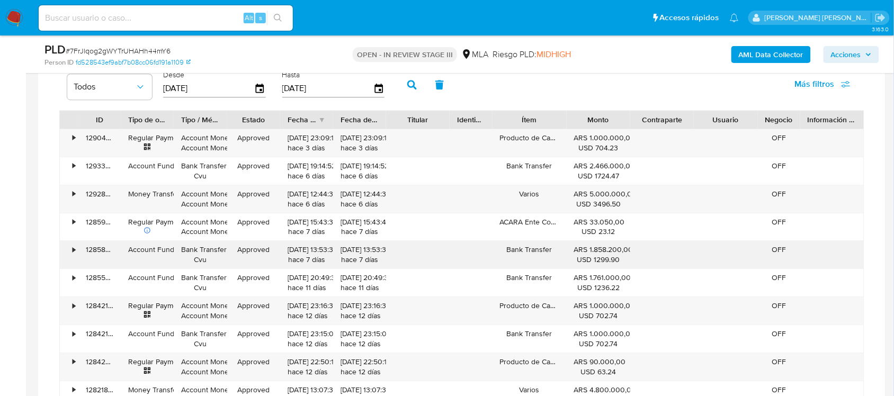
scroll to position [781, 0]
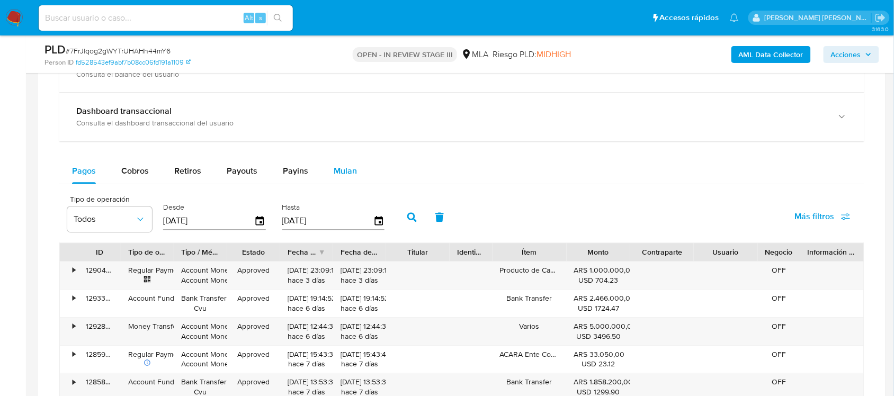
click at [357, 172] on button "Mulan" at bounding box center [345, 170] width 49 height 25
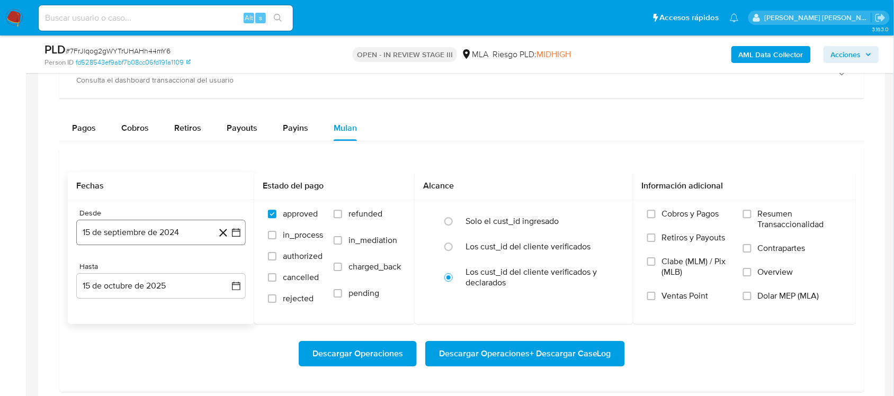
scroll to position [847, 0]
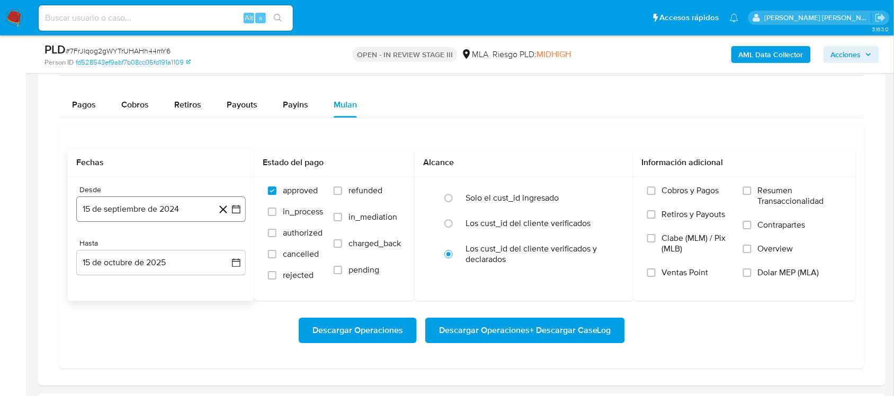
click at [160, 208] on button "15 de septiembre de 2024" at bounding box center [160, 208] width 169 height 25
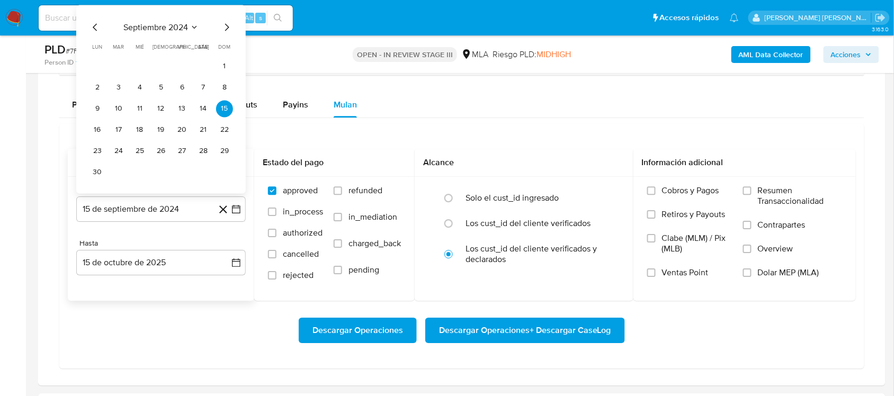
click at [225, 26] on icon "Mes siguiente" at bounding box center [226, 27] width 13 height 13
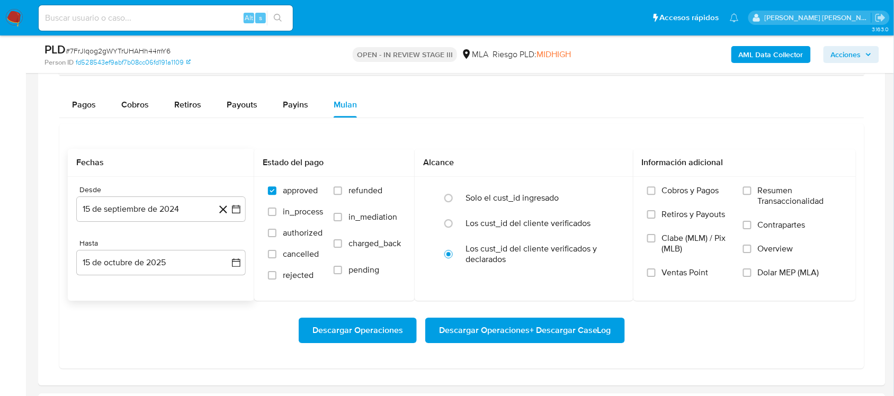
click at [225, 26] on div "Alt s" at bounding box center [166, 17] width 254 height 25
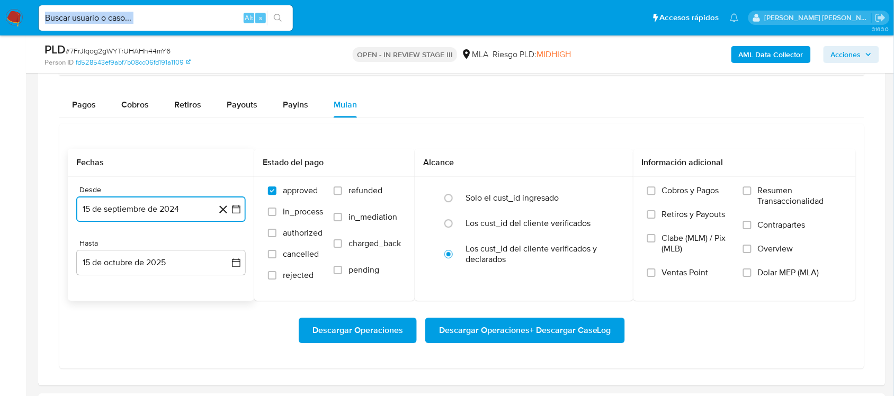
click at [192, 209] on button "15 de septiembre de 2024" at bounding box center [160, 208] width 169 height 25
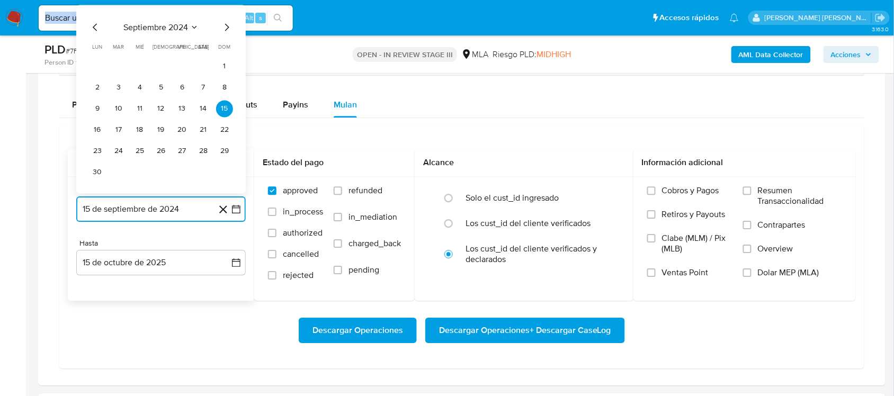
click at [231, 25] on icon "Mes siguiente" at bounding box center [226, 27] width 13 height 13
click at [231, 25] on div "Alt s" at bounding box center [166, 17] width 254 height 25
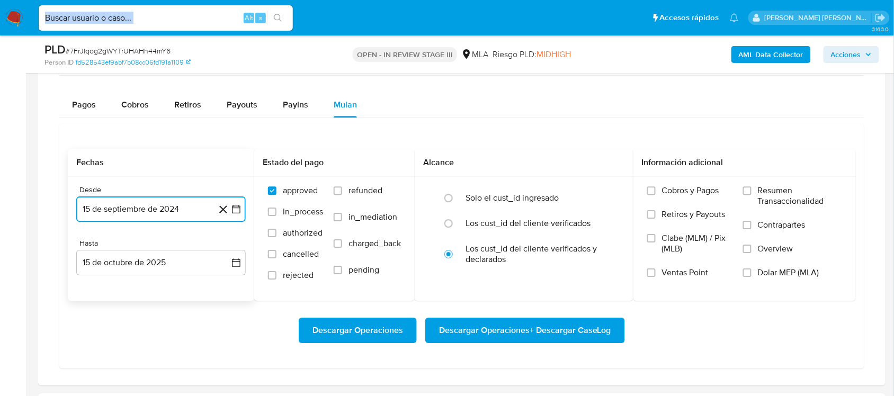
click at [236, 211] on icon "button" at bounding box center [236, 209] width 11 height 11
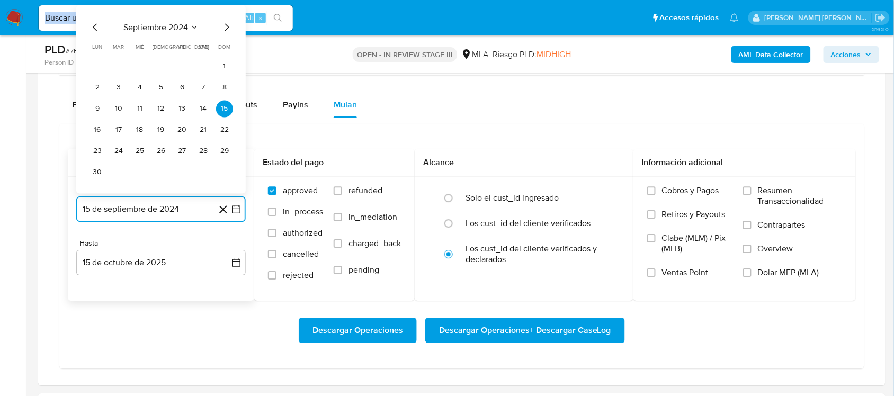
click at [228, 32] on icon "Mes siguiente" at bounding box center [226, 27] width 13 height 13
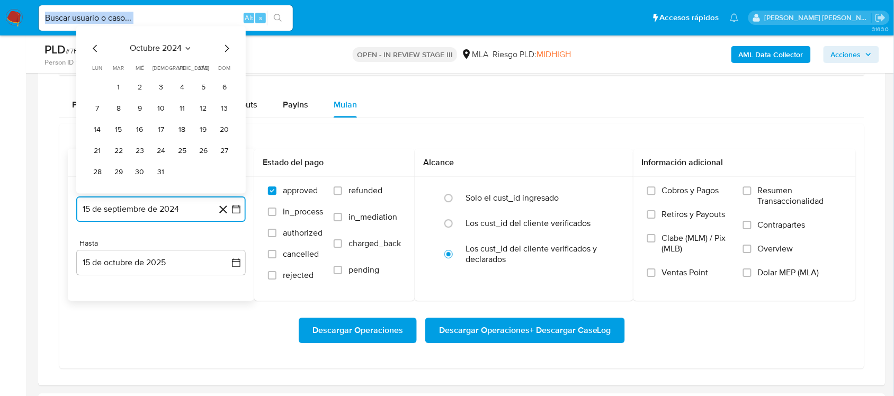
click at [224, 48] on icon "Mes siguiente" at bounding box center [226, 48] width 13 height 13
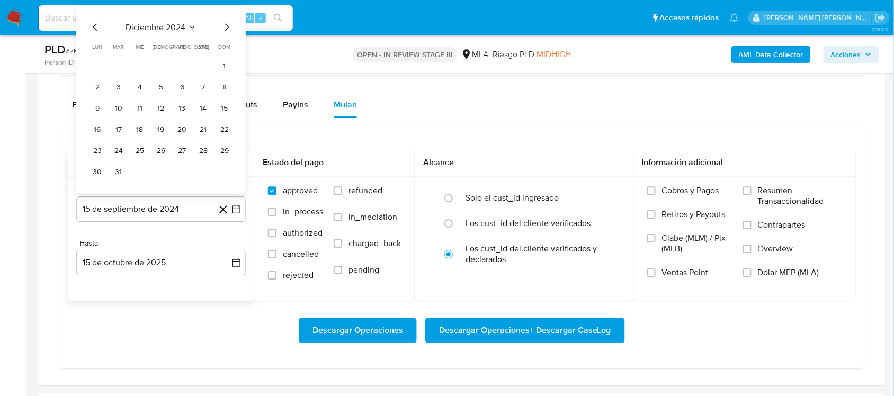
click at [224, 48] on span "dom" at bounding box center [225, 47] width 12 height 8
click at [226, 28] on icon "Mes siguiente" at bounding box center [226, 27] width 13 height 13
click at [226, 49] on icon "Mes siguiente" at bounding box center [226, 48] width 13 height 13
click at [226, 49] on span "dom" at bounding box center [225, 47] width 12 height 8
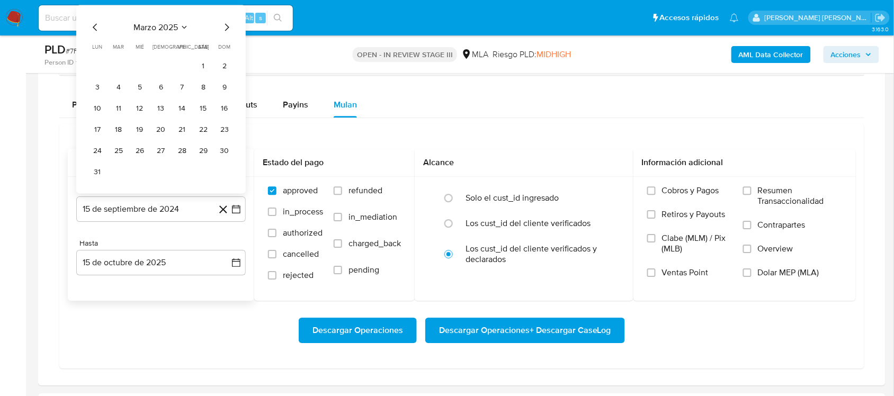
click at [226, 33] on icon "Mes siguiente" at bounding box center [226, 27] width 13 height 13
click at [223, 45] on div "abril 2025 abril 2025 lun lunes mar martes mié miércoles jue jueves vie viernes…" at bounding box center [160, 109] width 169 height 167
click at [223, 47] on icon "Mes siguiente" at bounding box center [226, 48] width 13 height 13
click at [229, 31] on icon "Mes siguiente" at bounding box center [226, 27] width 13 height 13
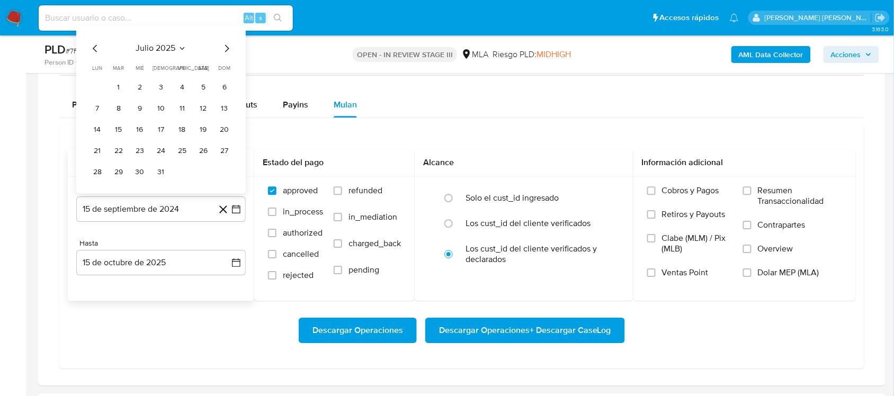
click at [224, 49] on icon "Mes siguiente" at bounding box center [226, 48] width 13 height 13
click at [99, 88] on button "1" at bounding box center [97, 87] width 17 height 17
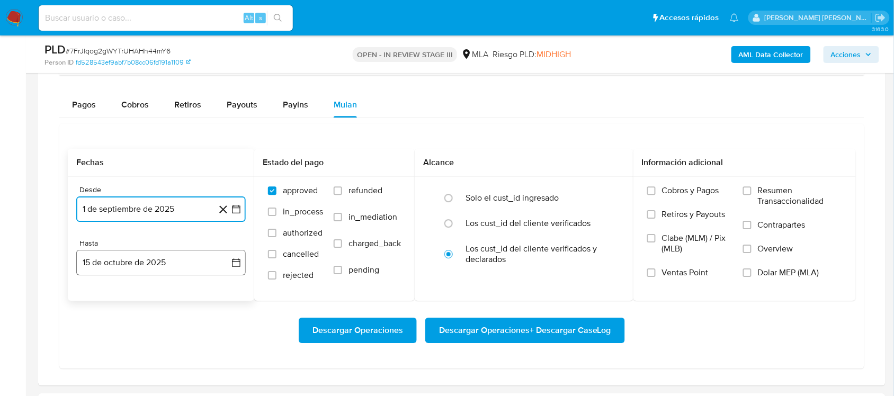
click at [109, 263] on button "15 de octubre de 2025" at bounding box center [160, 262] width 169 height 25
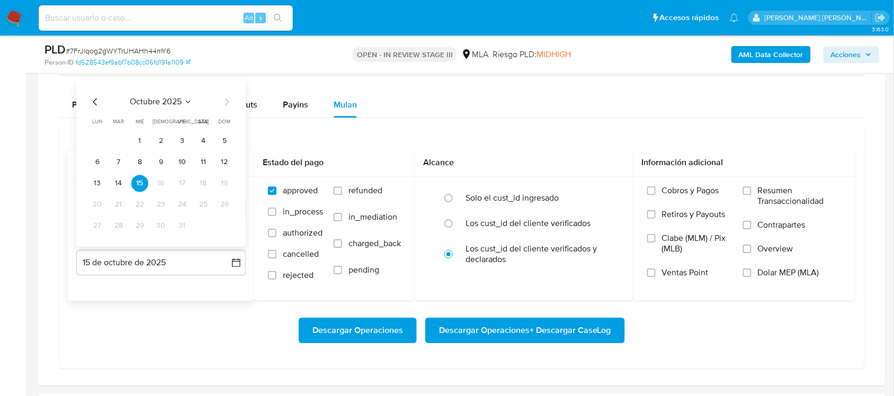
click at [91, 102] on icon "Mes anterior" at bounding box center [95, 101] width 13 height 13
click at [115, 228] on button "30" at bounding box center [118, 225] width 17 height 17
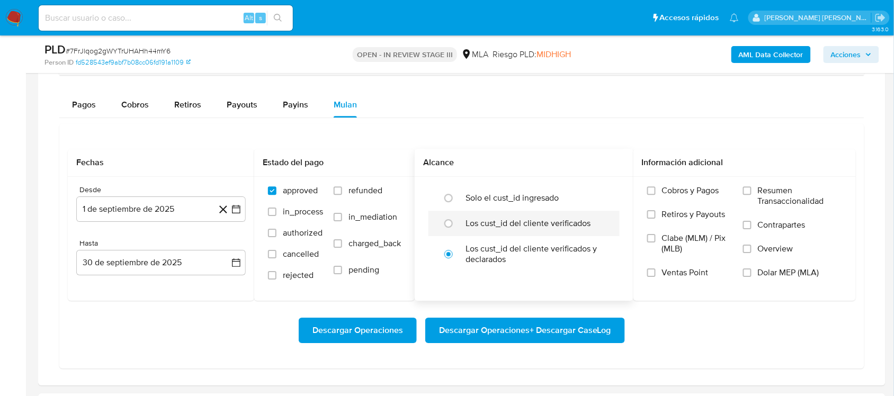
click at [554, 229] on label "Los cust_id del cliente verificados" at bounding box center [527, 223] width 125 height 11
click at [457, 229] on input "radio" at bounding box center [448, 223] width 17 height 17
radio input "true"
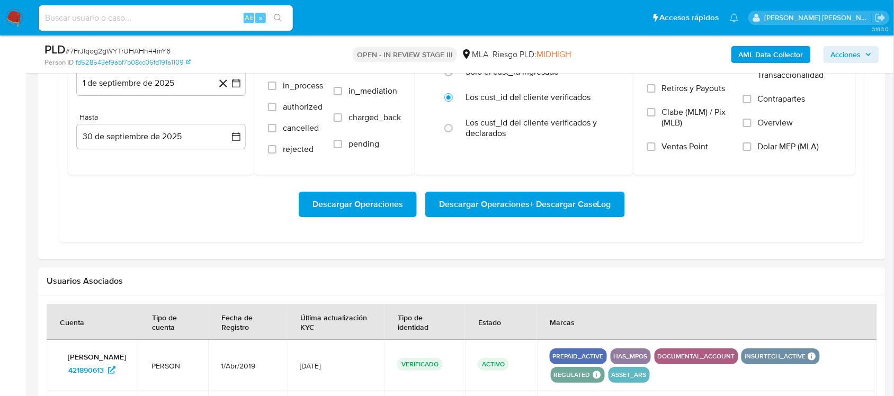
scroll to position [1046, 0]
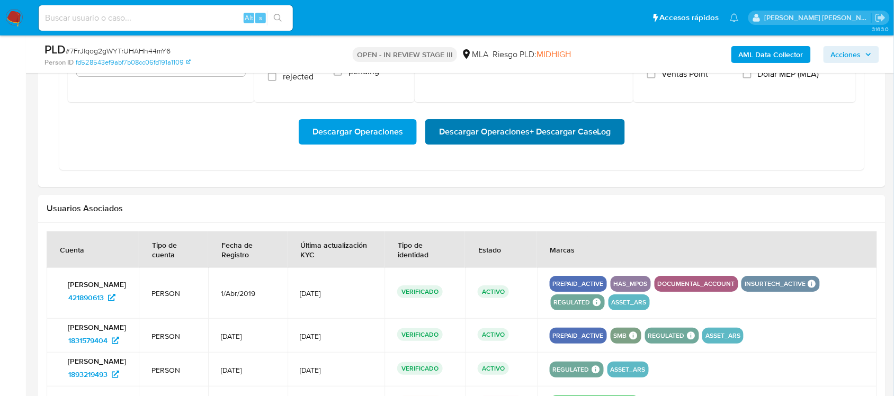
click at [566, 129] on span "Descargar Operaciones + Descargar CaseLog" at bounding box center [525, 131] width 172 height 23
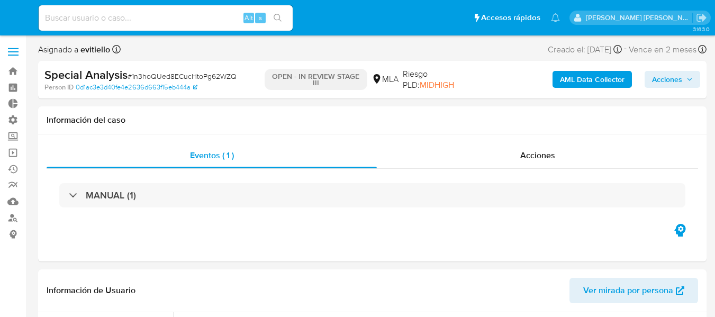
select select "10"
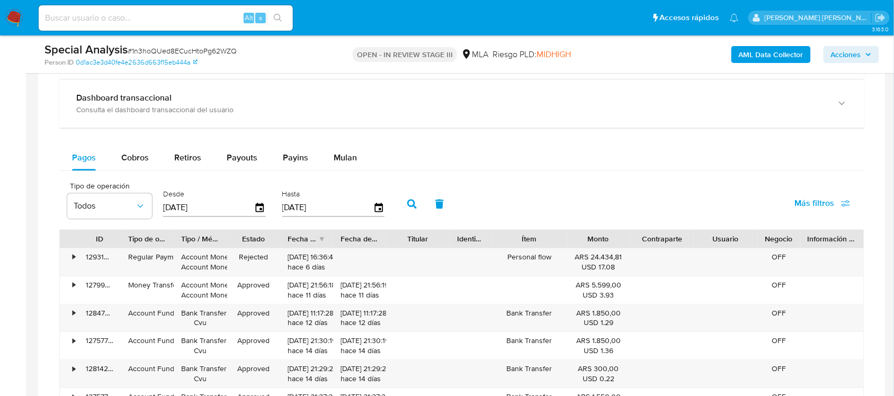
click at [357, 162] on button "Mulan" at bounding box center [345, 157] width 49 height 25
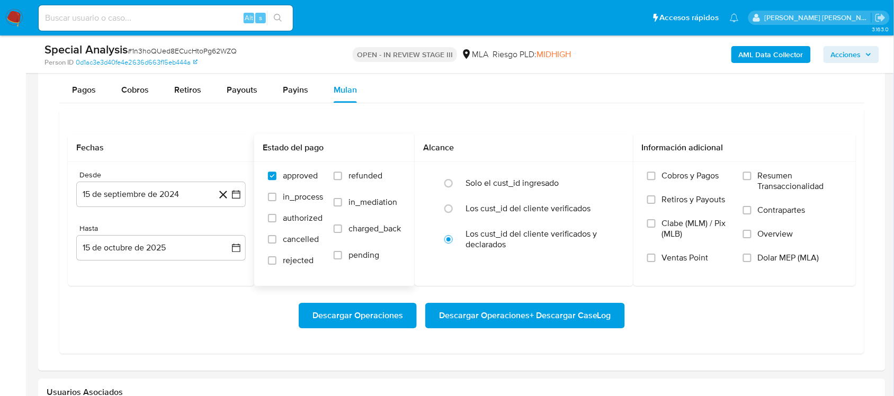
scroll to position [927, 0]
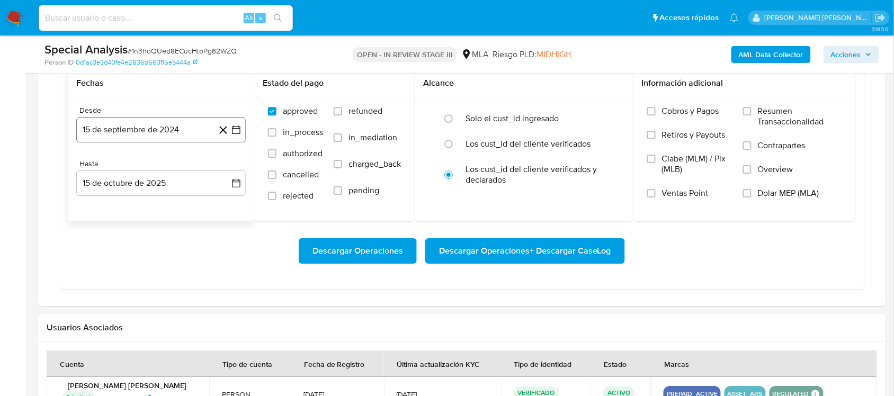
click at [117, 130] on button "15 de septiembre de 2024" at bounding box center [160, 129] width 169 height 25
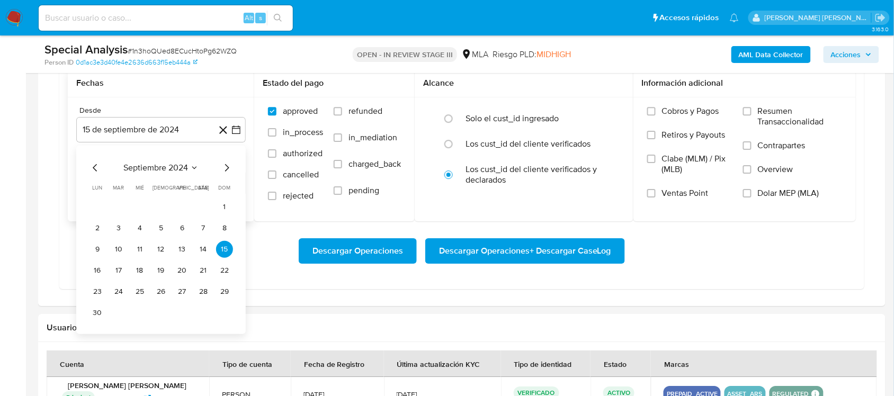
click at [223, 162] on div "septiembre 2024 septiembre 2024 lun lunes mar martes mié miércoles jue jueves v…" at bounding box center [160, 240] width 169 height 189
click at [223, 165] on icon "Mes siguiente" at bounding box center [226, 168] width 13 height 13
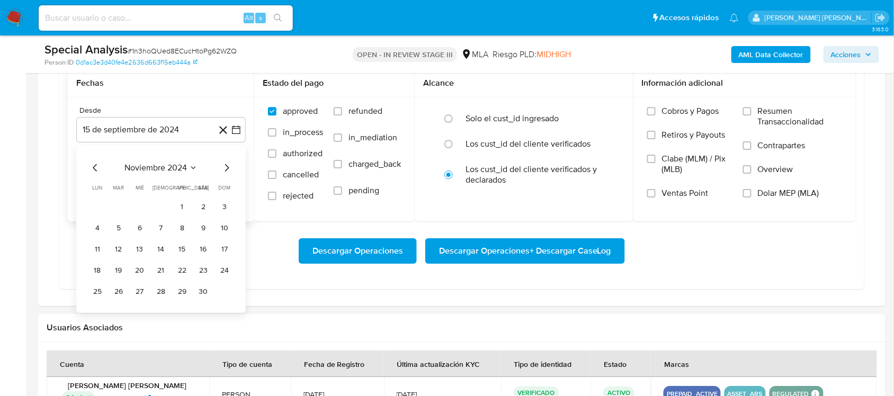
click at [223, 165] on icon "Mes siguiente" at bounding box center [226, 168] width 13 height 13
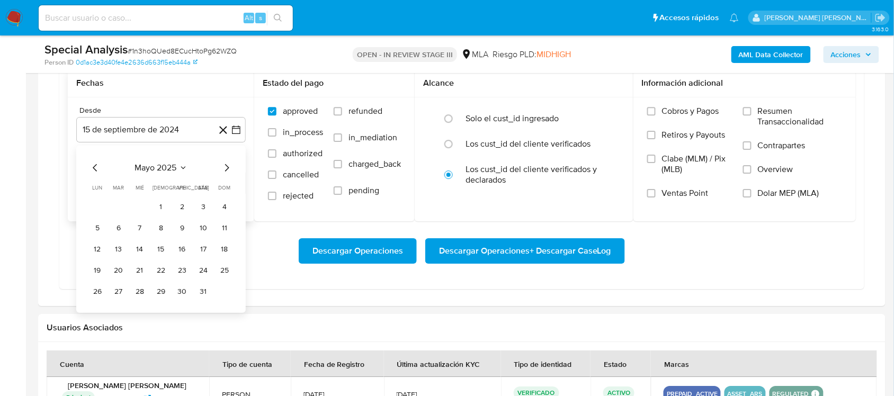
click at [223, 165] on icon "Mes siguiente" at bounding box center [226, 168] width 13 height 13
click at [94, 208] on button "1" at bounding box center [97, 207] width 17 height 17
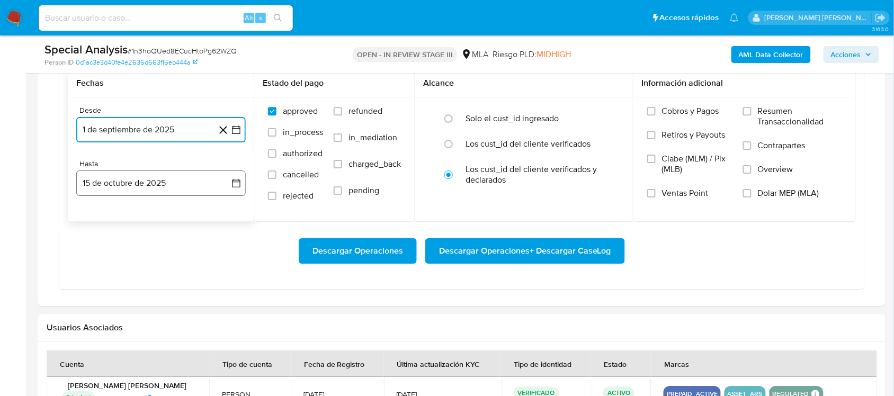
click at [105, 182] on button "15 de octubre de 2025" at bounding box center [160, 183] width 169 height 25
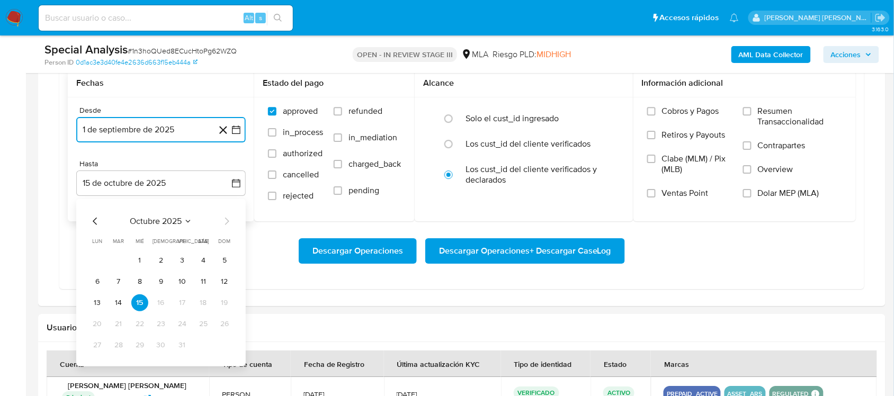
click at [92, 218] on icon "Mes anterior" at bounding box center [95, 221] width 13 height 13
click at [122, 317] on button "30" at bounding box center [118, 345] width 17 height 17
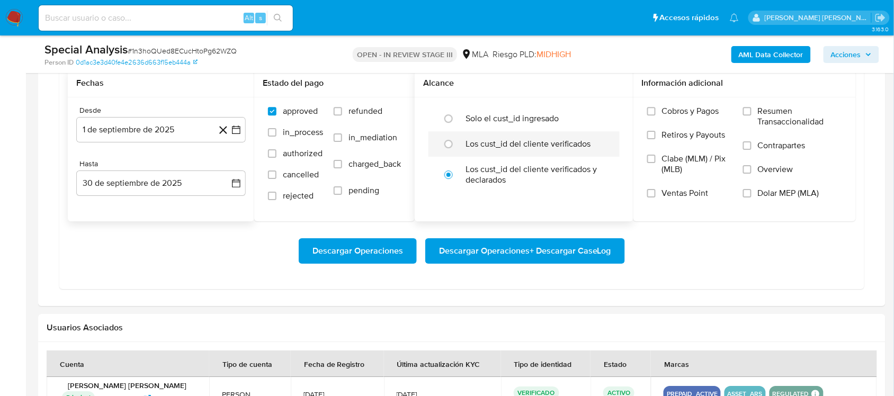
click at [514, 136] on div "Los cust_id del cliente verificados" at bounding box center [534, 143] width 139 height 25
radio input "true"
click at [551, 249] on span "Descargar Operaciones + Descargar CaseLog" at bounding box center [525, 250] width 172 height 23
